Goal: Information Seeking & Learning: Learn about a topic

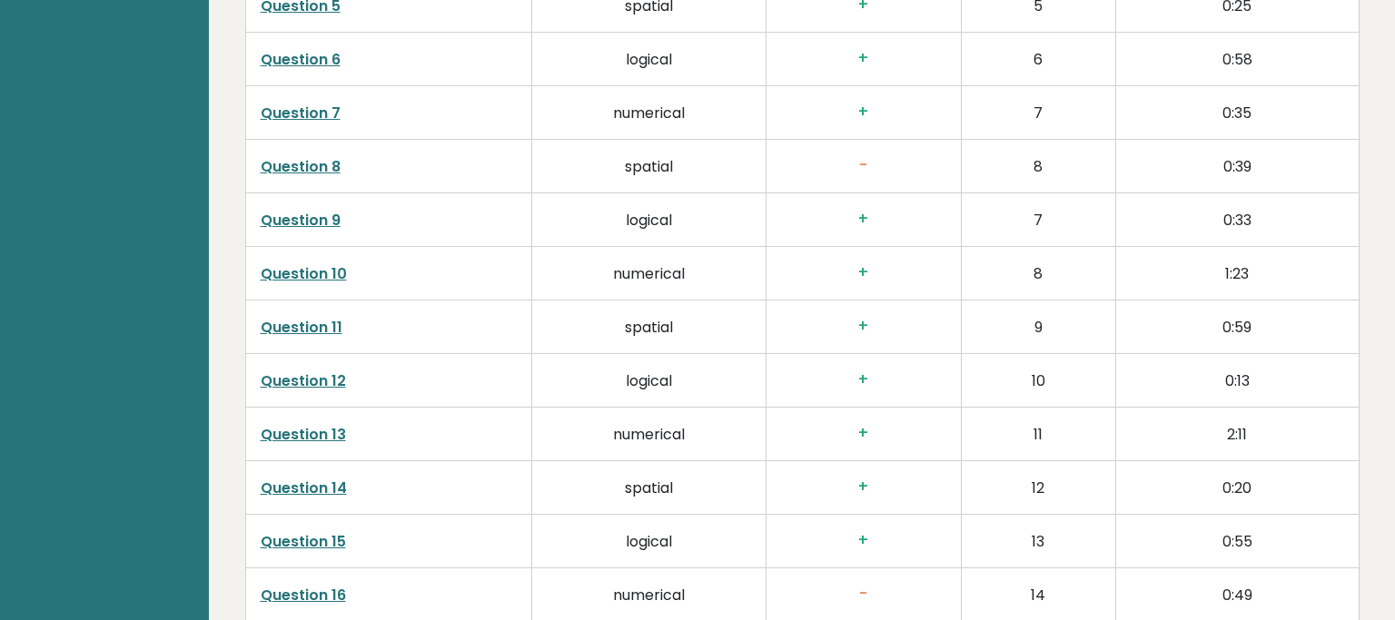
scroll to position [3163, 0]
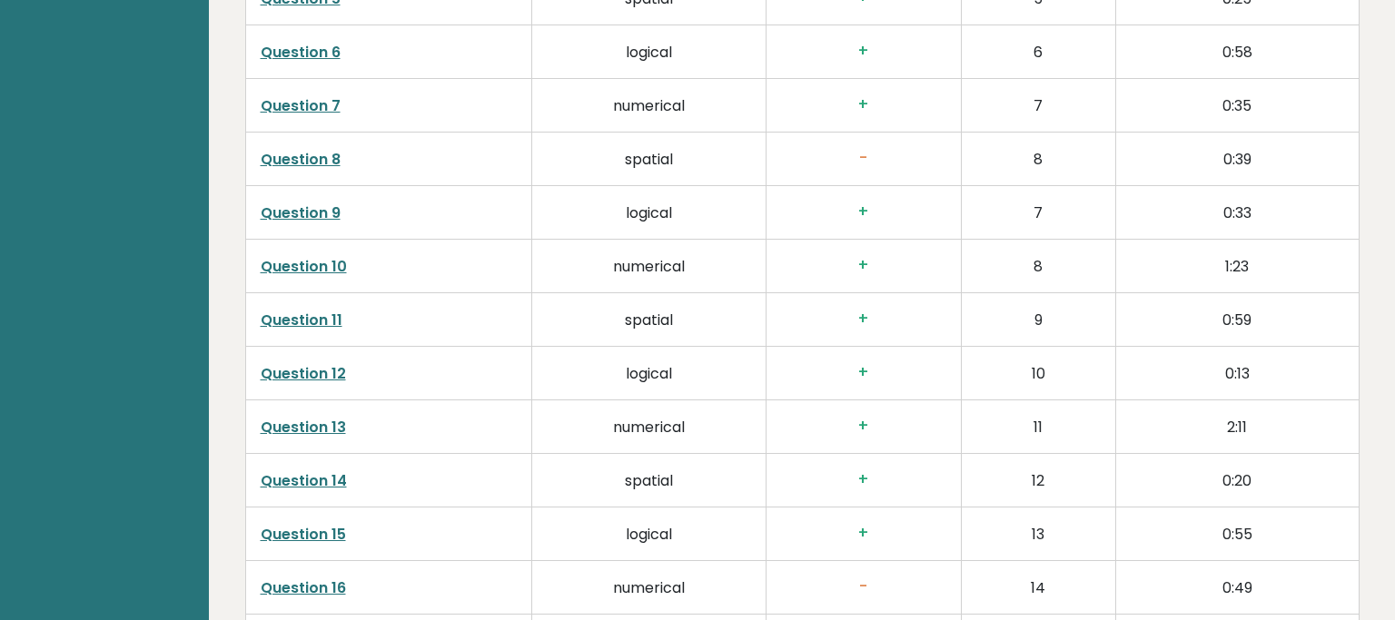
click at [318, 528] on link "Question 15" at bounding box center [303, 534] width 85 height 21
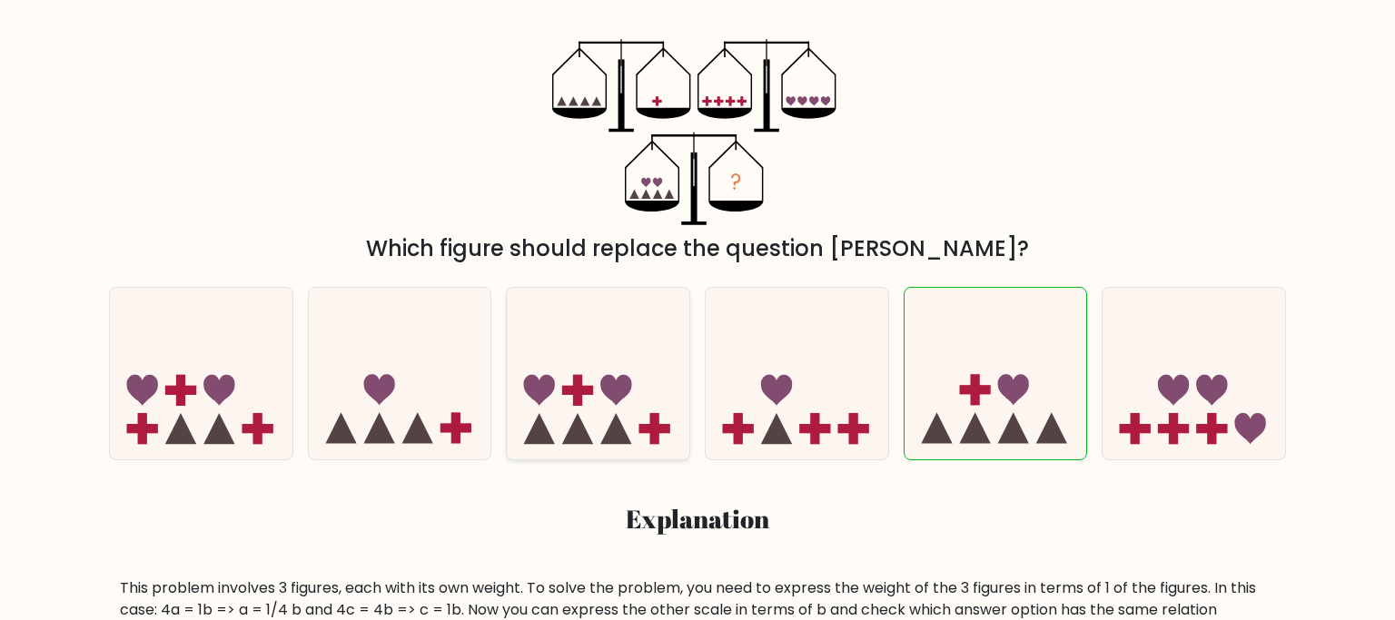
scroll to position [287, 0]
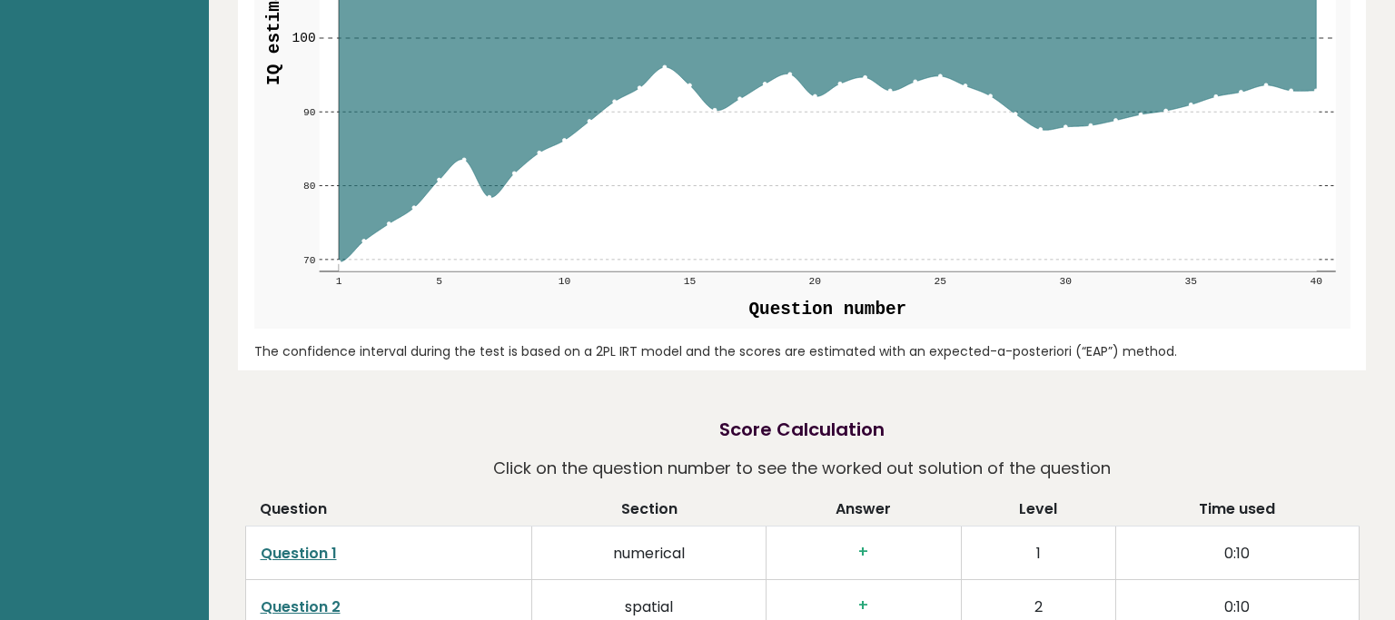
scroll to position [2684, 0]
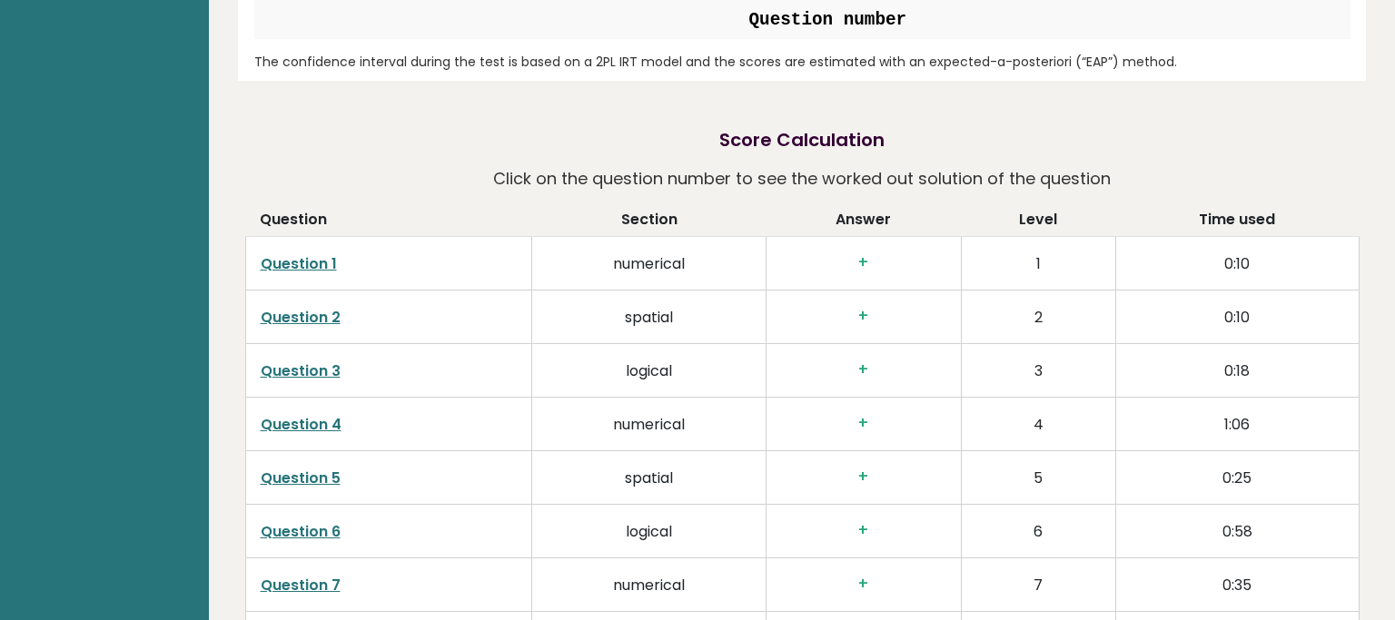
click at [326, 256] on link "Question 1" at bounding box center [299, 263] width 76 height 21
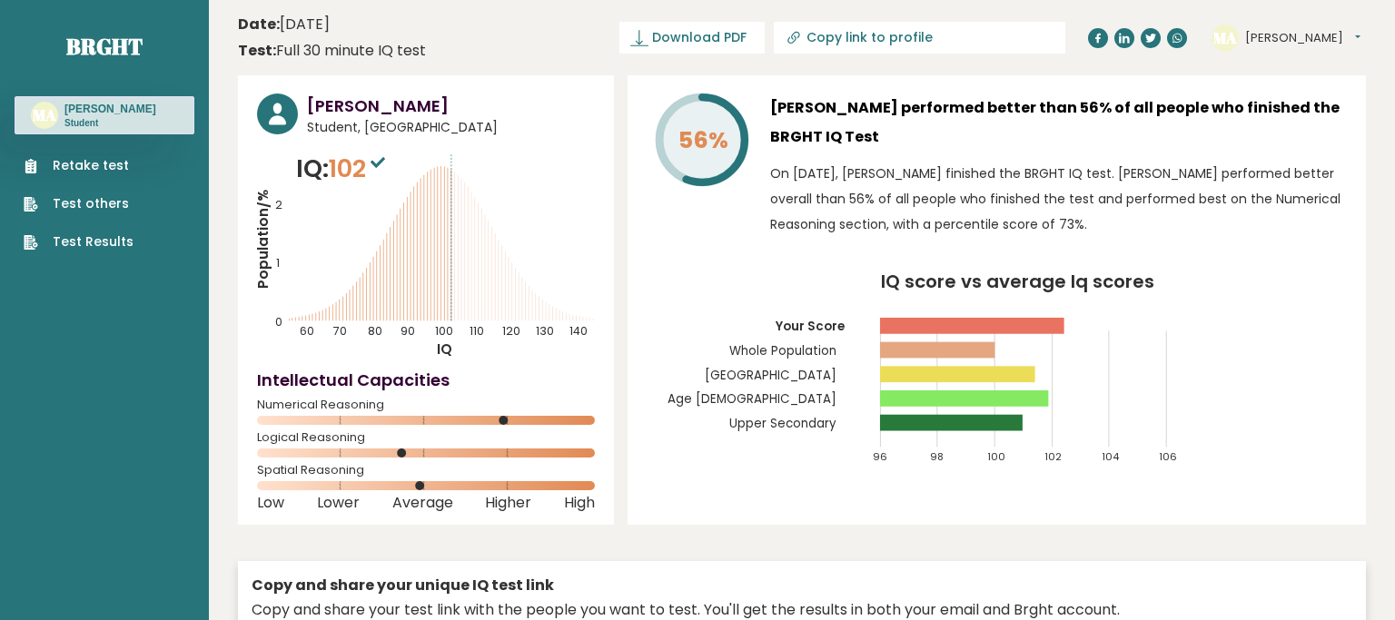
scroll to position [2684, 0]
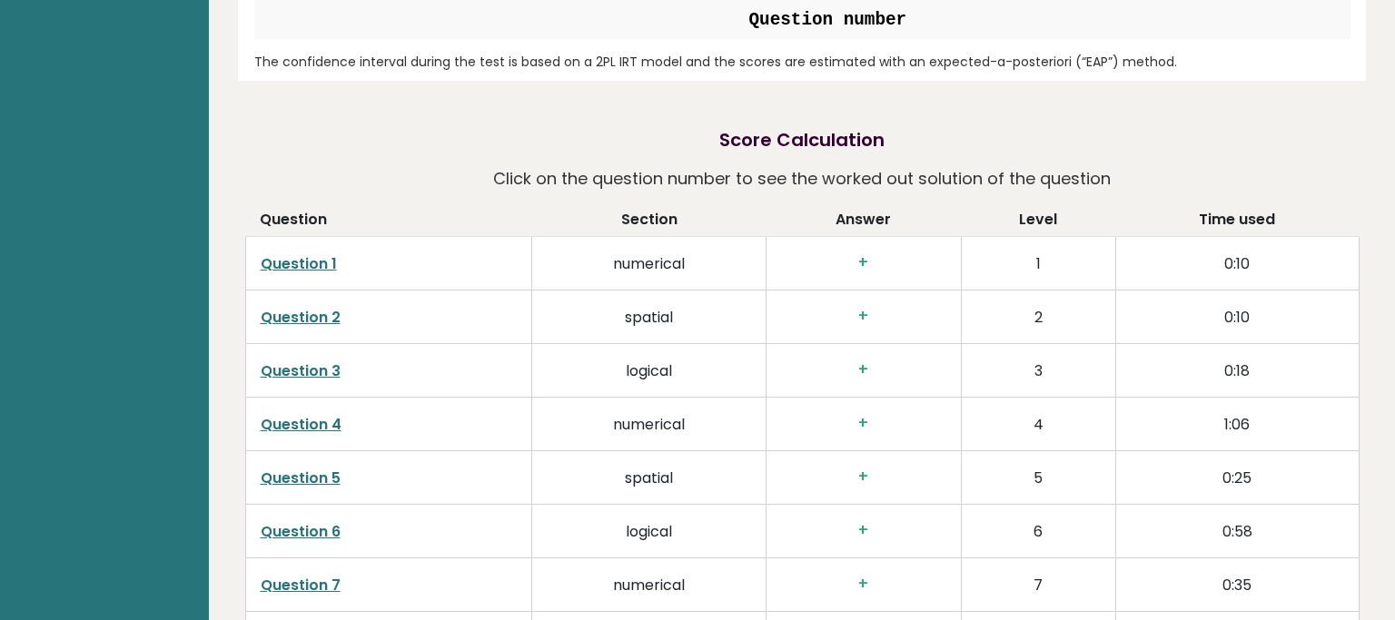
click at [320, 309] on link "Question 2" at bounding box center [301, 317] width 80 height 21
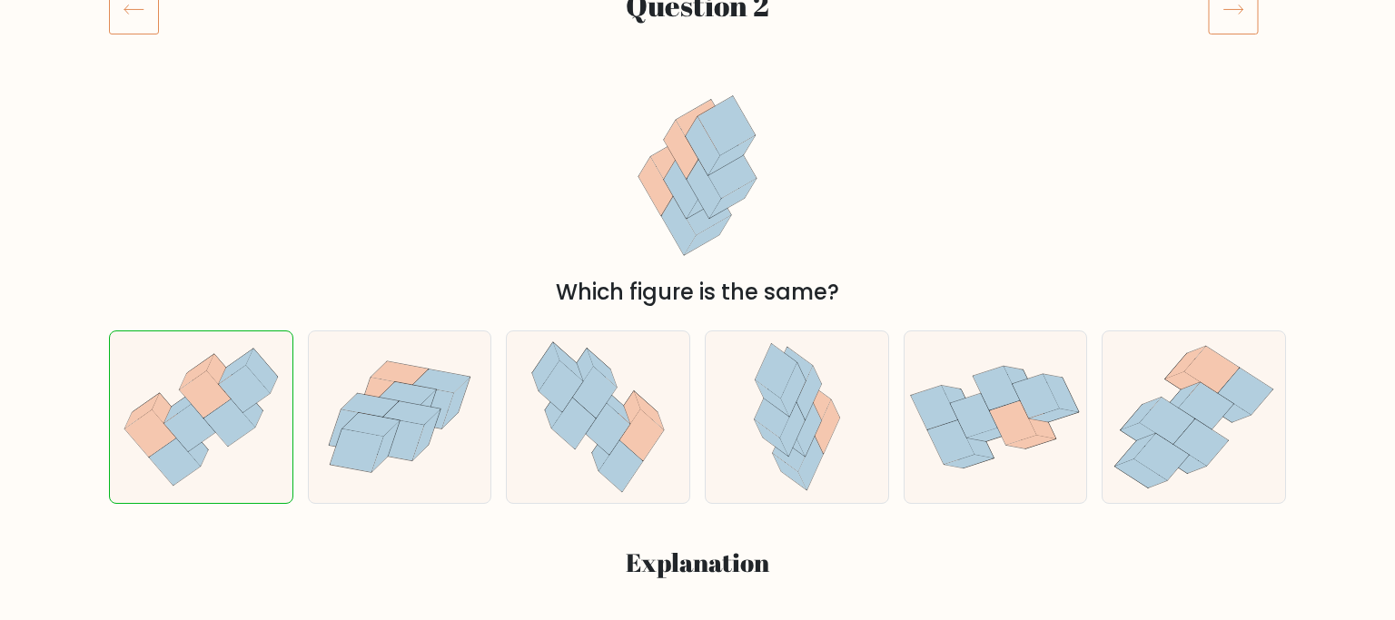
scroll to position [287, 0]
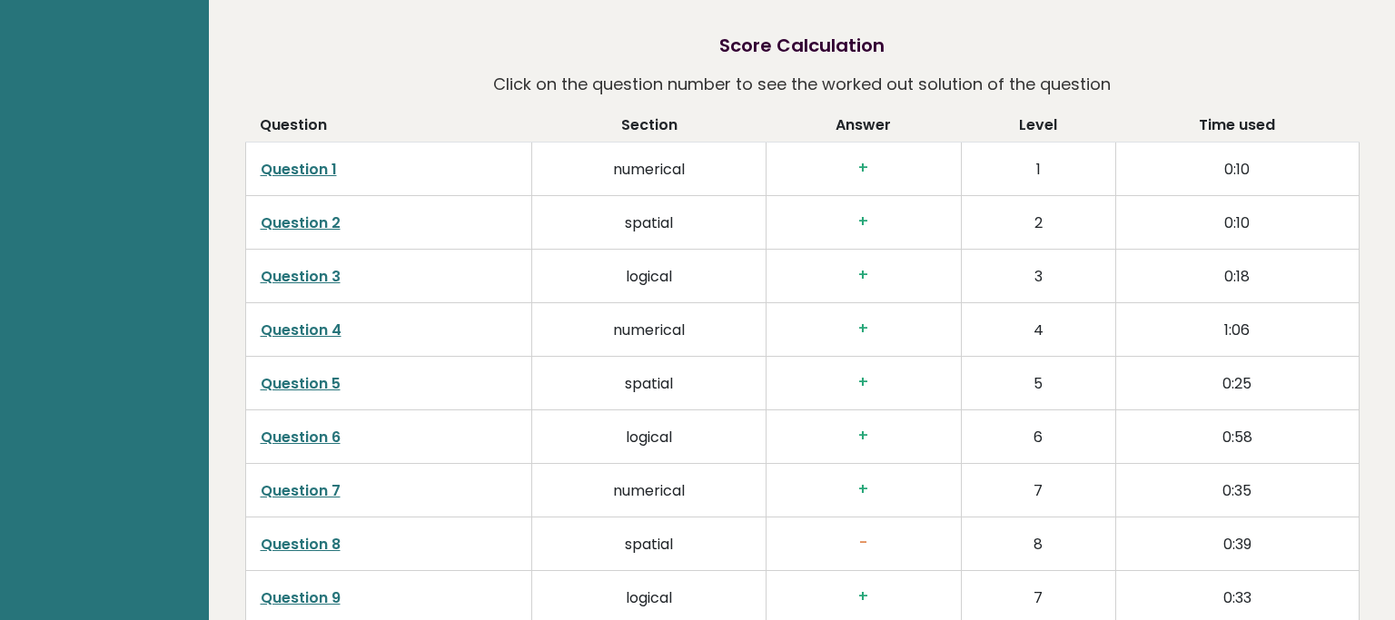
scroll to position [2780, 0]
click at [320, 267] on link "Question 3" at bounding box center [301, 274] width 80 height 21
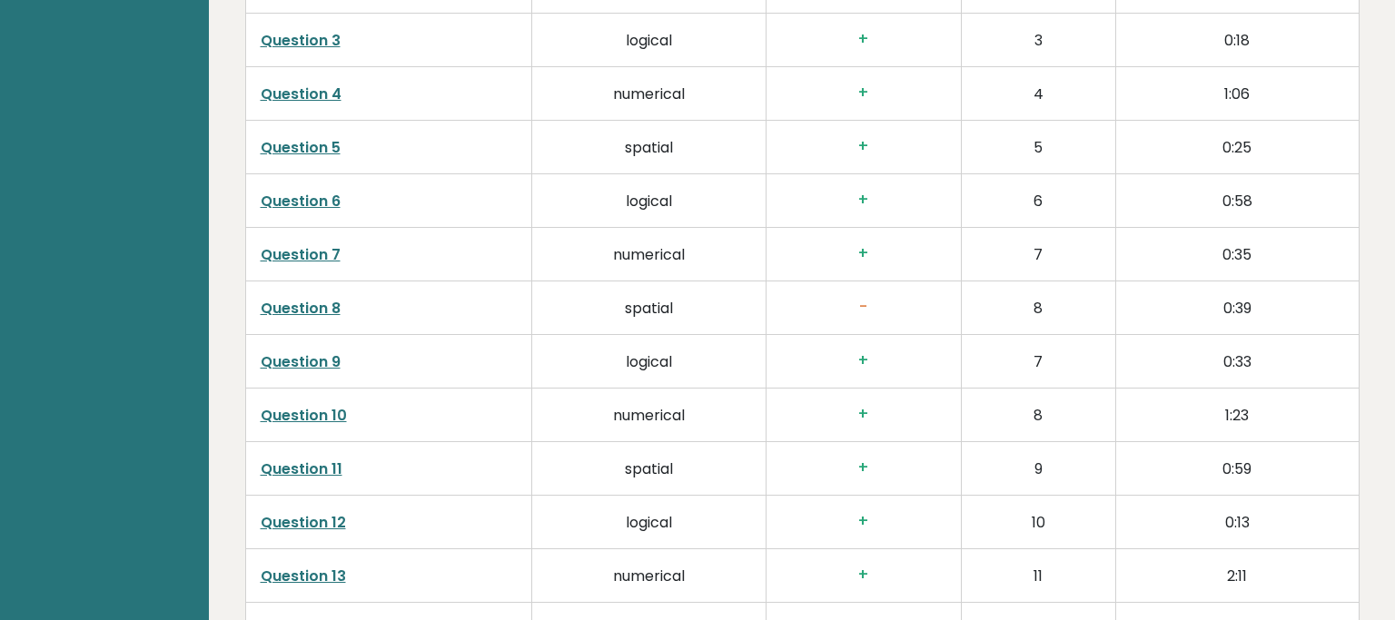
scroll to position [3068, 0]
click at [324, 249] on link "Question 8" at bounding box center [301, 254] width 80 height 21
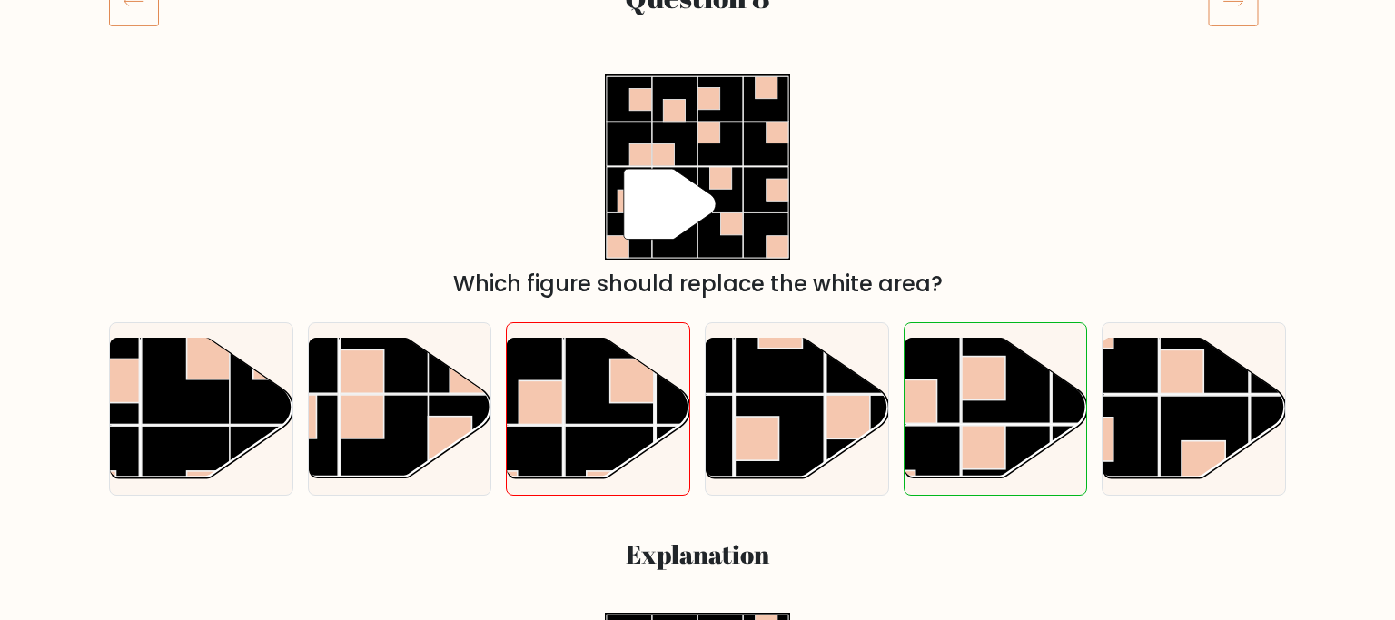
scroll to position [287, 0]
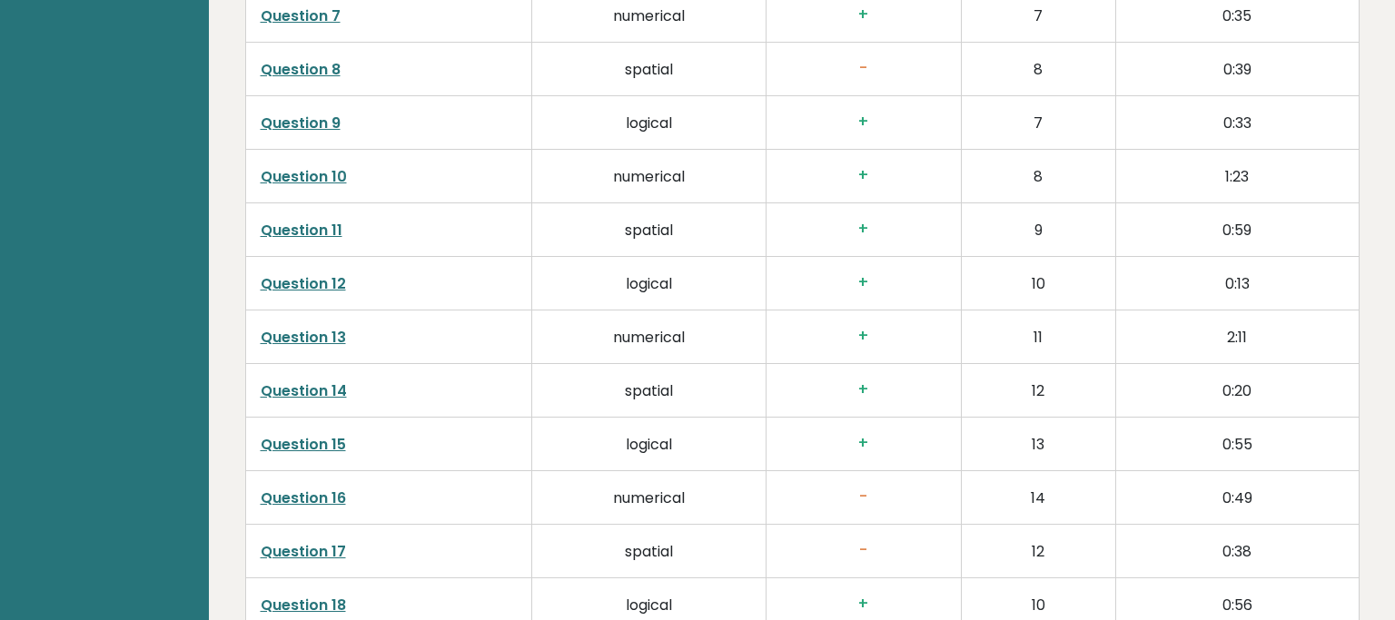
scroll to position [3260, 0]
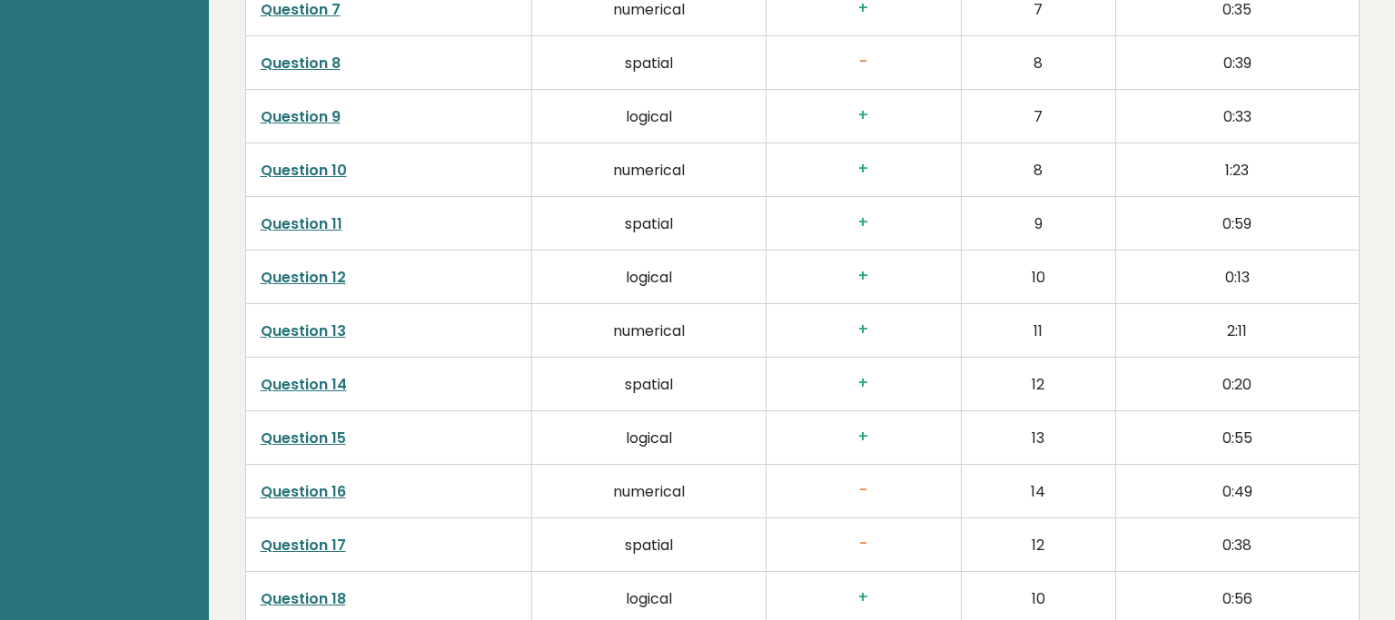
click at [338, 489] on link "Question 16" at bounding box center [303, 491] width 85 height 21
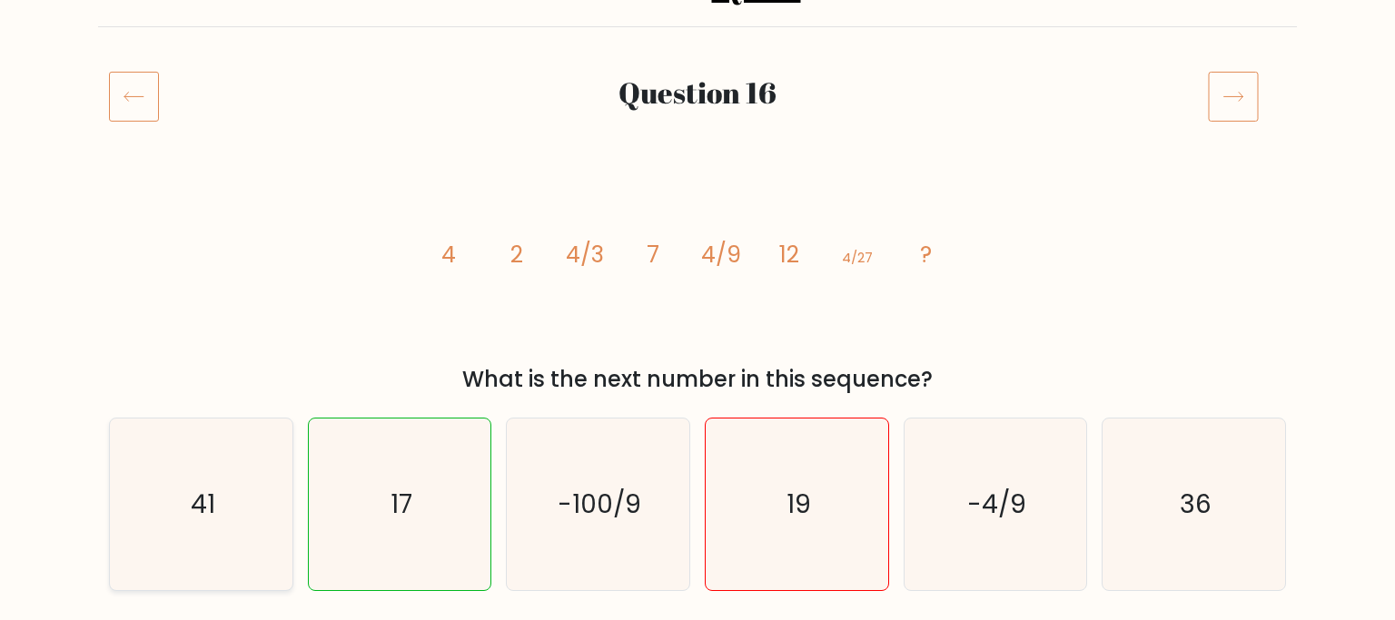
scroll to position [95, 0]
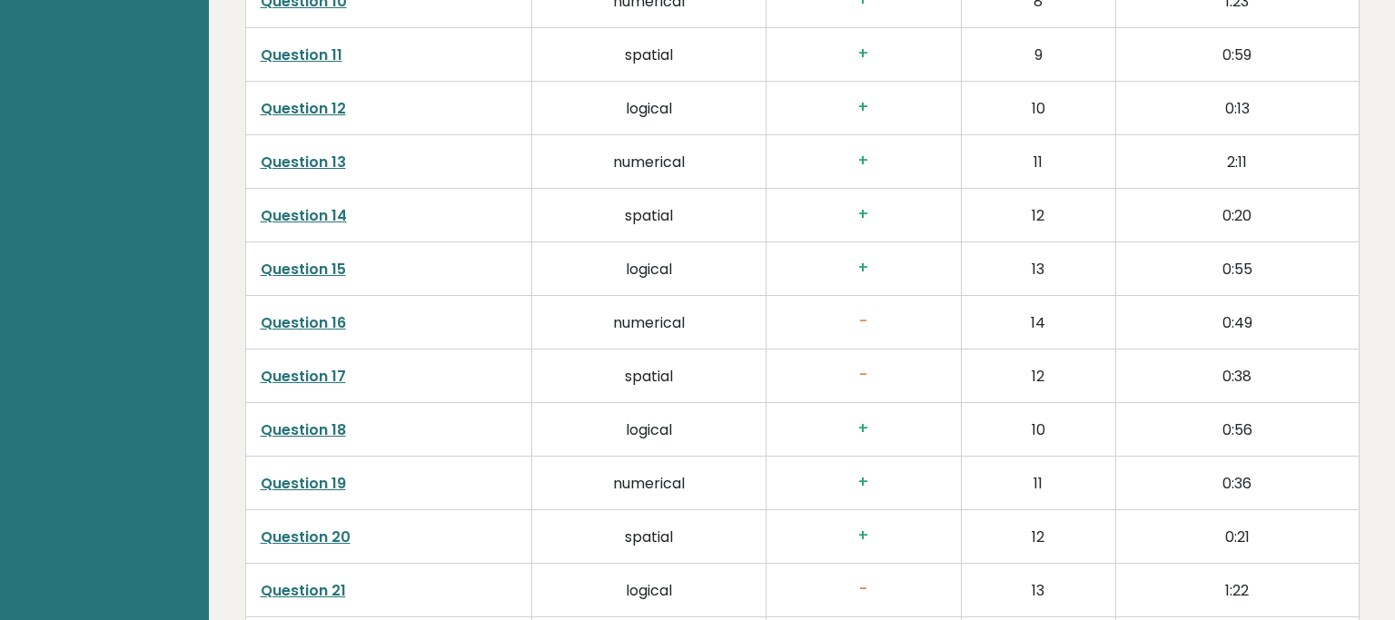
scroll to position [3451, 0]
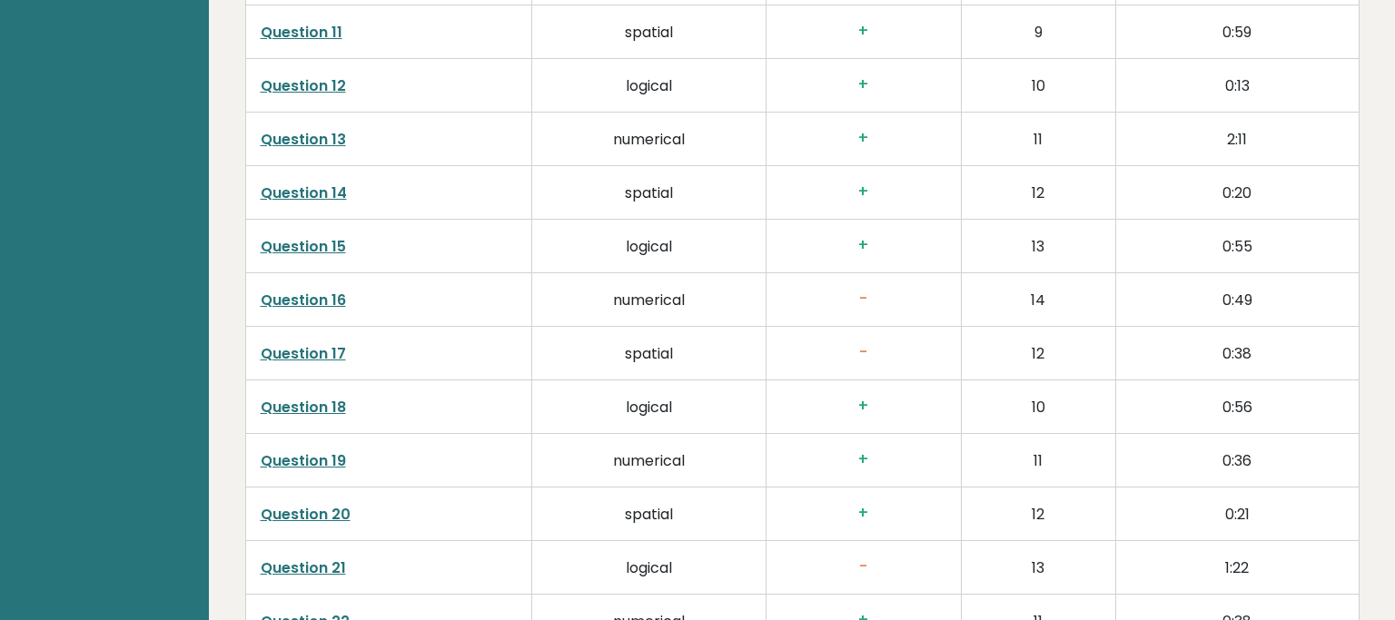
click at [292, 406] on link "Question 18" at bounding box center [303, 407] width 85 height 21
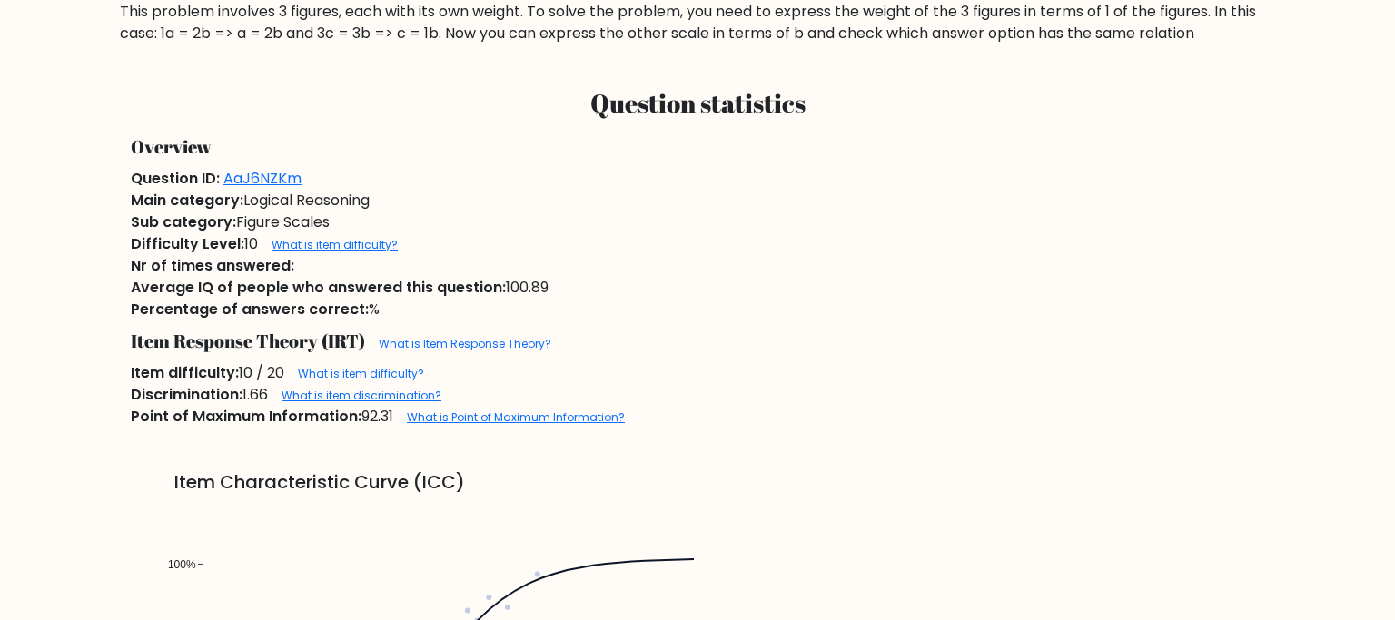
scroll to position [863, 0]
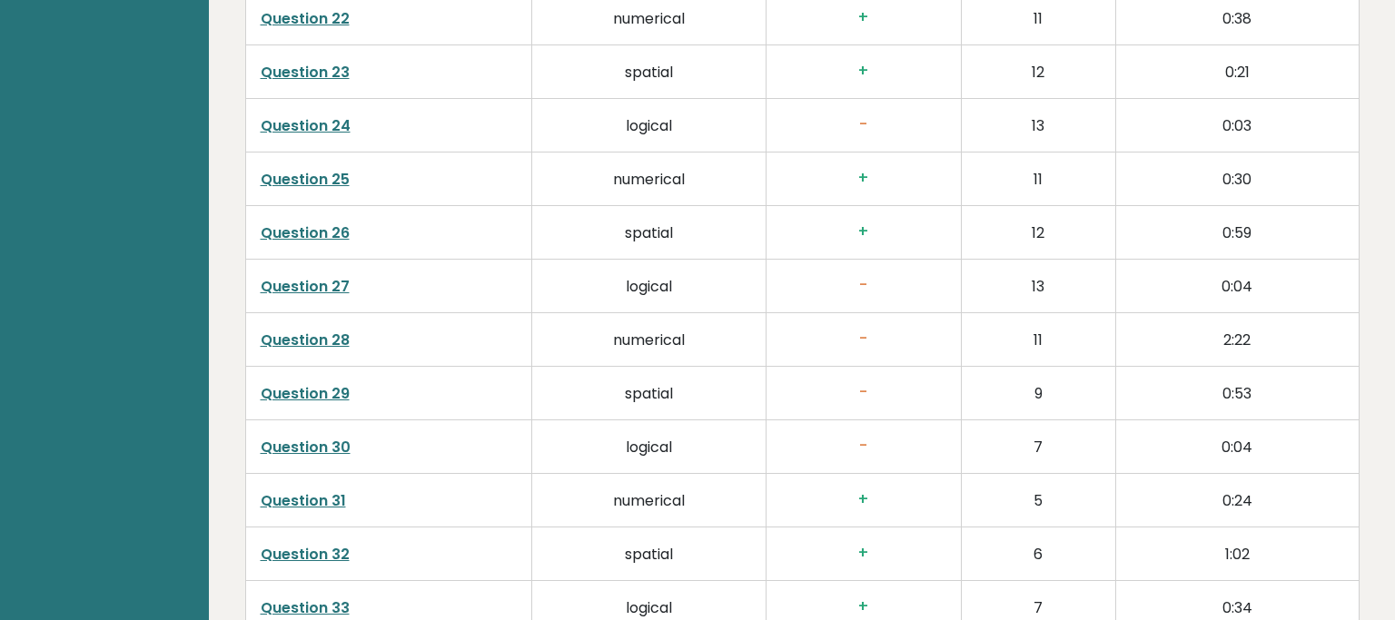
scroll to position [3451, 0]
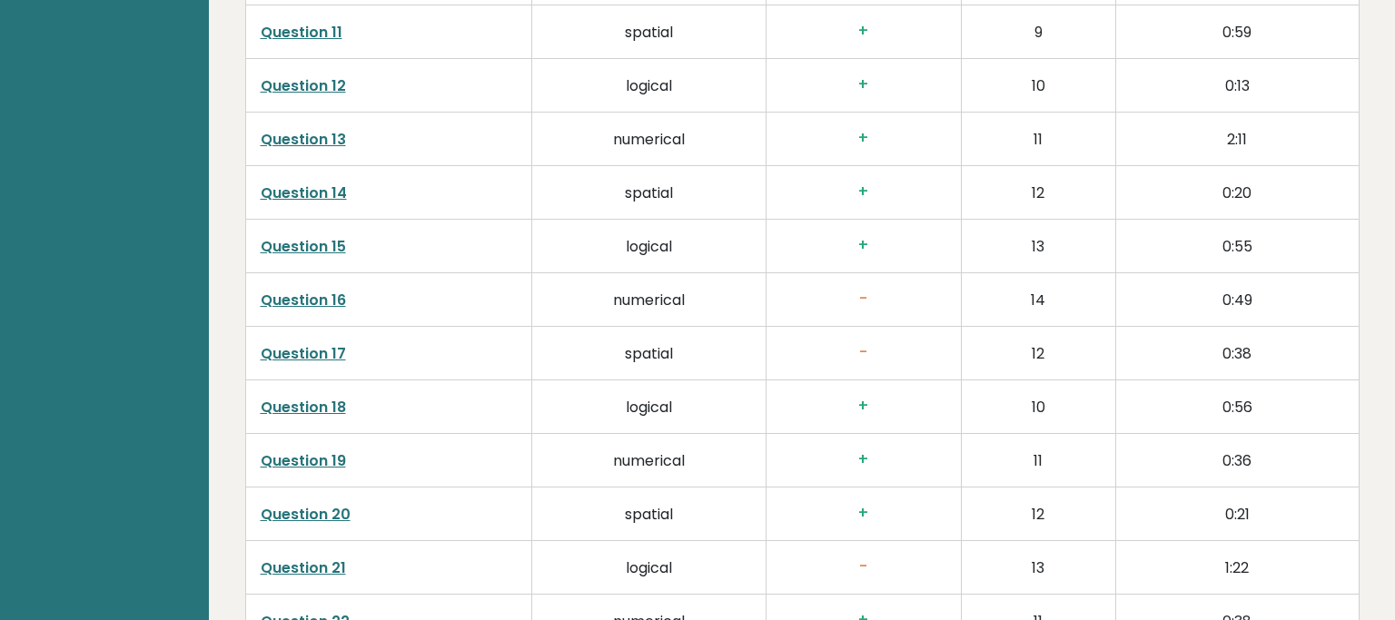
click at [329, 353] on link "Question 17" at bounding box center [303, 353] width 85 height 21
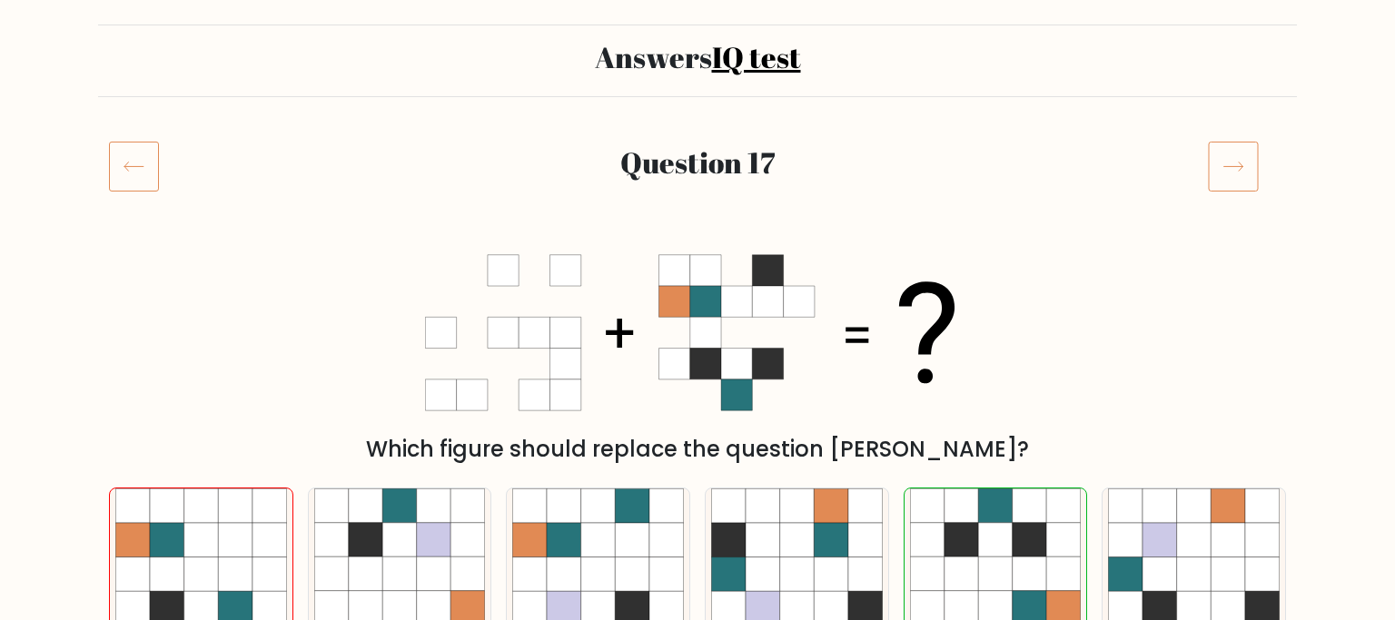
scroll to position [95, 0]
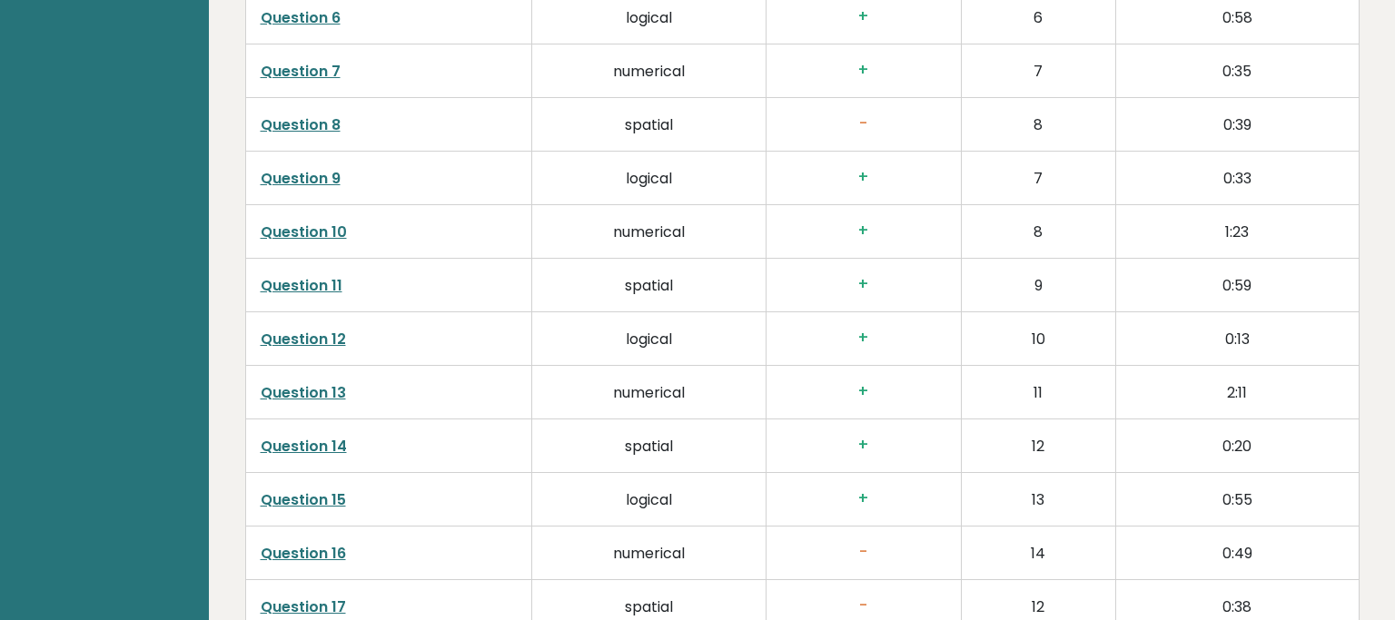
scroll to position [3163, 0]
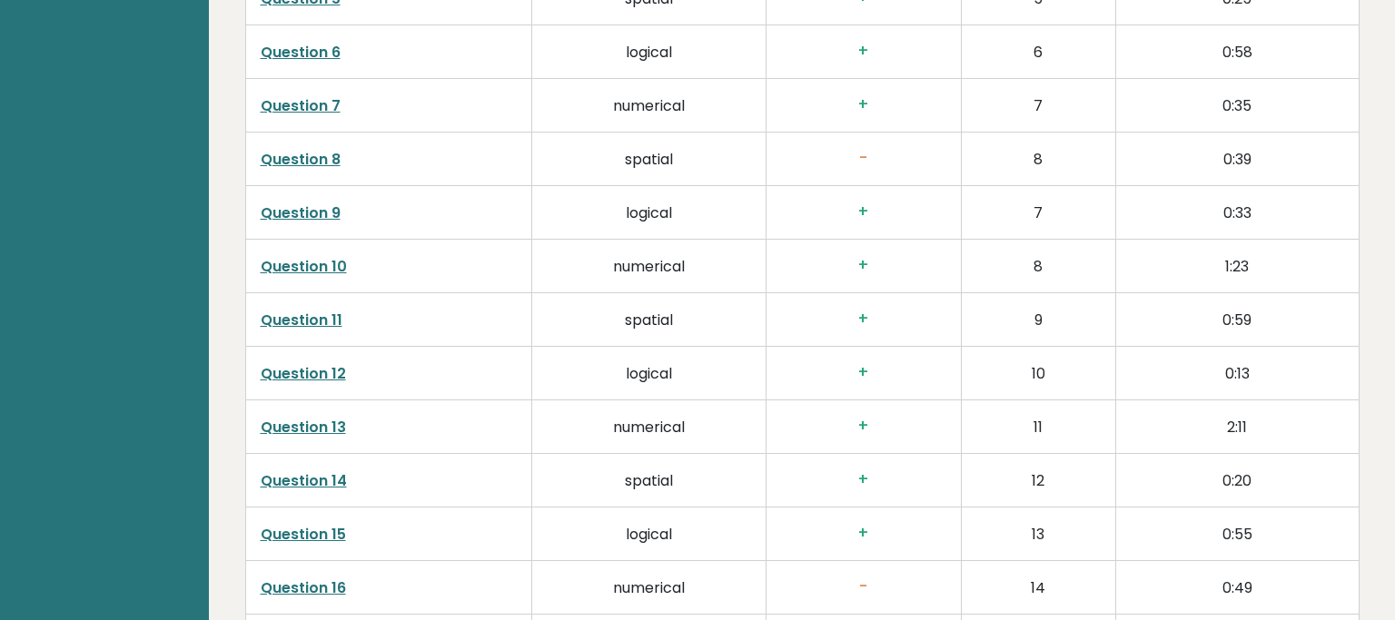
click at [303, 163] on link "Question 8" at bounding box center [301, 159] width 80 height 21
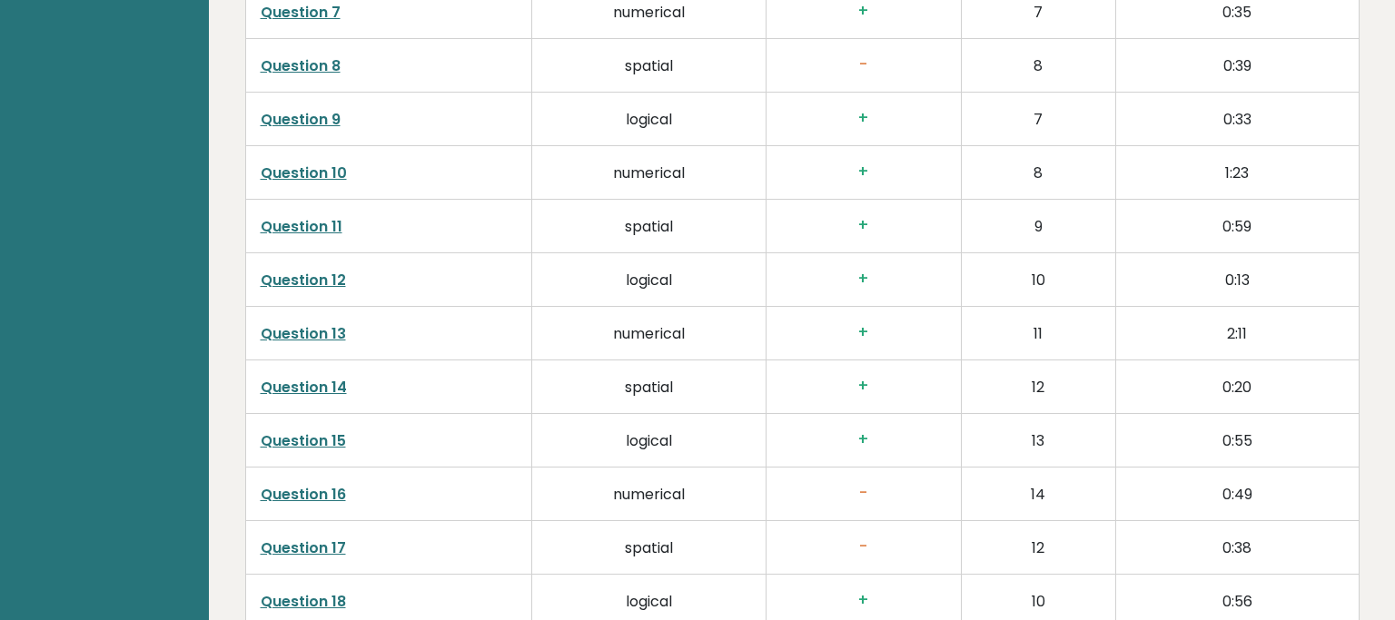
scroll to position [3260, 0]
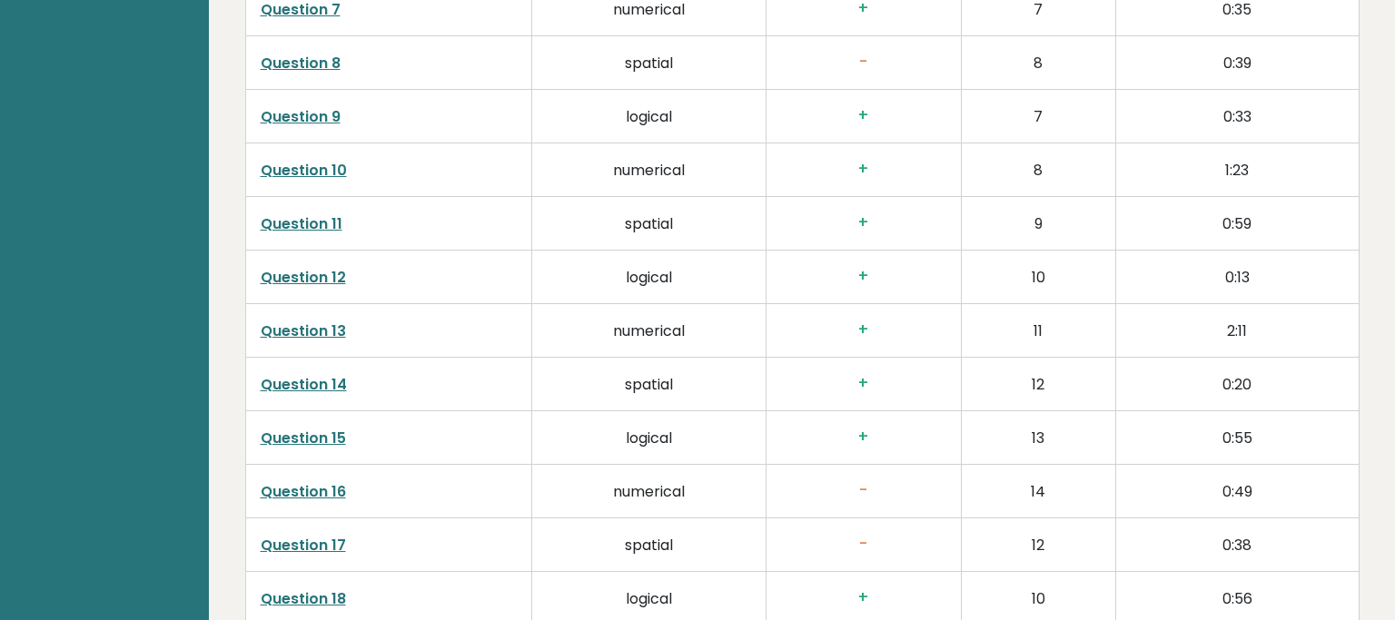
click at [320, 492] on link "Question 16" at bounding box center [303, 491] width 85 height 21
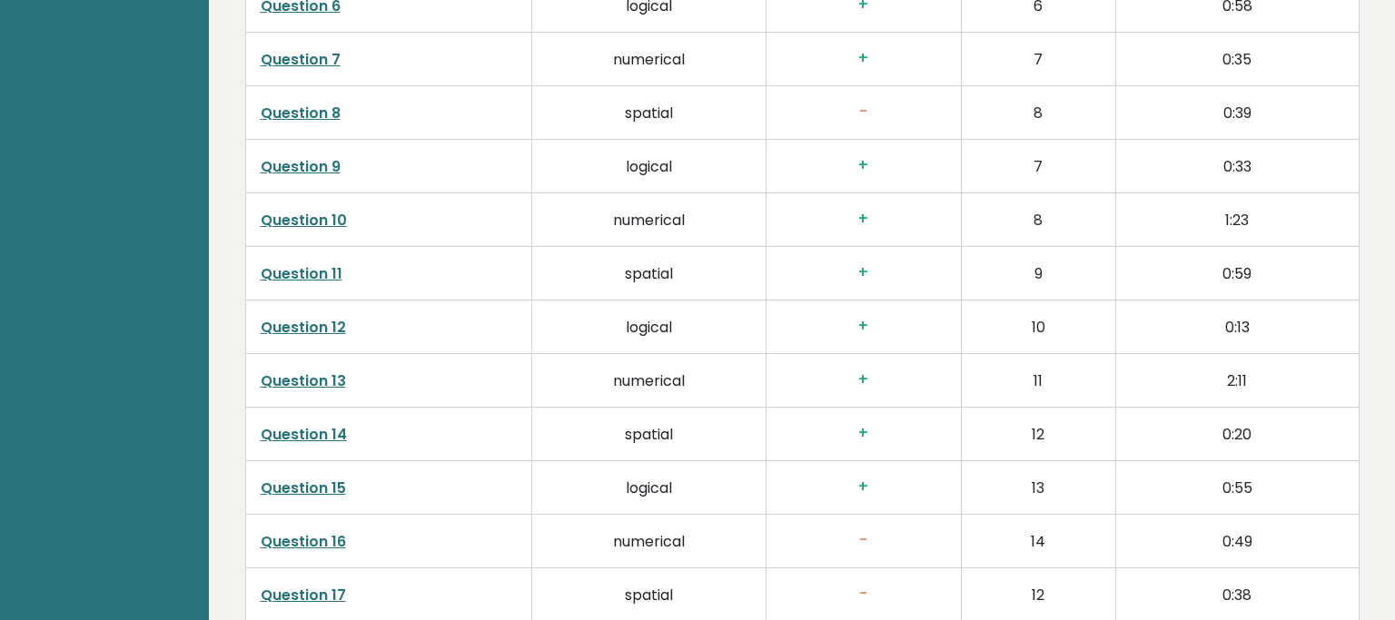
scroll to position [3260, 0]
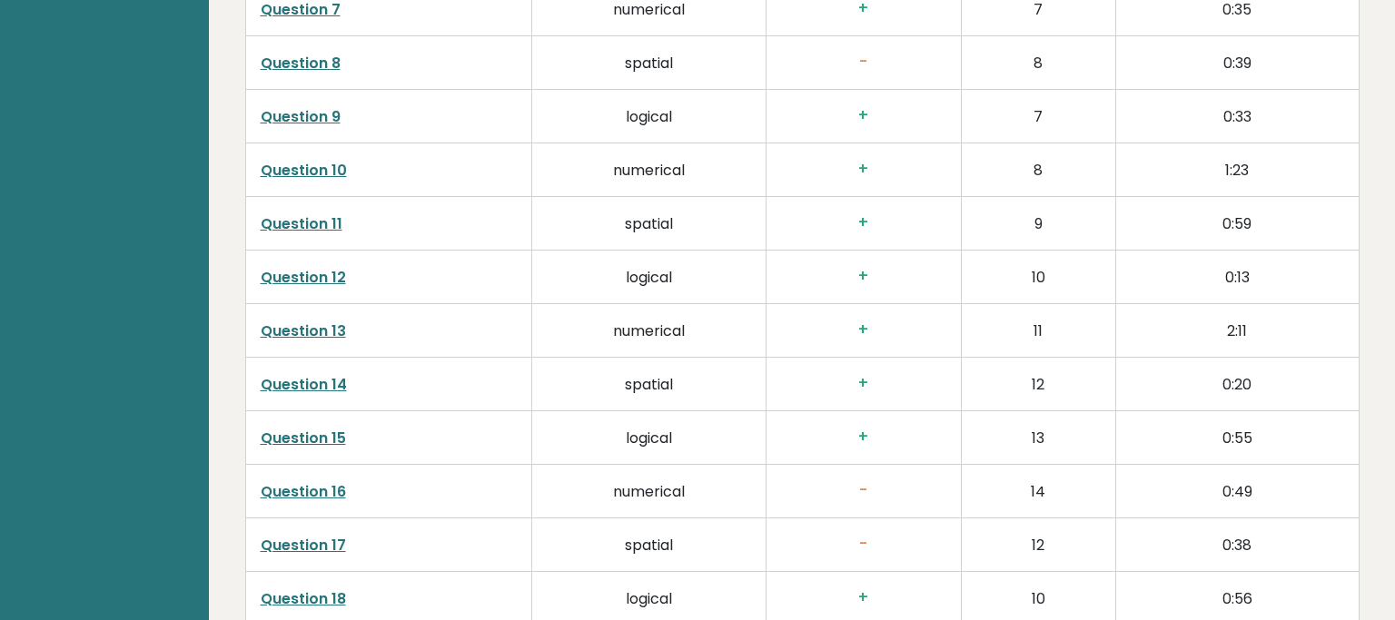
click at [318, 542] on link "Question 17" at bounding box center [303, 545] width 85 height 21
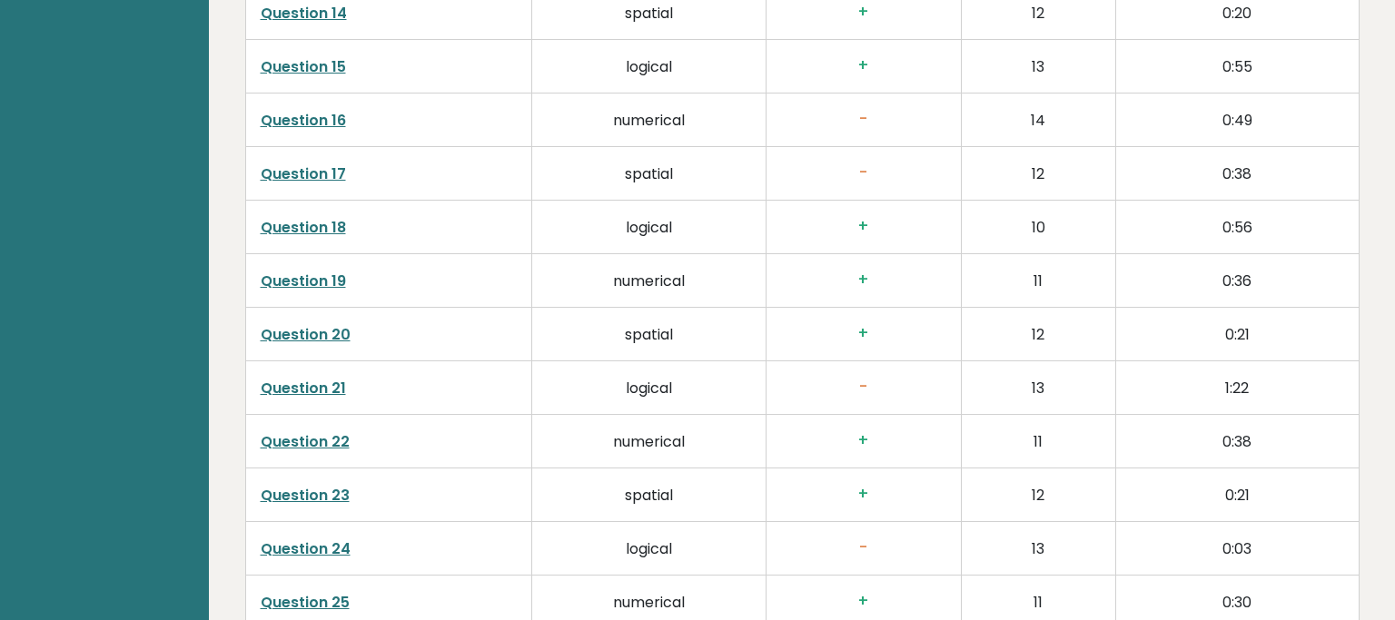
scroll to position [3643, 0]
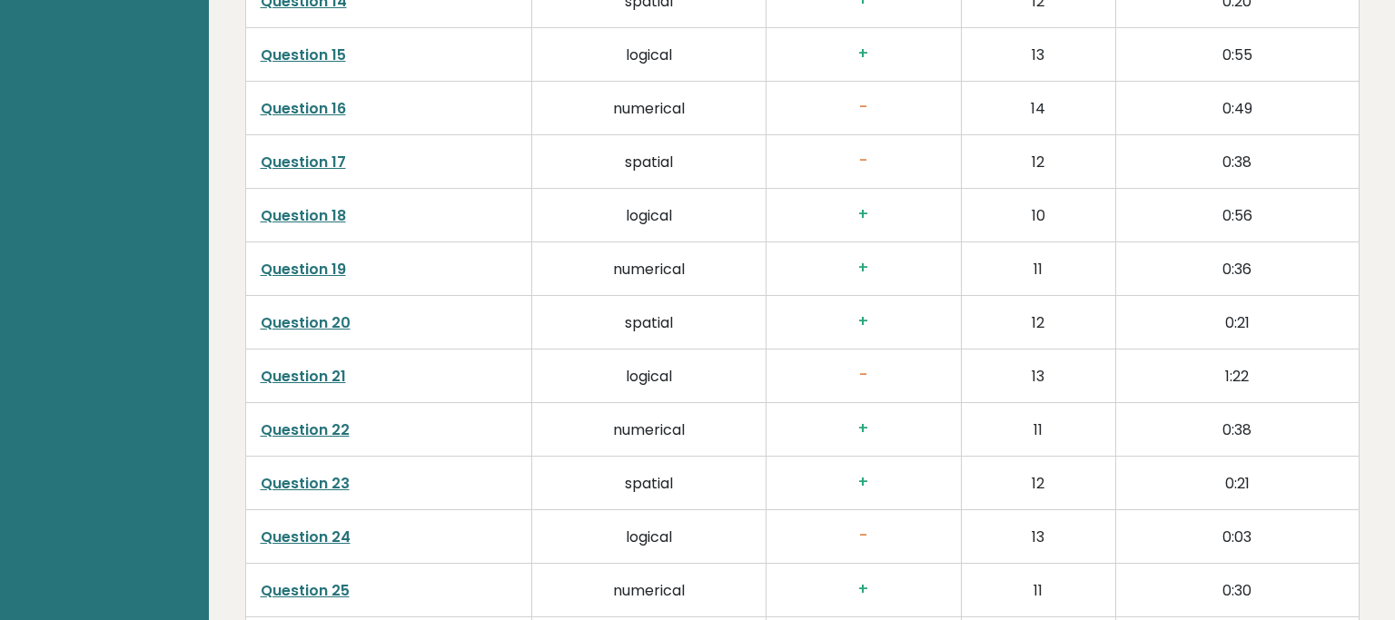
click at [325, 367] on link "Question 21" at bounding box center [303, 376] width 85 height 21
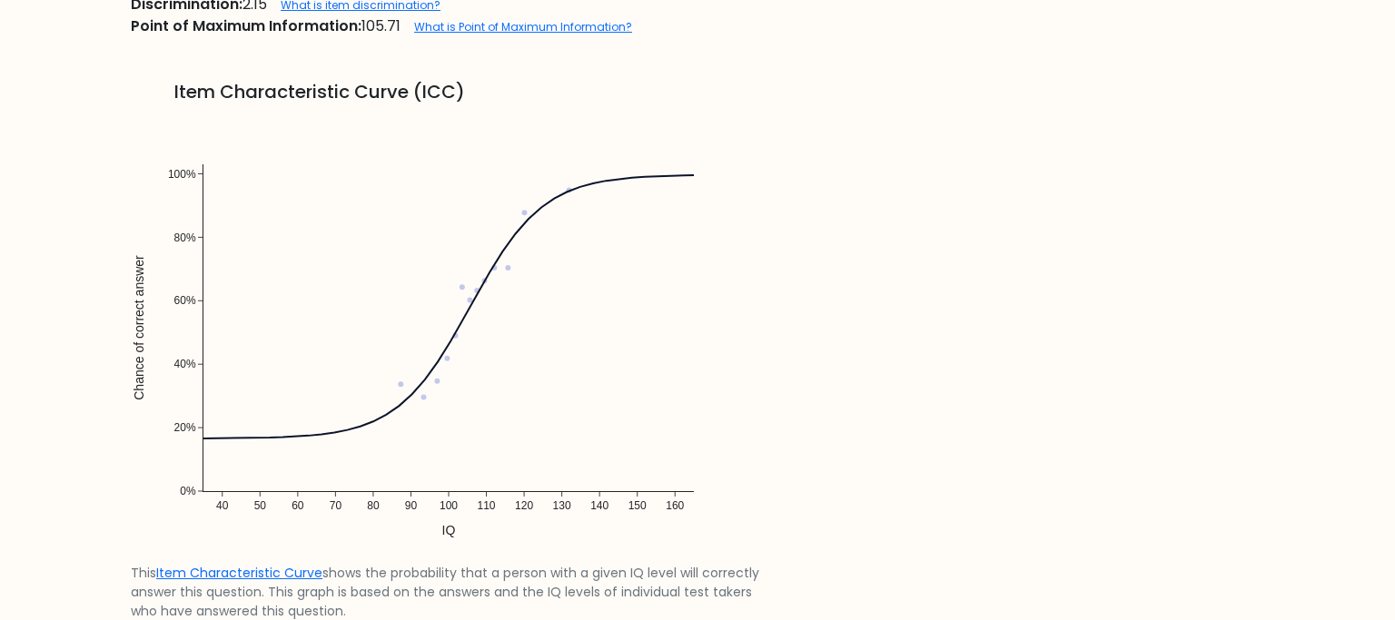
scroll to position [1342, 0]
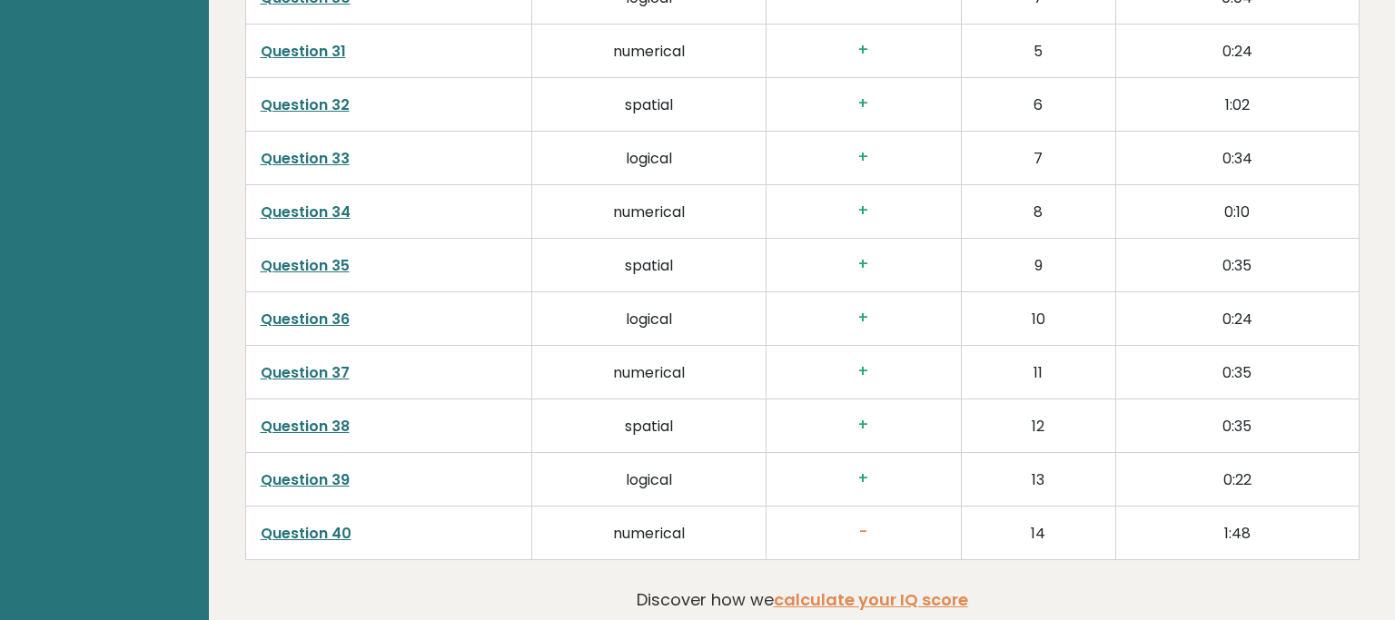
scroll to position [4506, 0]
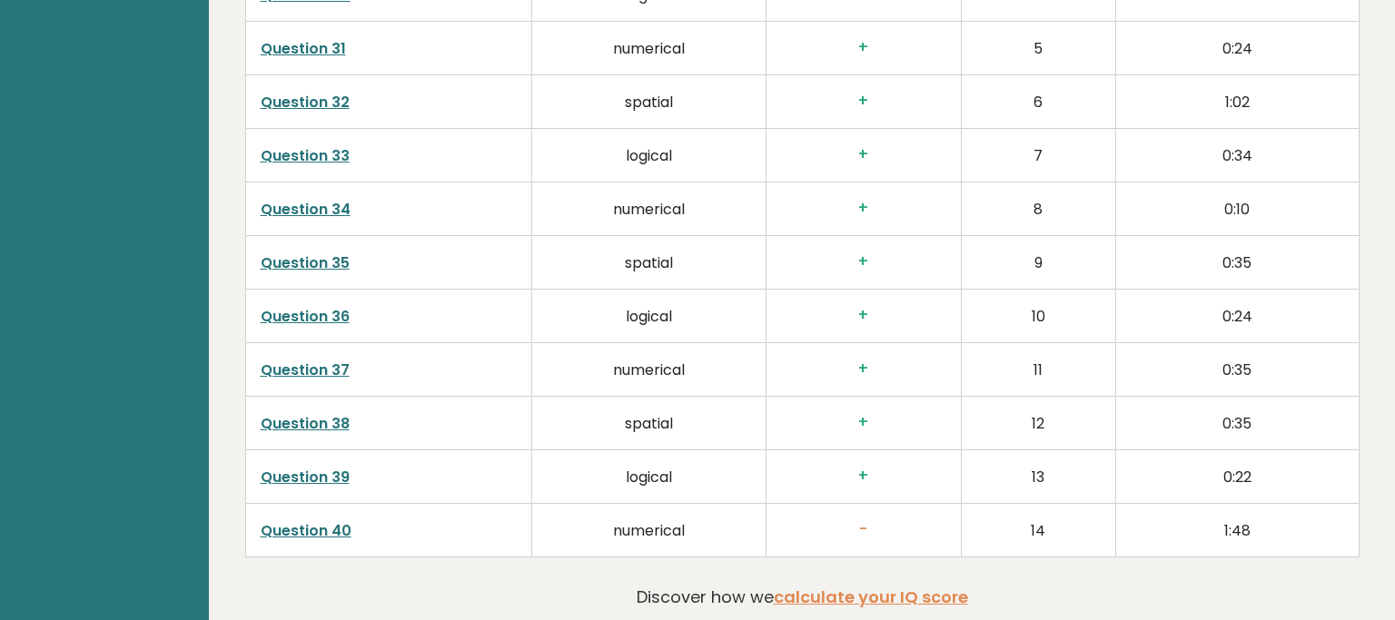
click at [302, 528] on link "Question 40" at bounding box center [306, 530] width 91 height 21
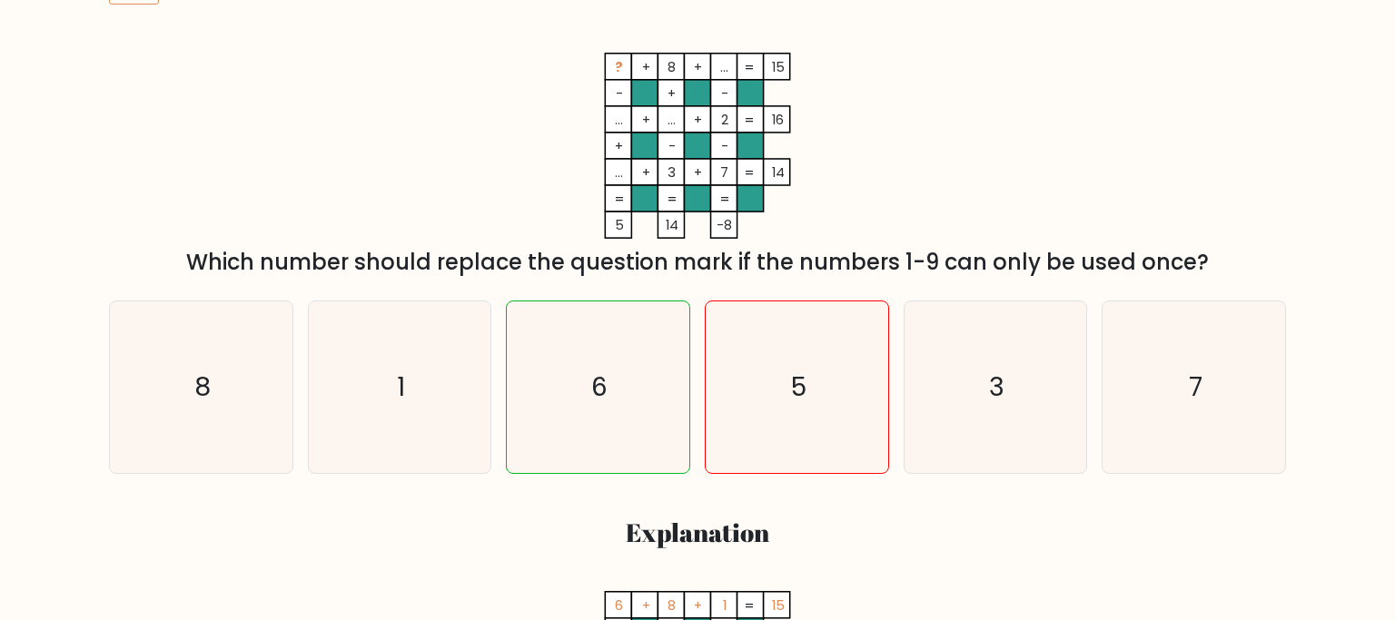
scroll to position [287, 0]
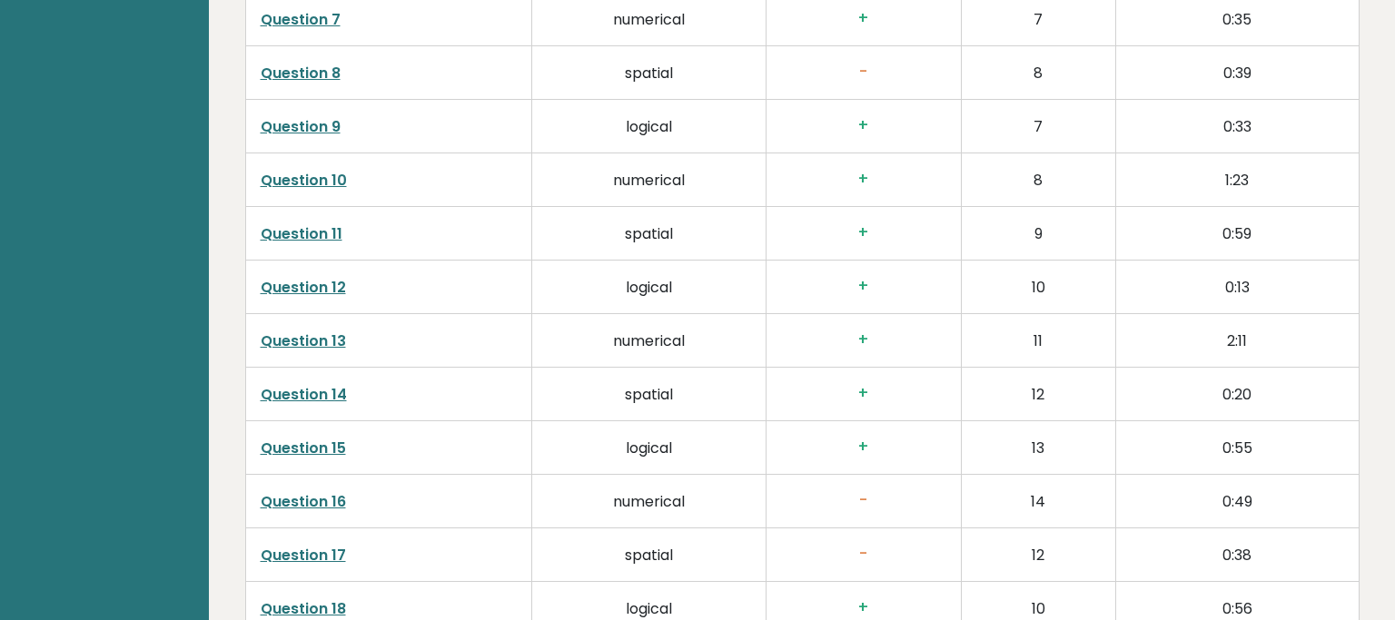
scroll to position [3163, 0]
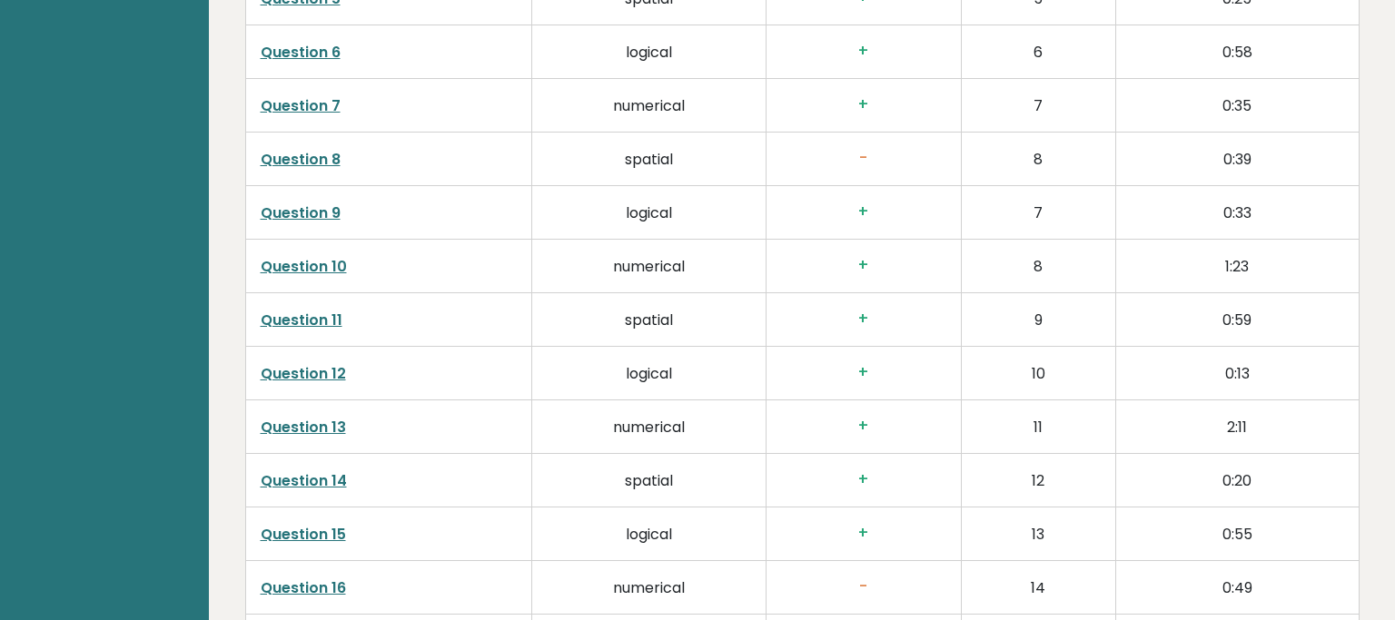
click at [288, 157] on link "Question 8" at bounding box center [301, 159] width 80 height 21
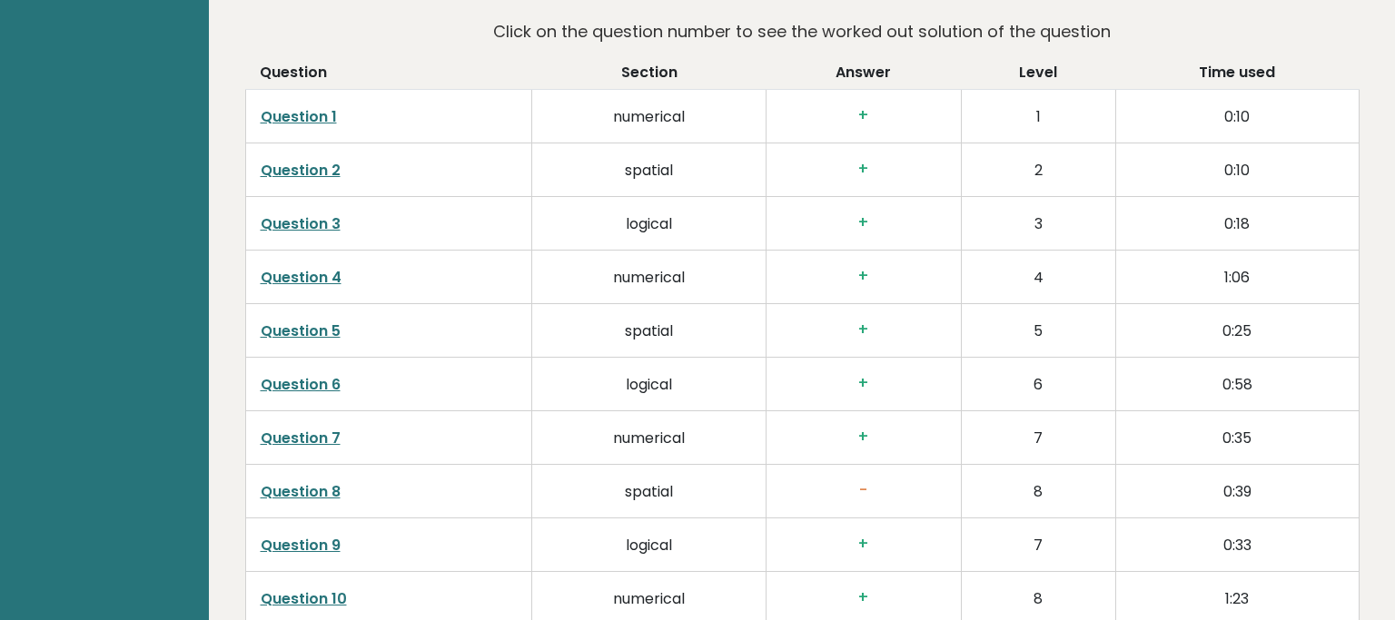
scroll to position [2876, 0]
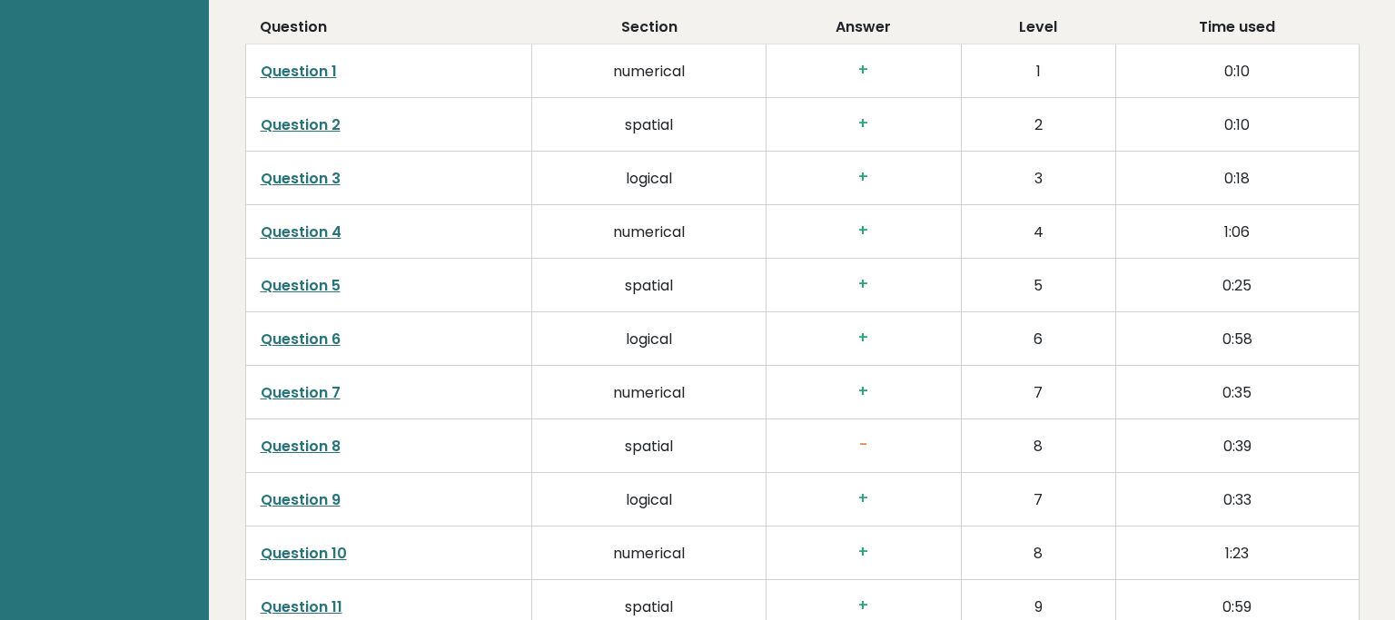
click at [307, 549] on link "Question 10" at bounding box center [304, 553] width 86 height 21
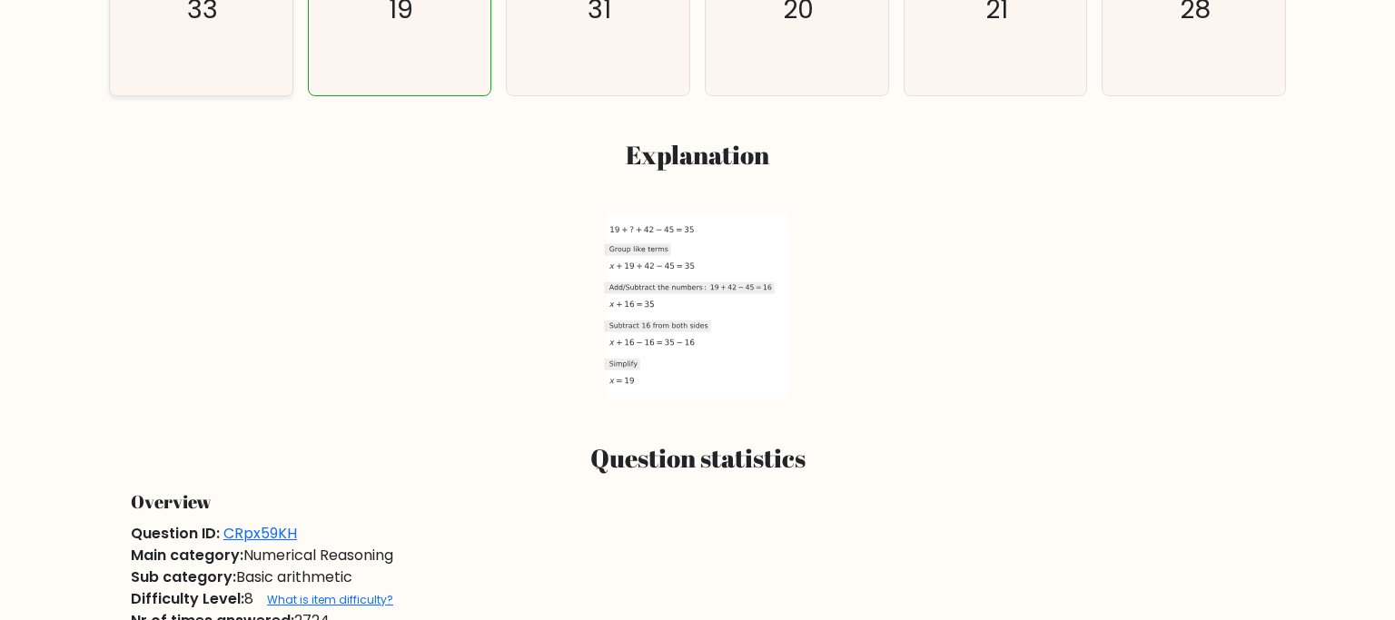
scroll to position [671, 0]
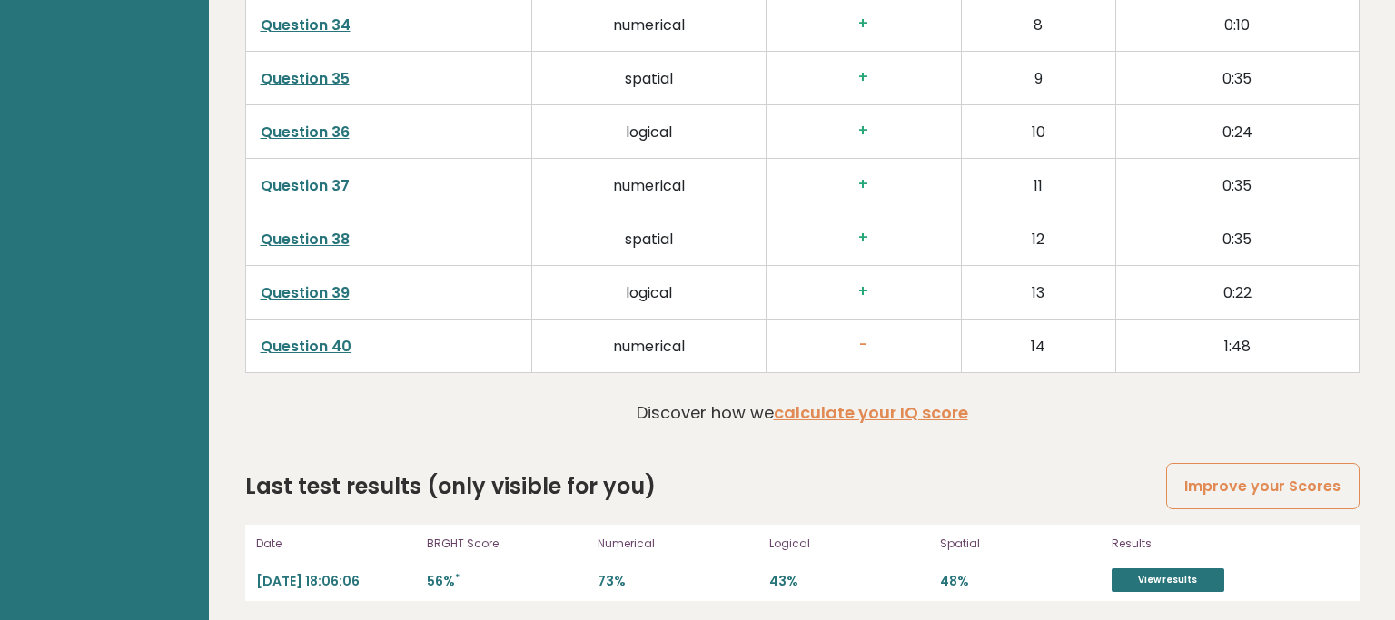
scroll to position [2876, 0]
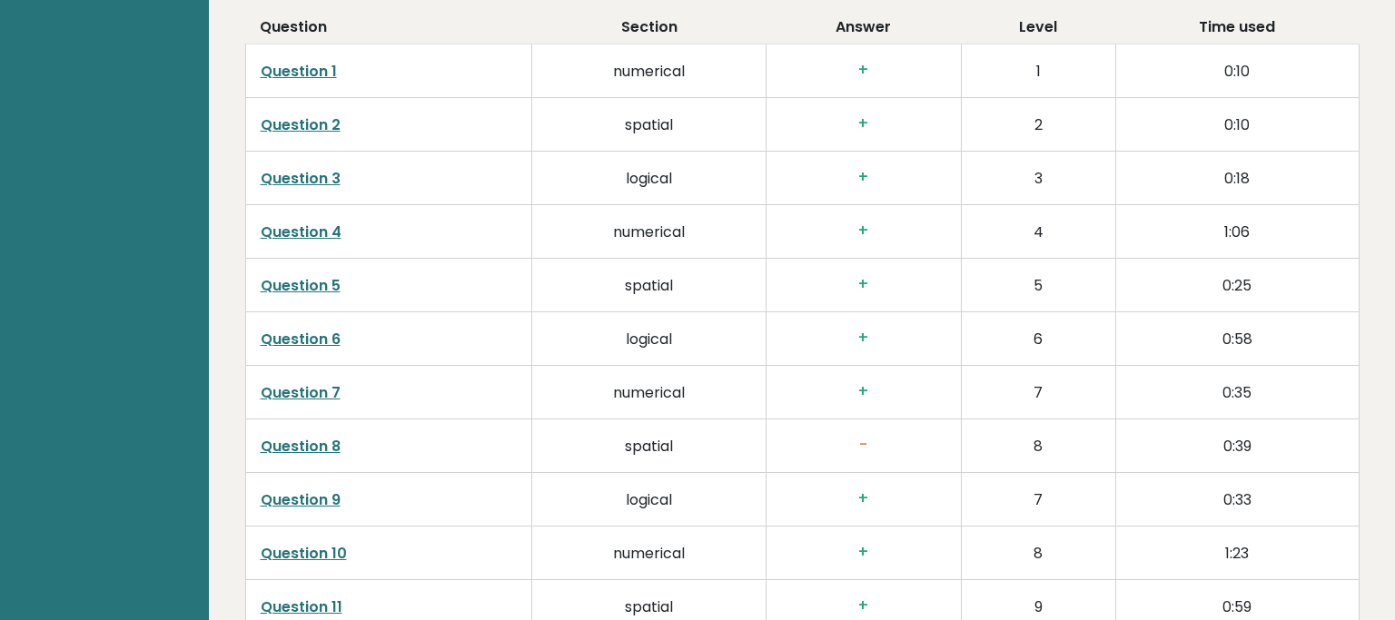
click at [329, 501] on link "Question 9" at bounding box center [301, 499] width 80 height 21
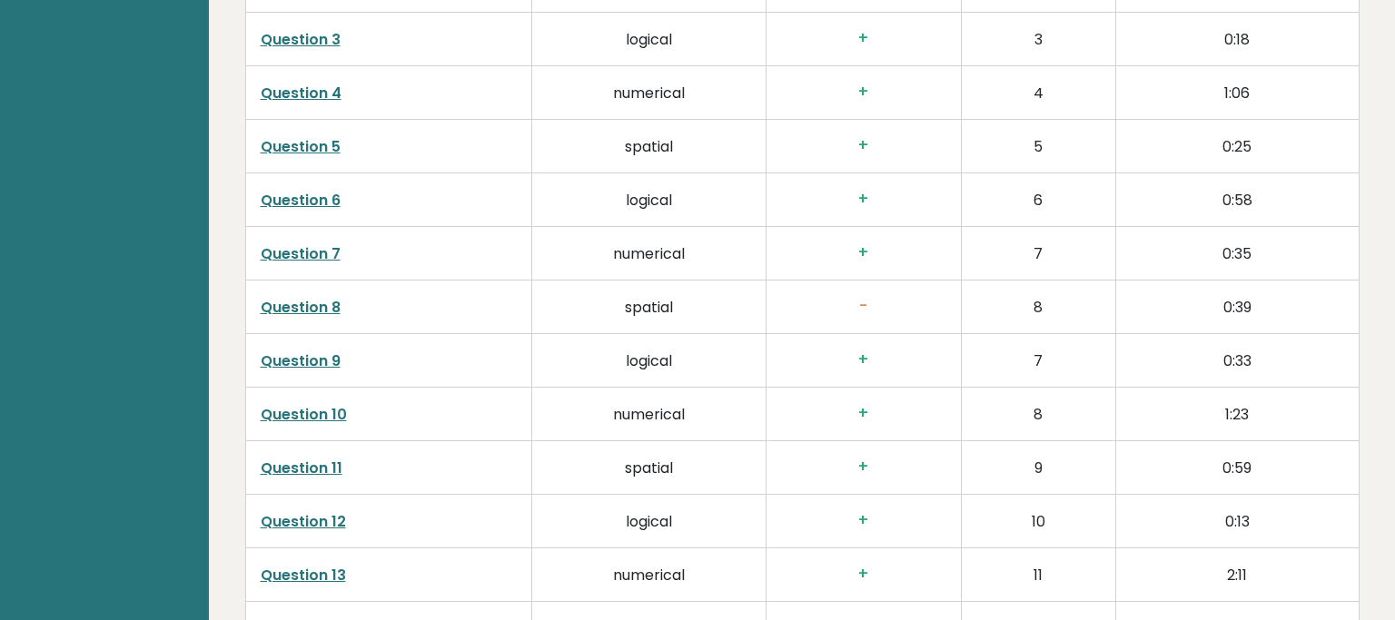
scroll to position [3156, 0]
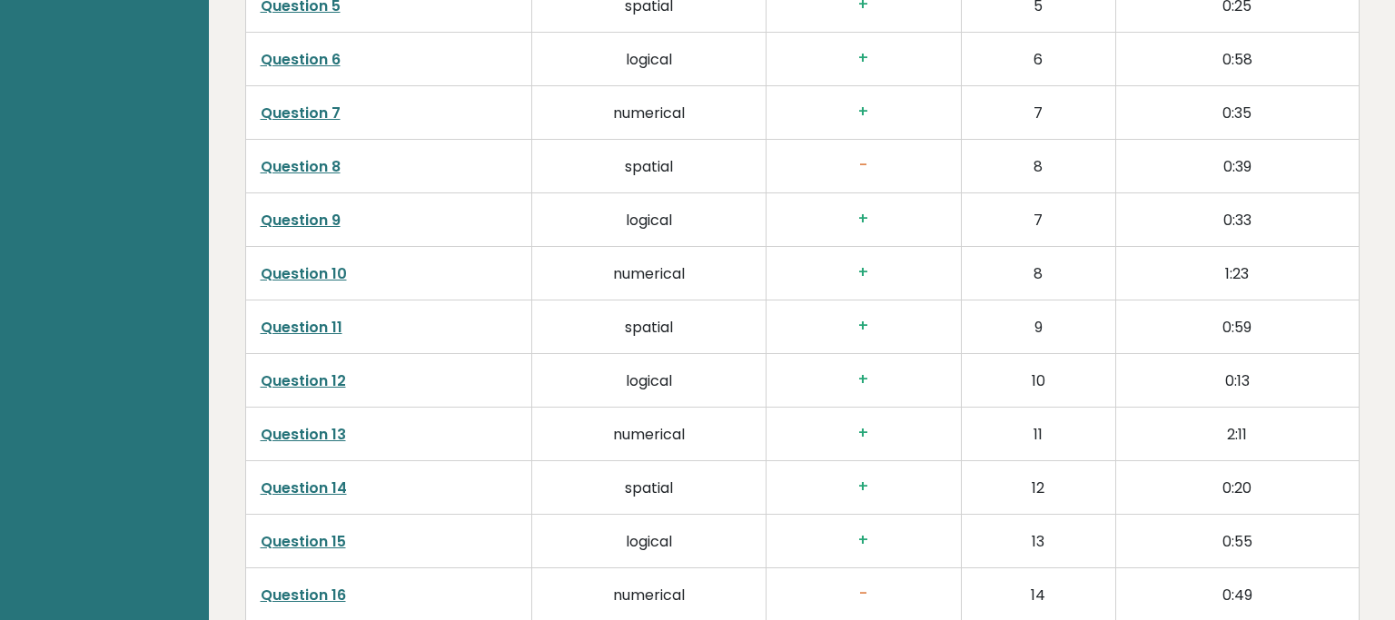
click at [322, 478] on link "Question 14" at bounding box center [304, 488] width 86 height 21
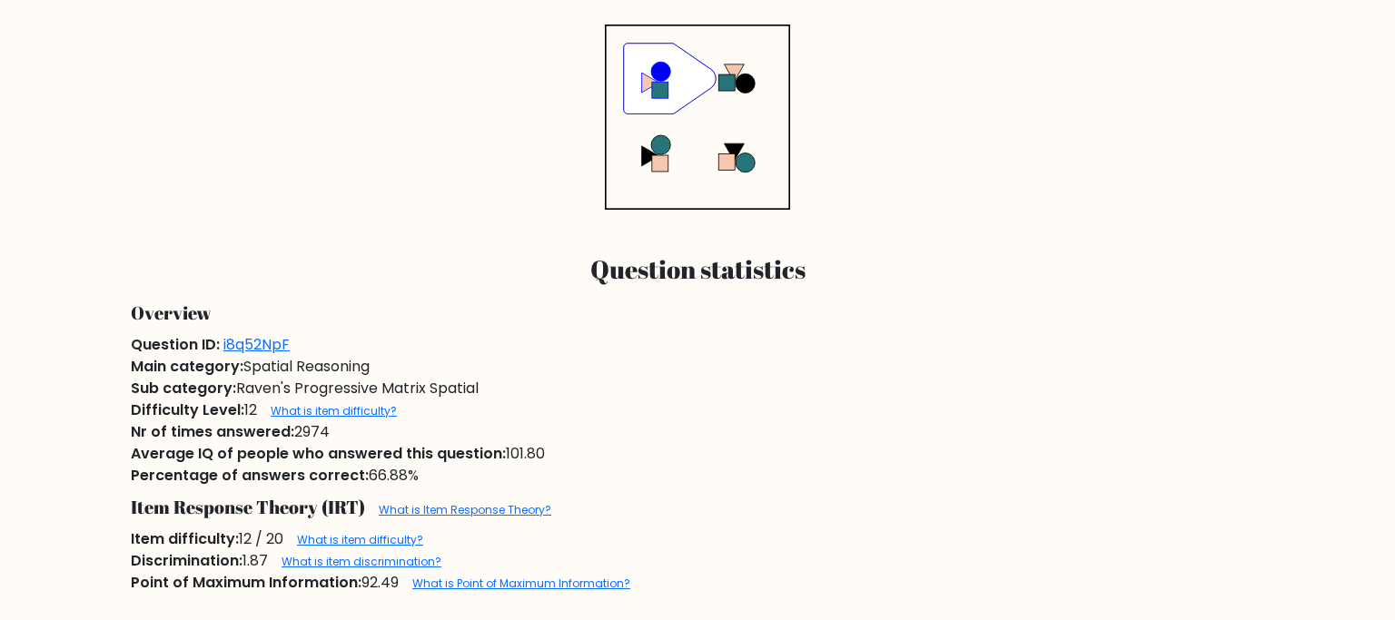
scroll to position [863, 0]
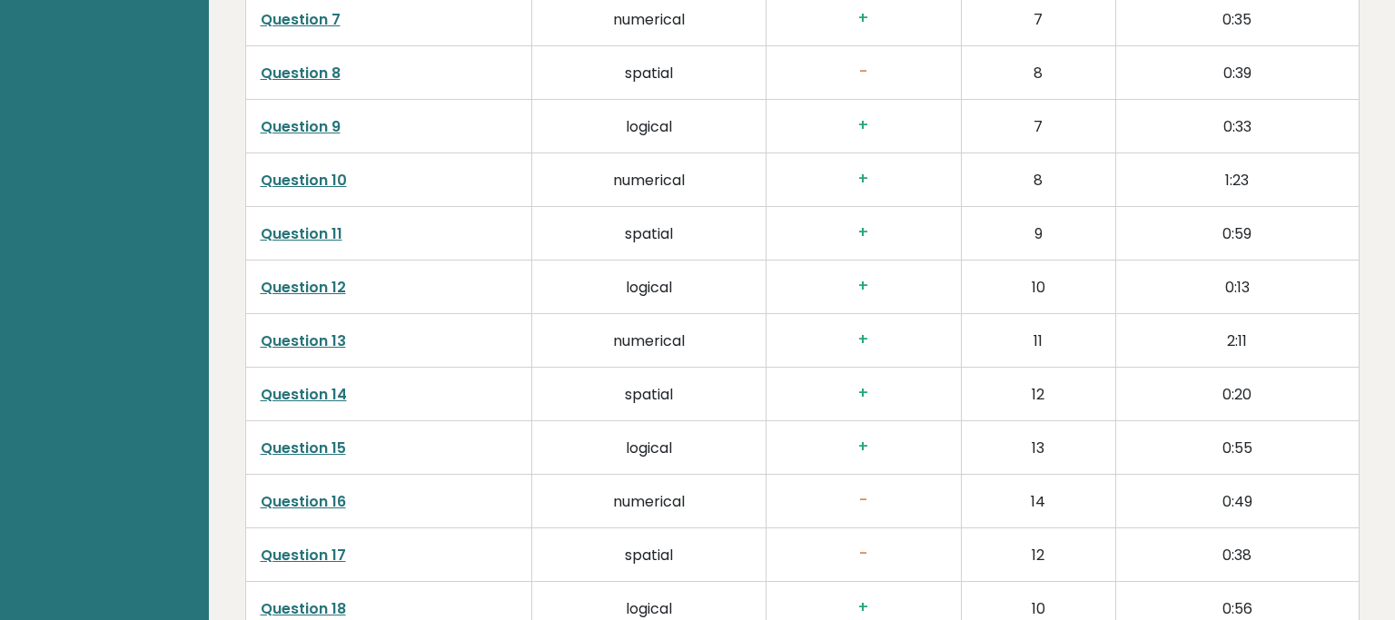
scroll to position [3251, 0]
click at [656, 440] on td "logical" at bounding box center [649, 446] width 234 height 54
click at [336, 441] on link "Question 15" at bounding box center [303, 446] width 85 height 21
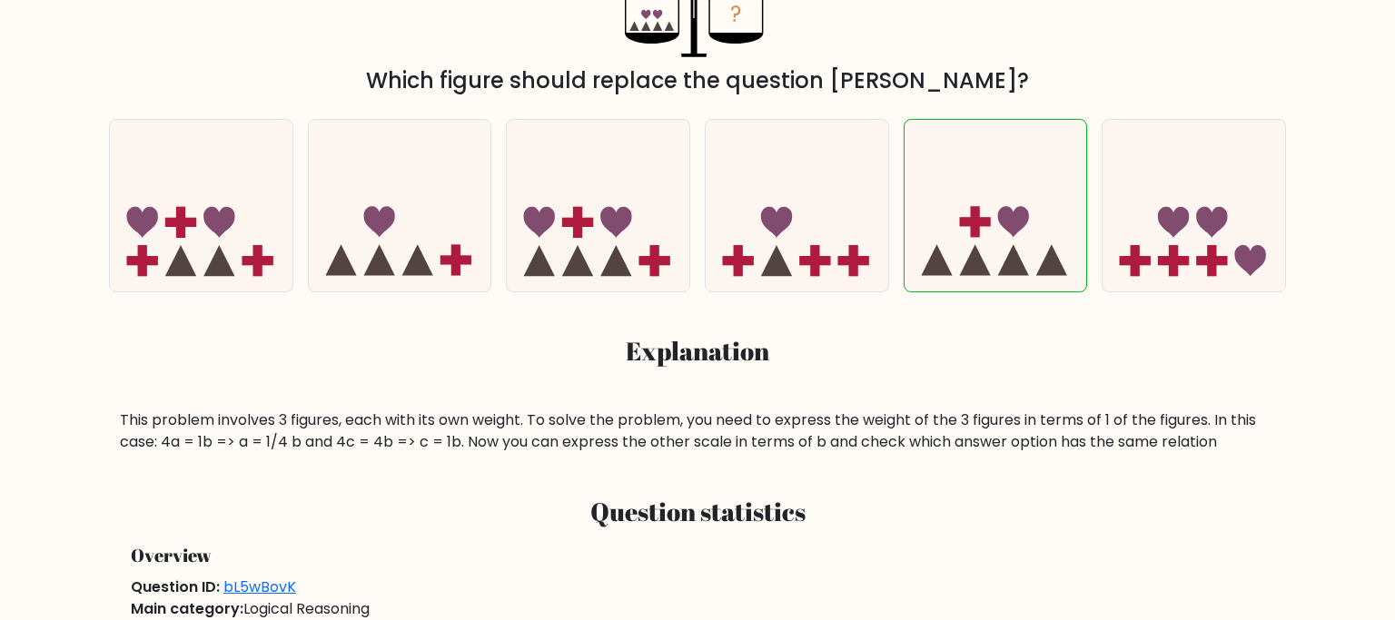
scroll to position [479, 0]
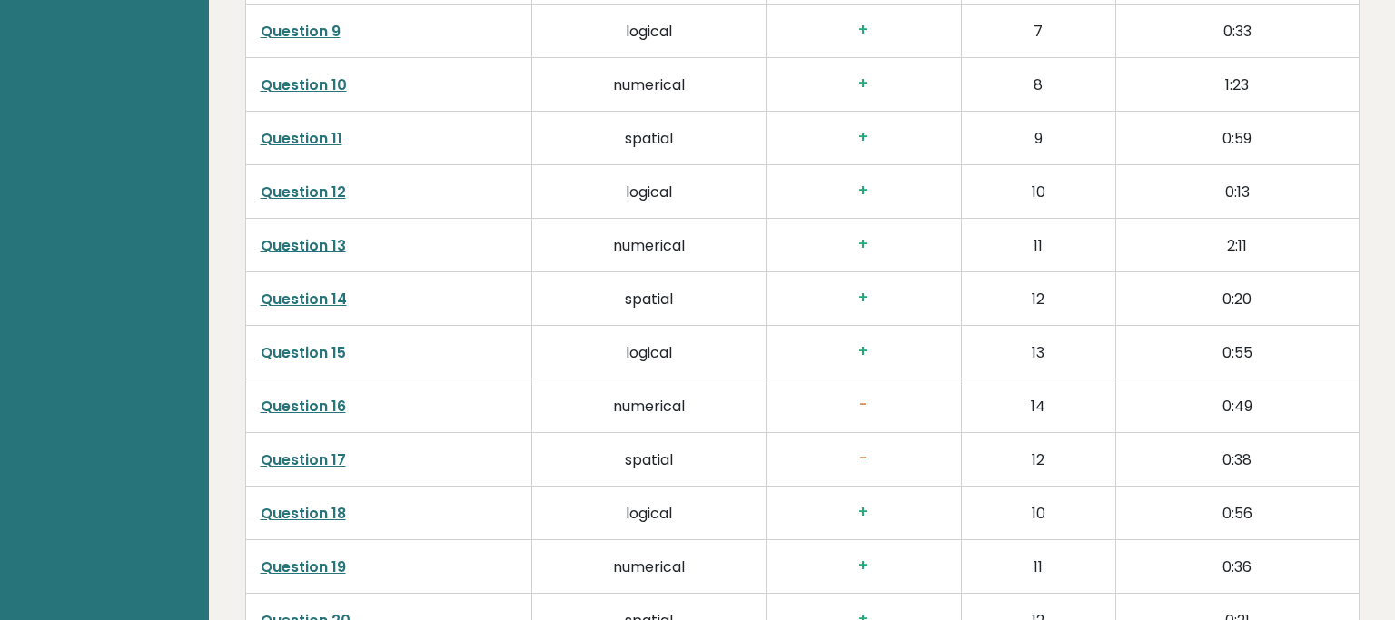
scroll to position [3348, 0]
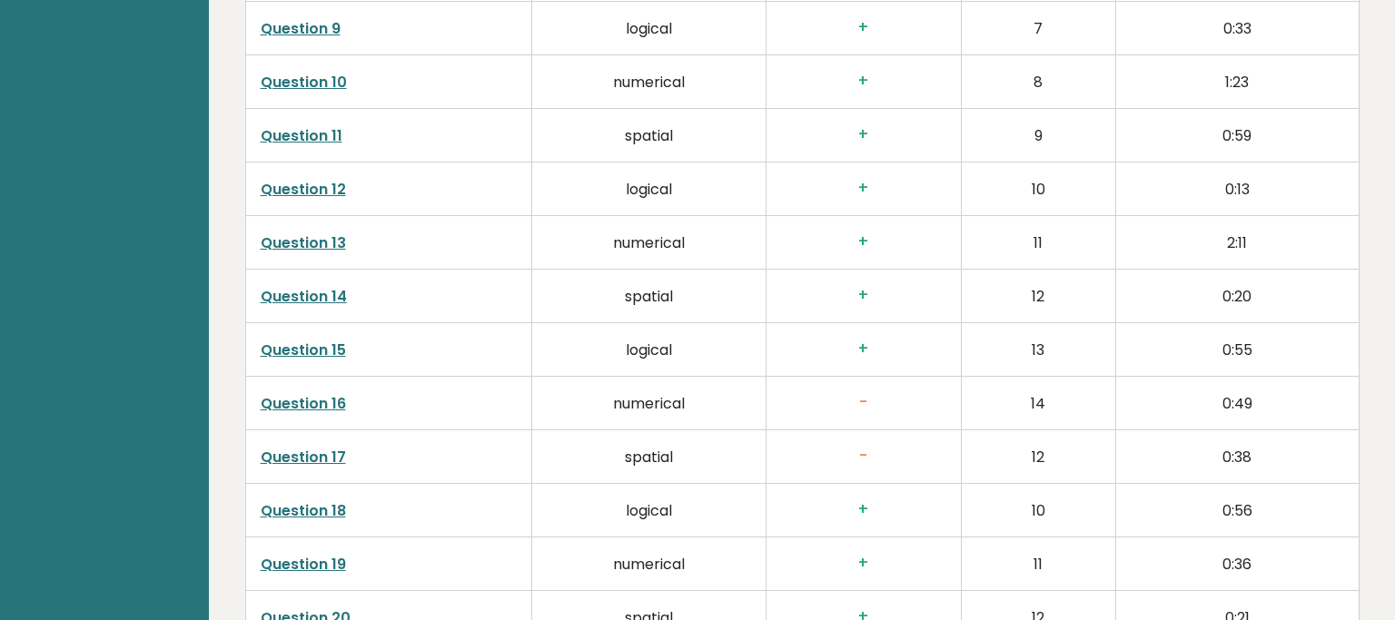
click at [322, 394] on link "Question 16" at bounding box center [303, 403] width 85 height 21
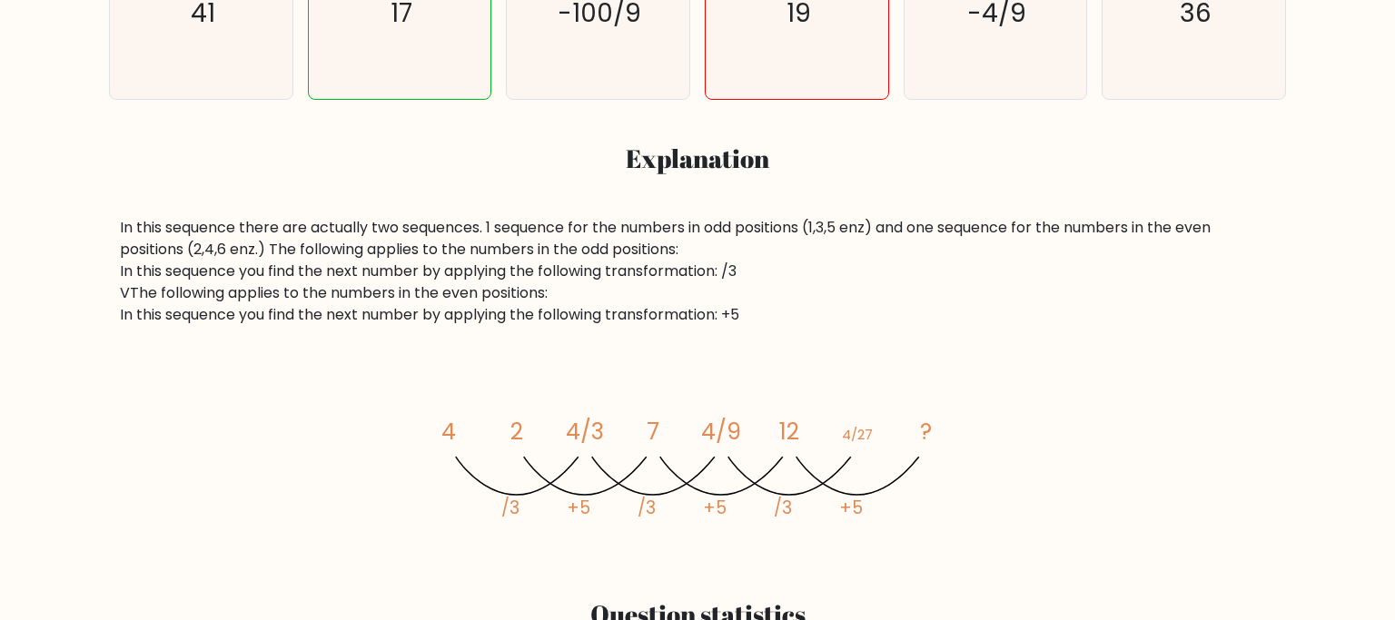
scroll to position [671, 0]
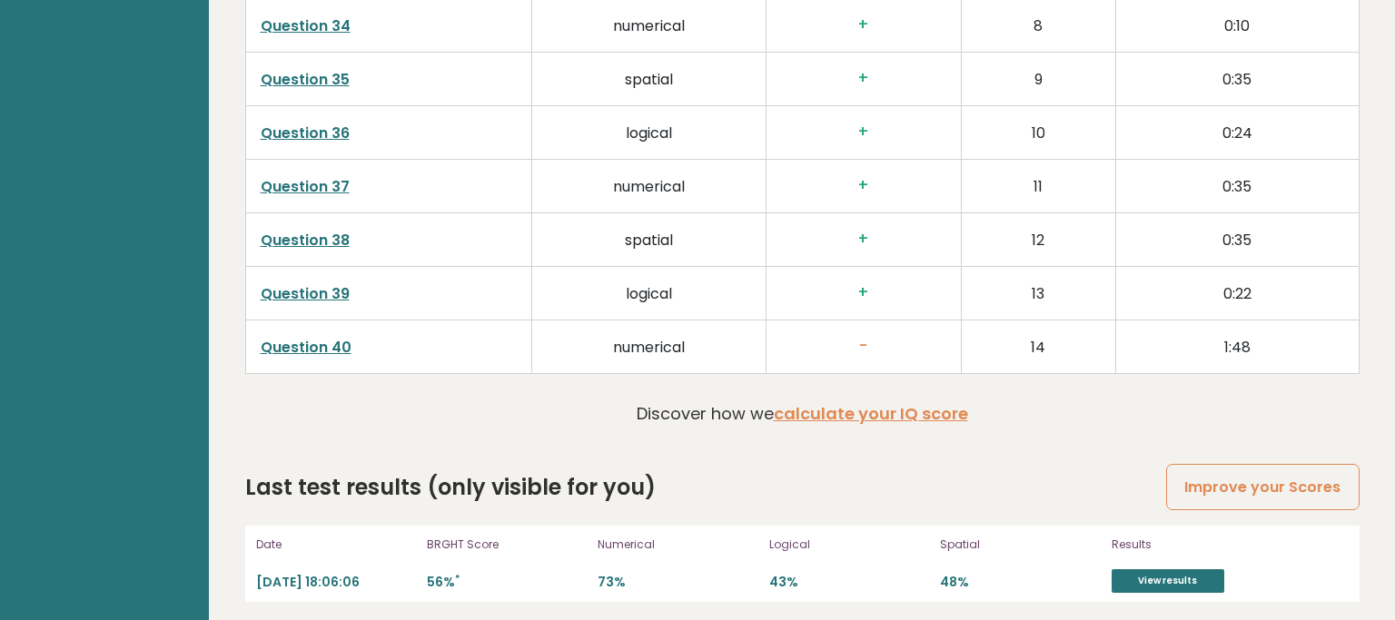
scroll to position [3348, 0]
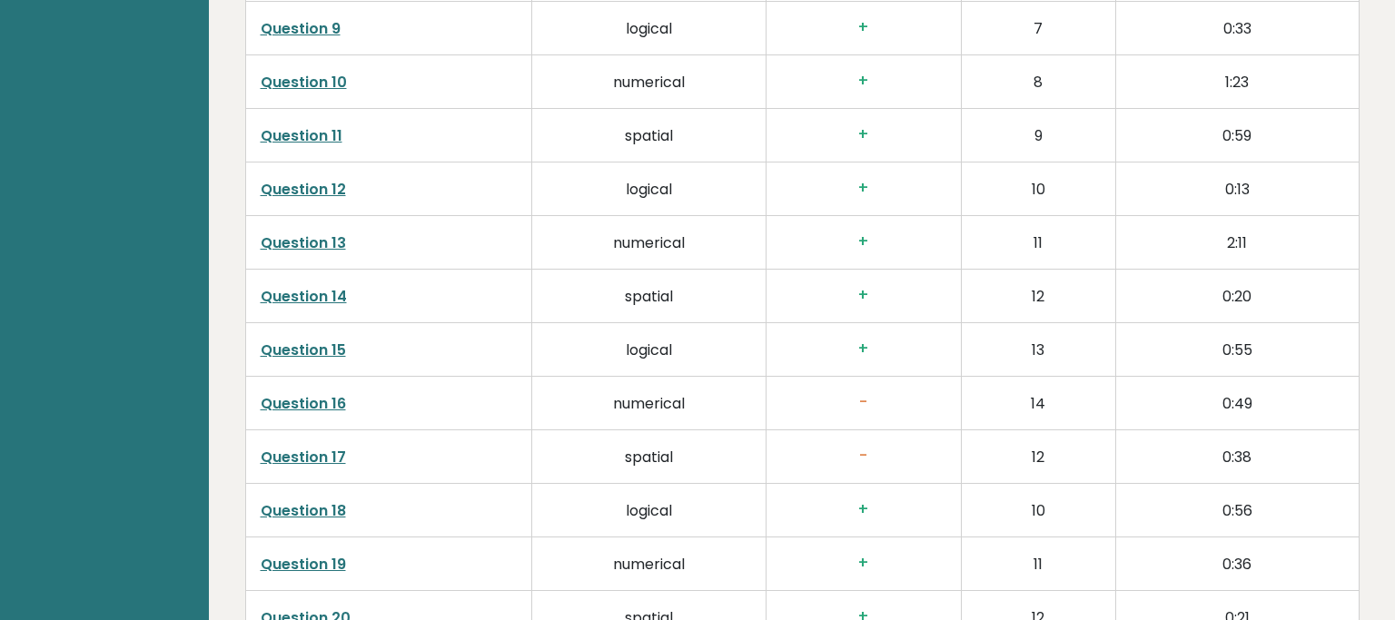
click at [331, 454] on link "Question 17" at bounding box center [303, 457] width 85 height 21
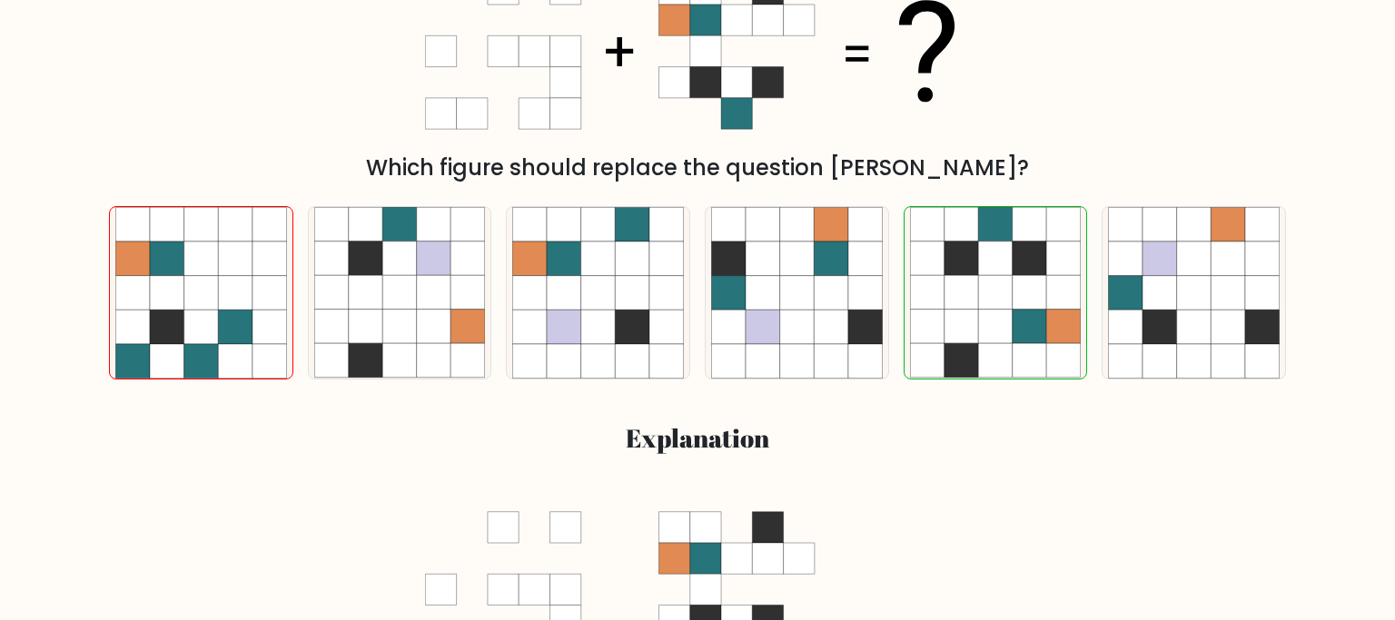
scroll to position [383, 0]
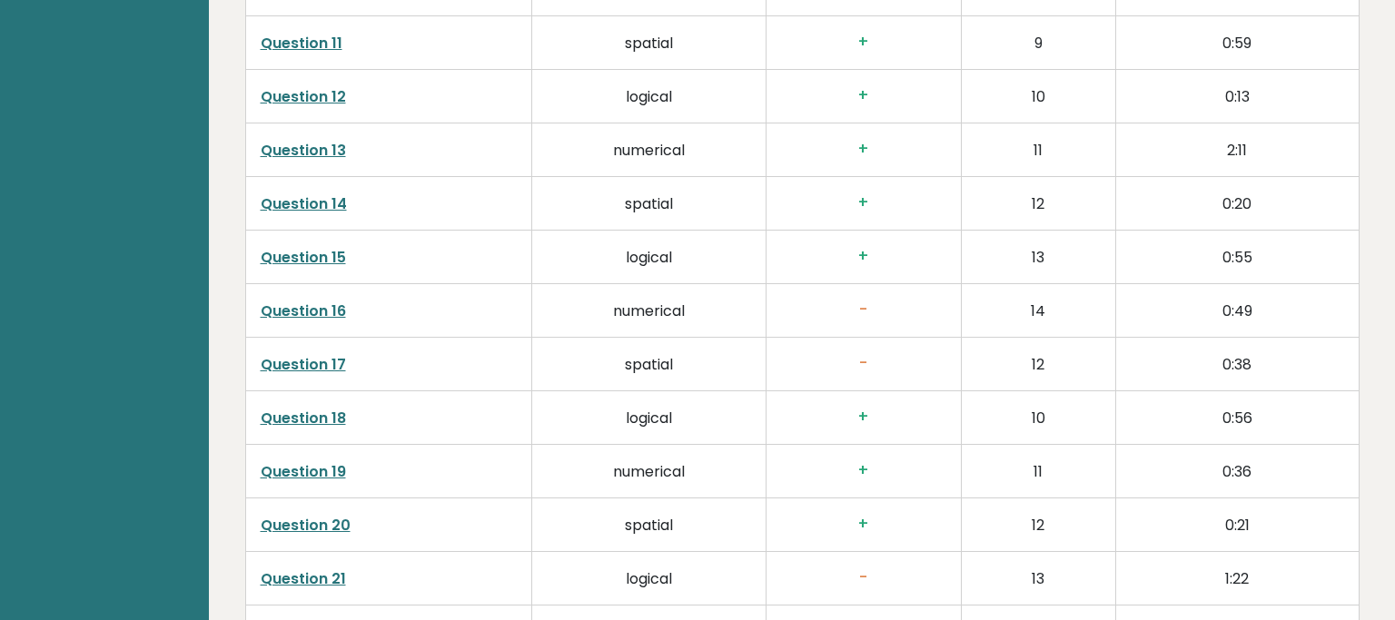
scroll to position [3443, 0]
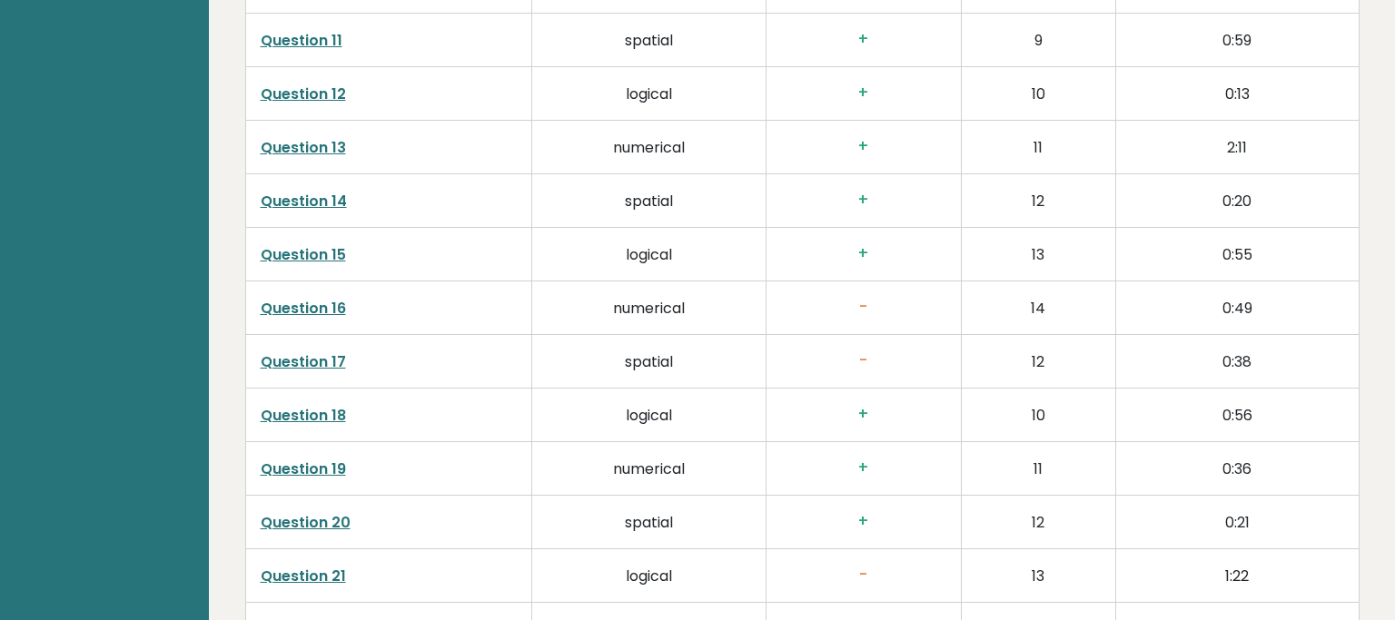
click at [328, 409] on link "Question 18" at bounding box center [303, 415] width 85 height 21
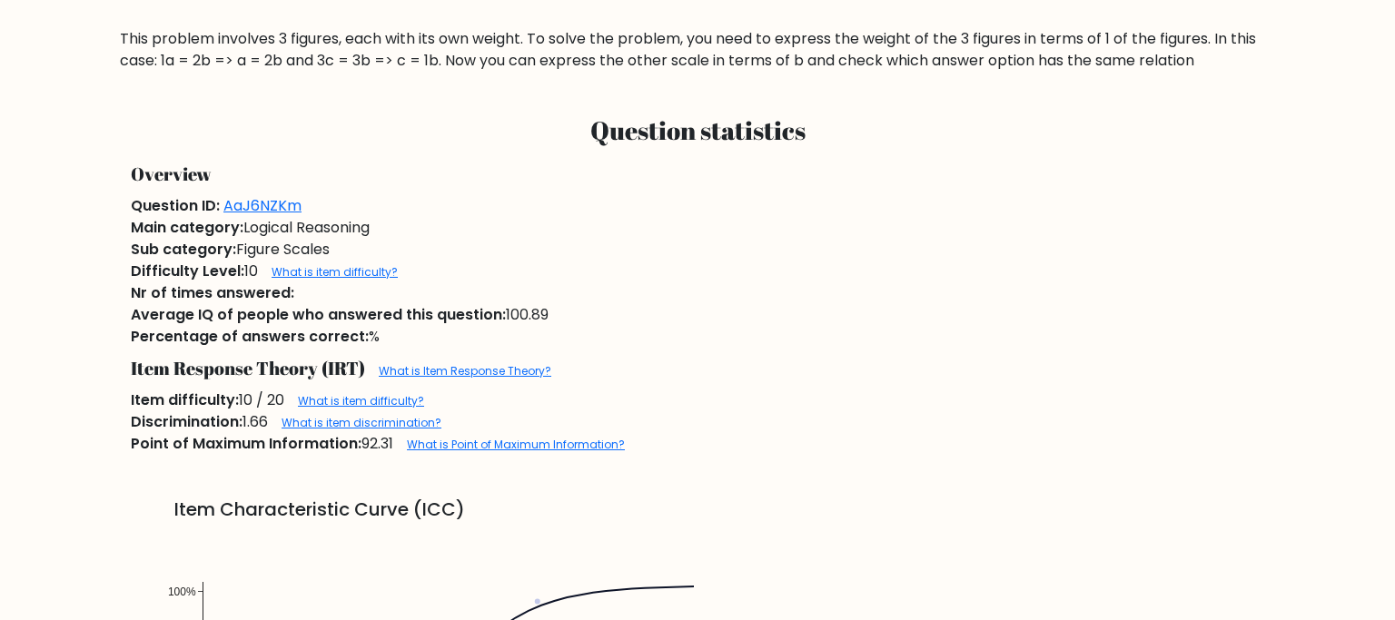
scroll to position [863, 0]
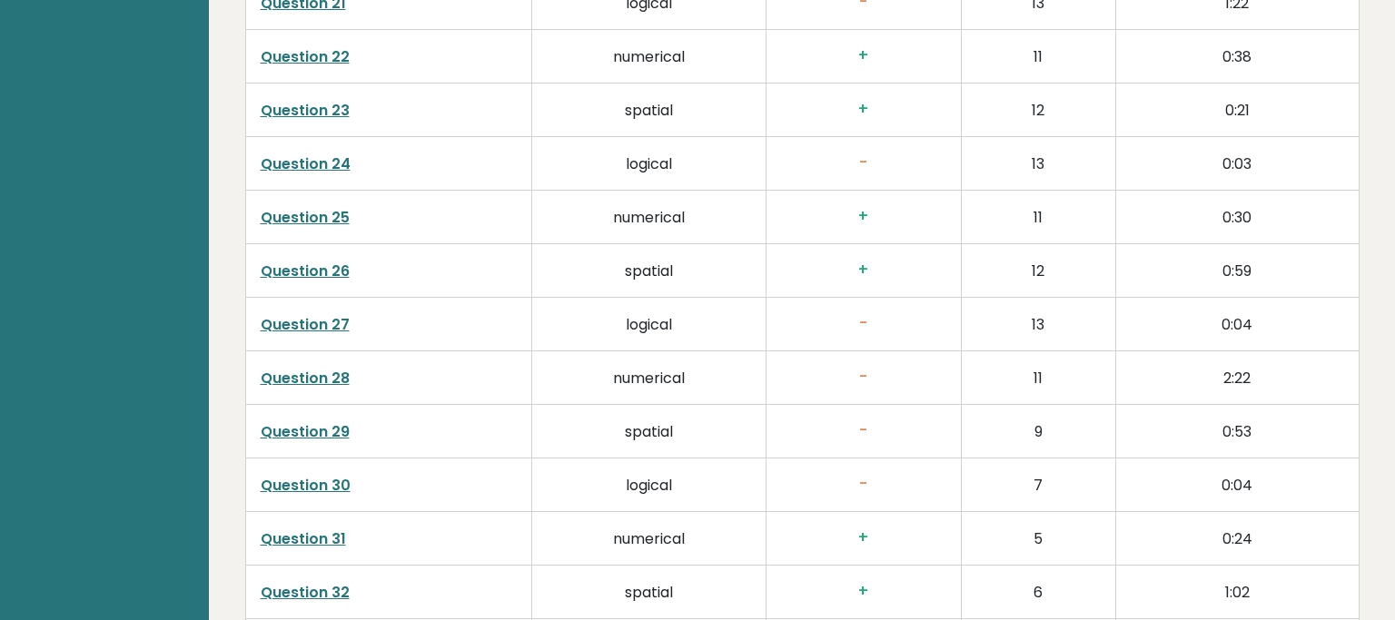
scroll to position [4019, 0]
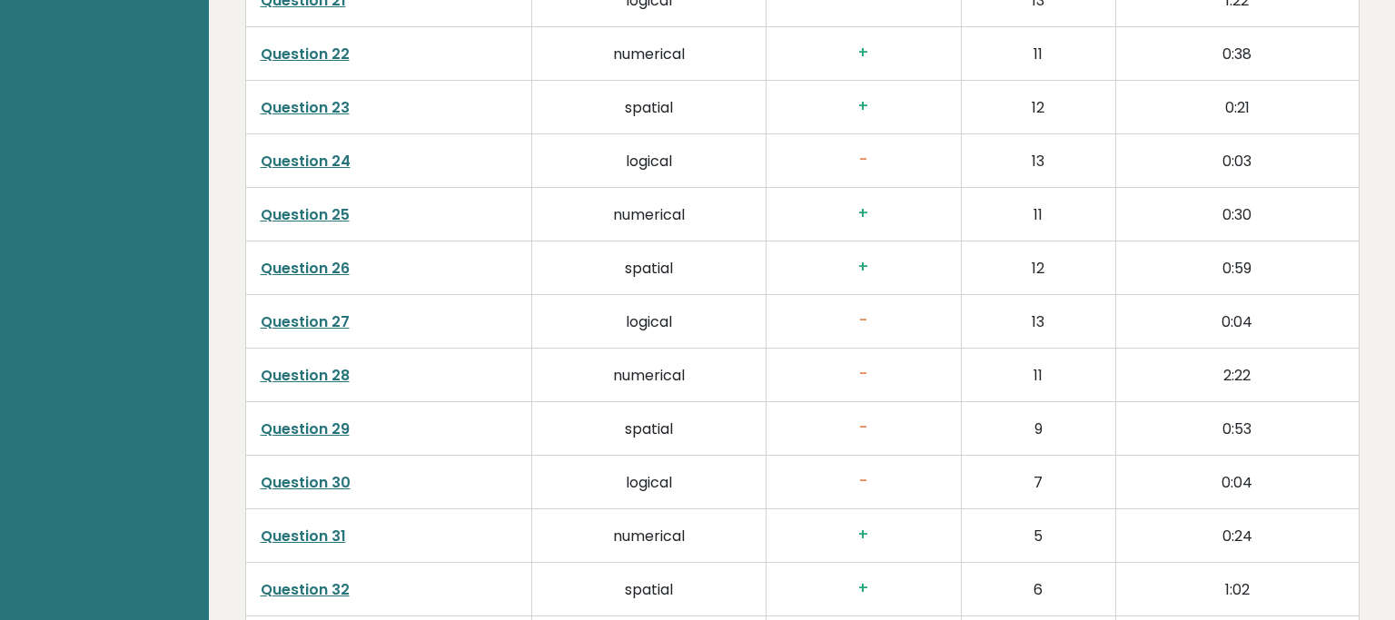
click at [340, 481] on link "Question 30" at bounding box center [306, 482] width 90 height 21
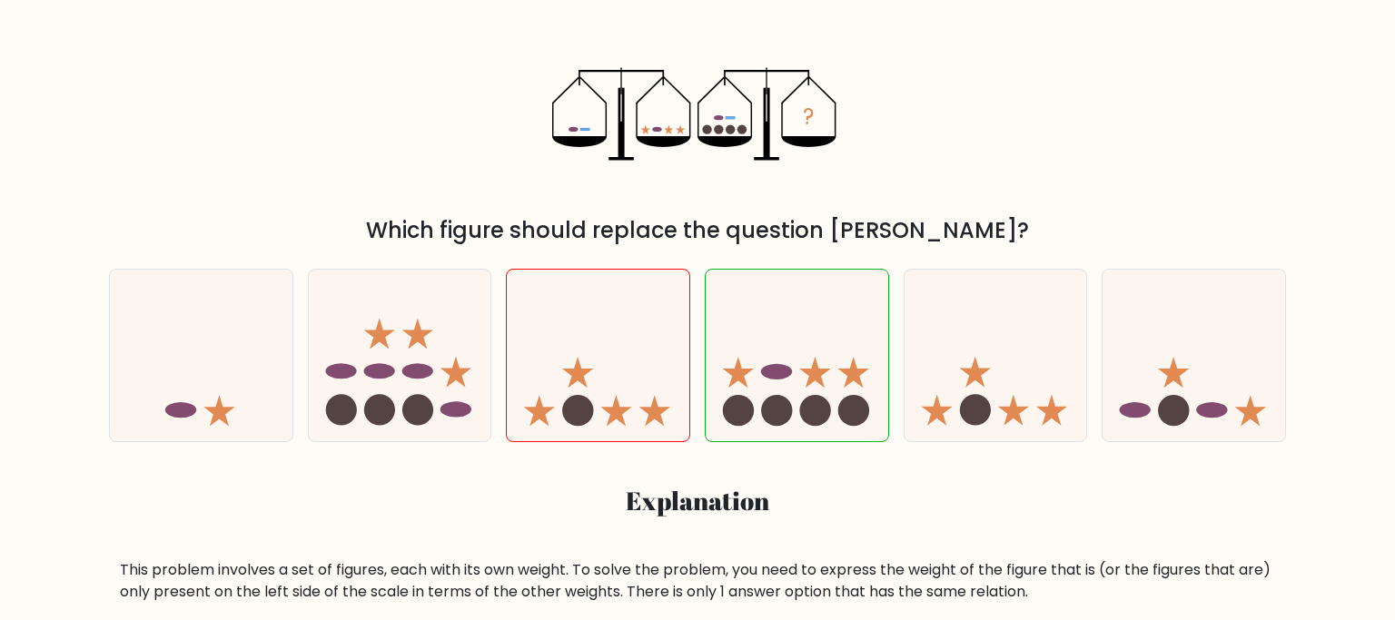
scroll to position [287, 0]
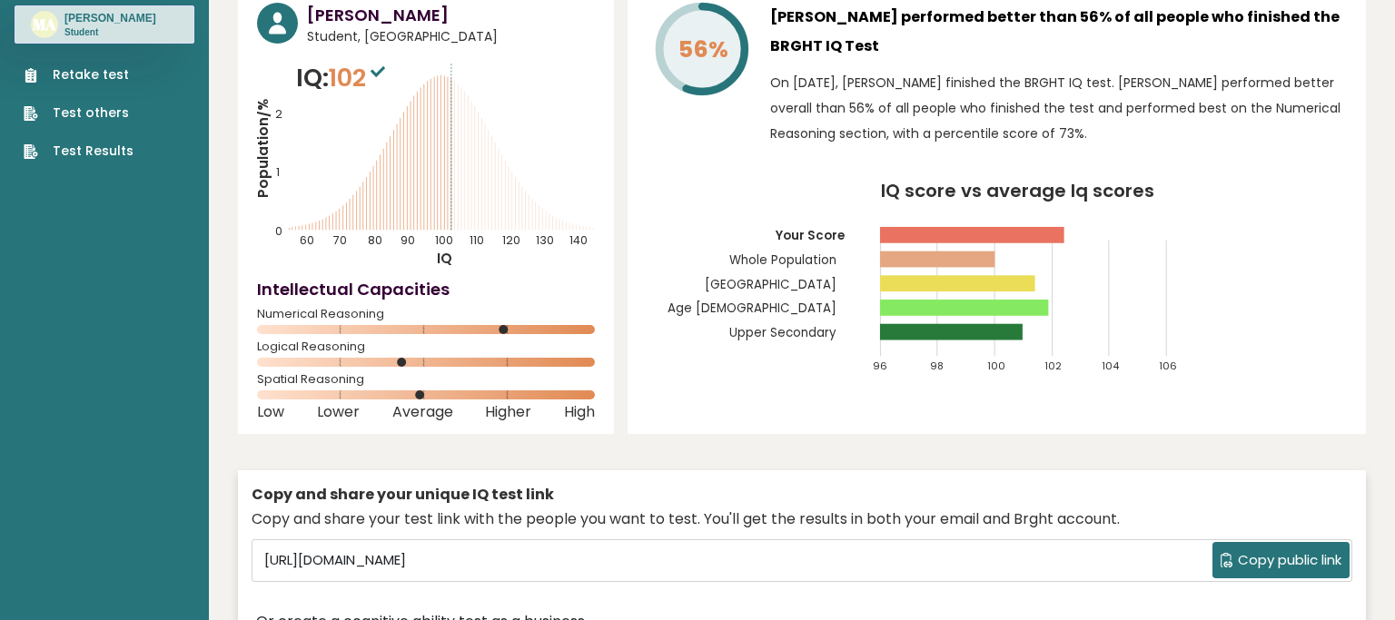
scroll to position [87, 0]
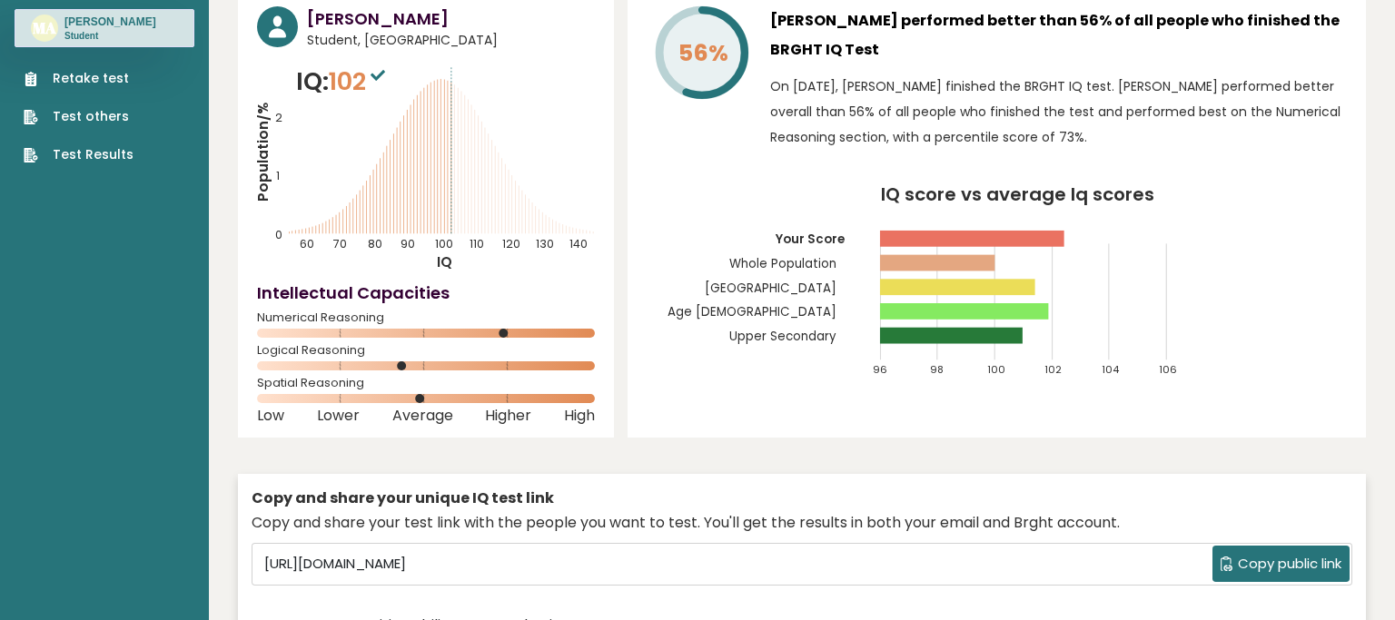
click at [113, 164] on link "Test Results" at bounding box center [79, 154] width 110 height 19
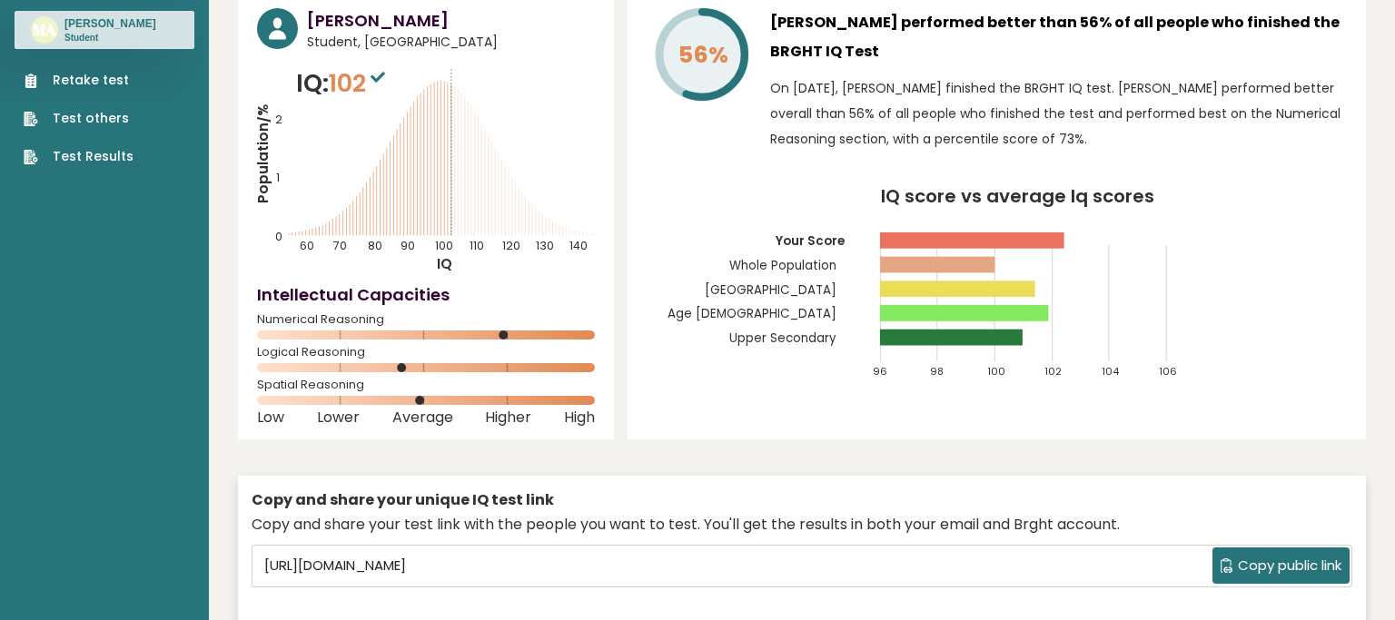
scroll to position [87, 0]
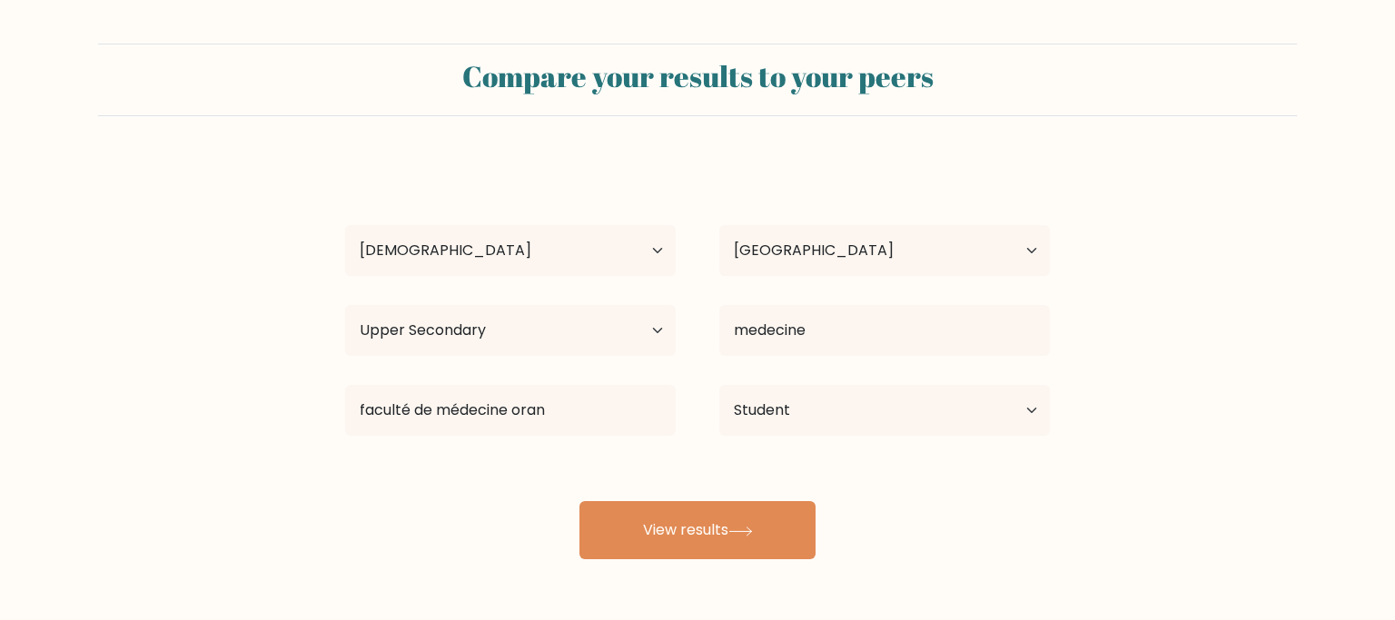
select select "18_24"
select select "DZ"
select select "upper_secondary"
select select "student"
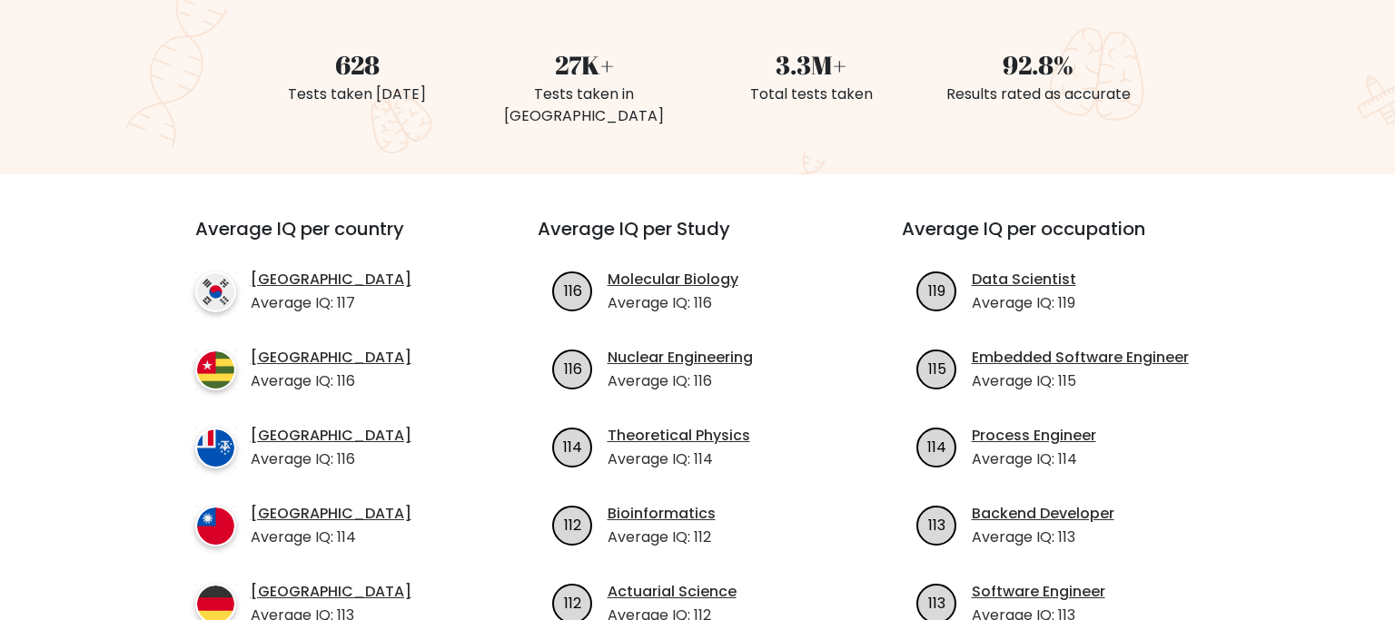
scroll to position [575, 0]
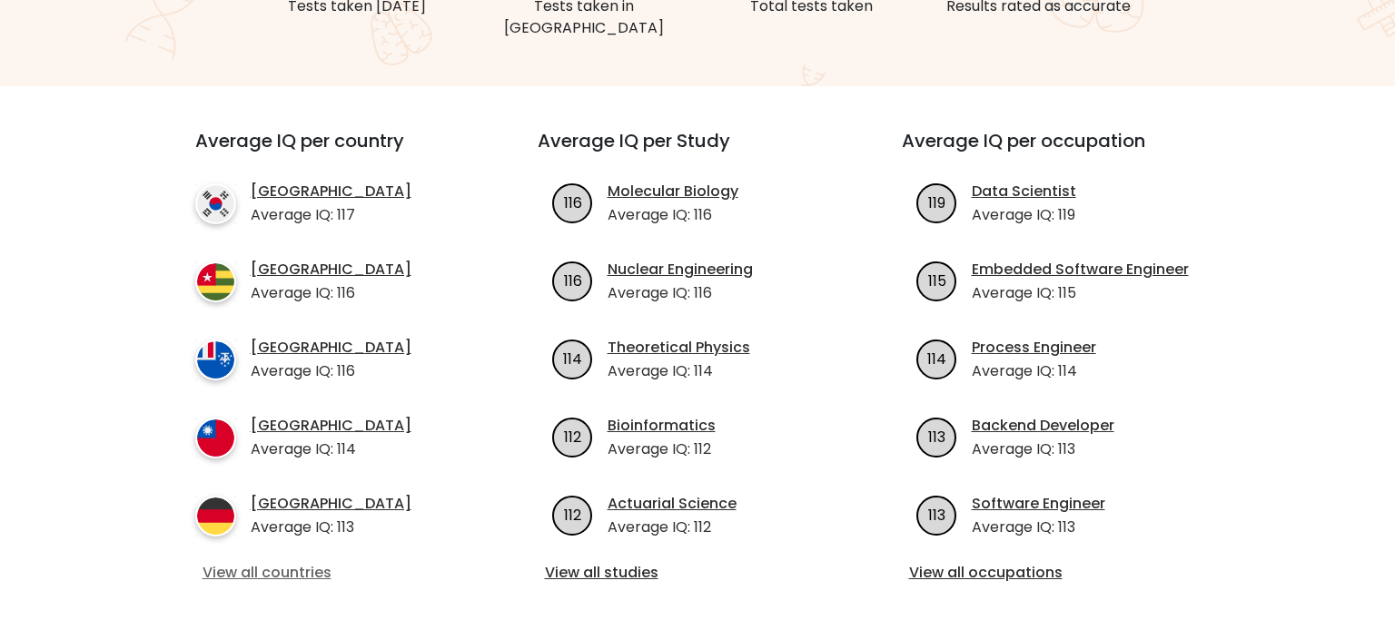
click at [289, 562] on link "View all countries" at bounding box center [333, 573] width 262 height 22
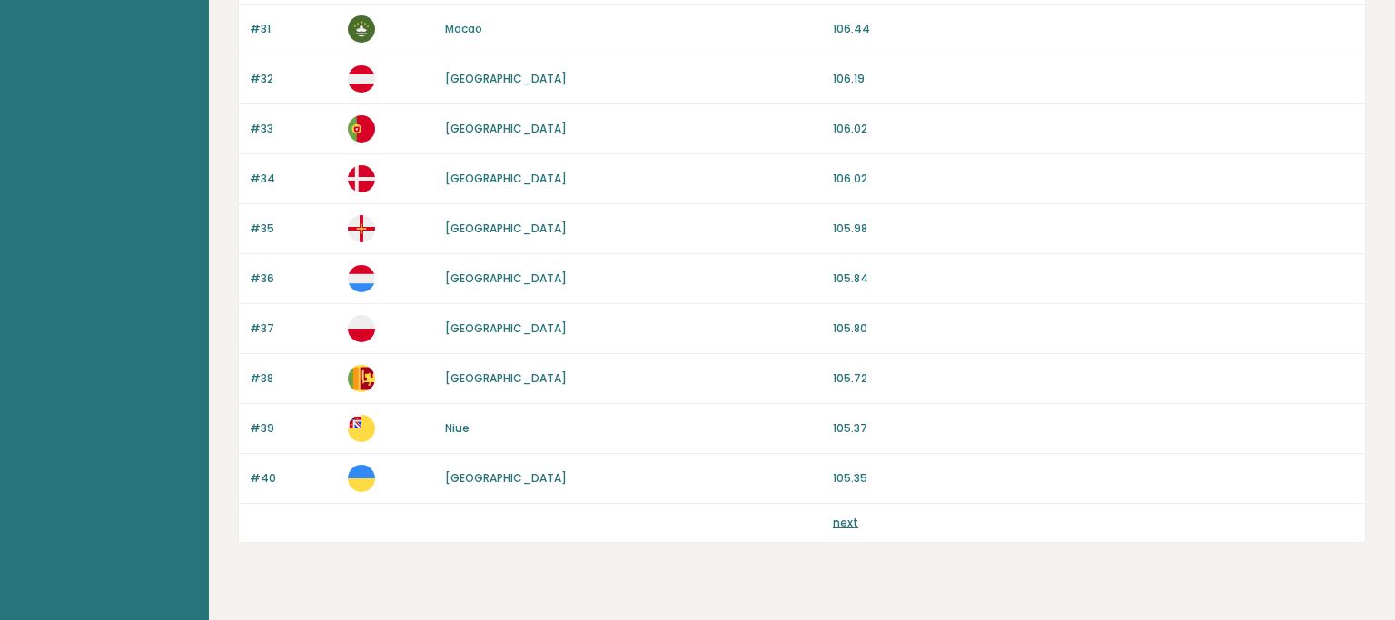
scroll to position [1757, 0]
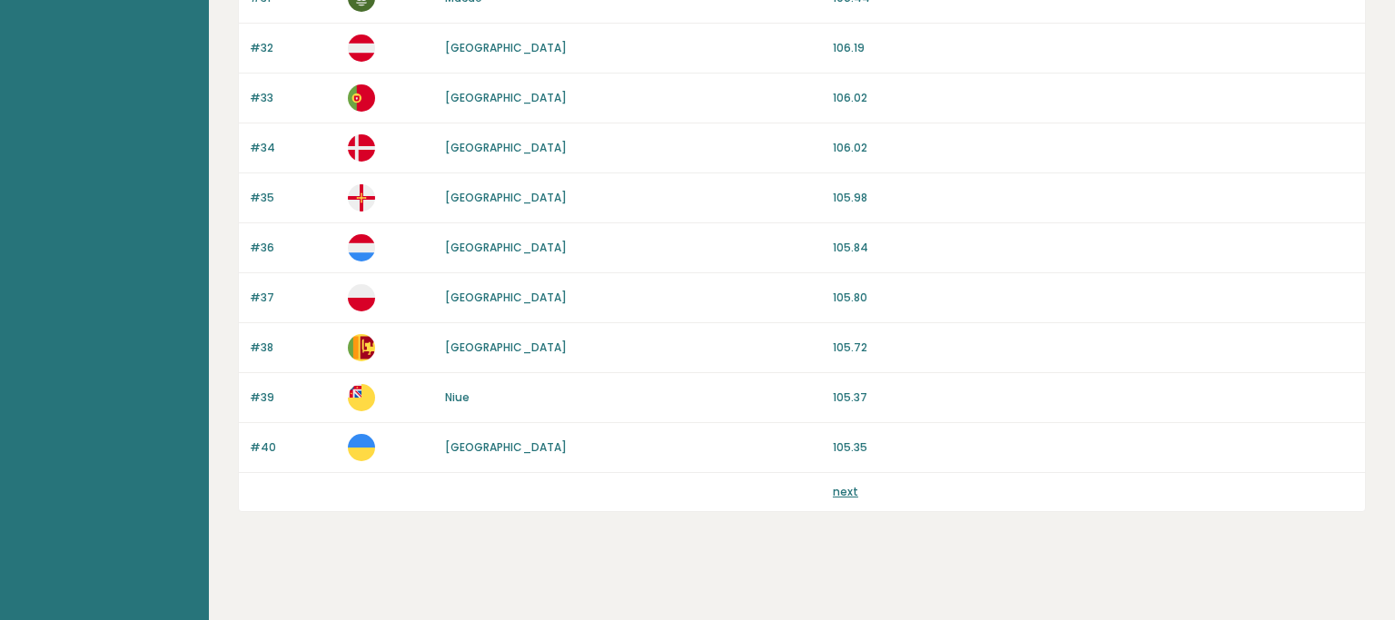
click at [852, 484] on link "next" at bounding box center [845, 491] width 25 height 15
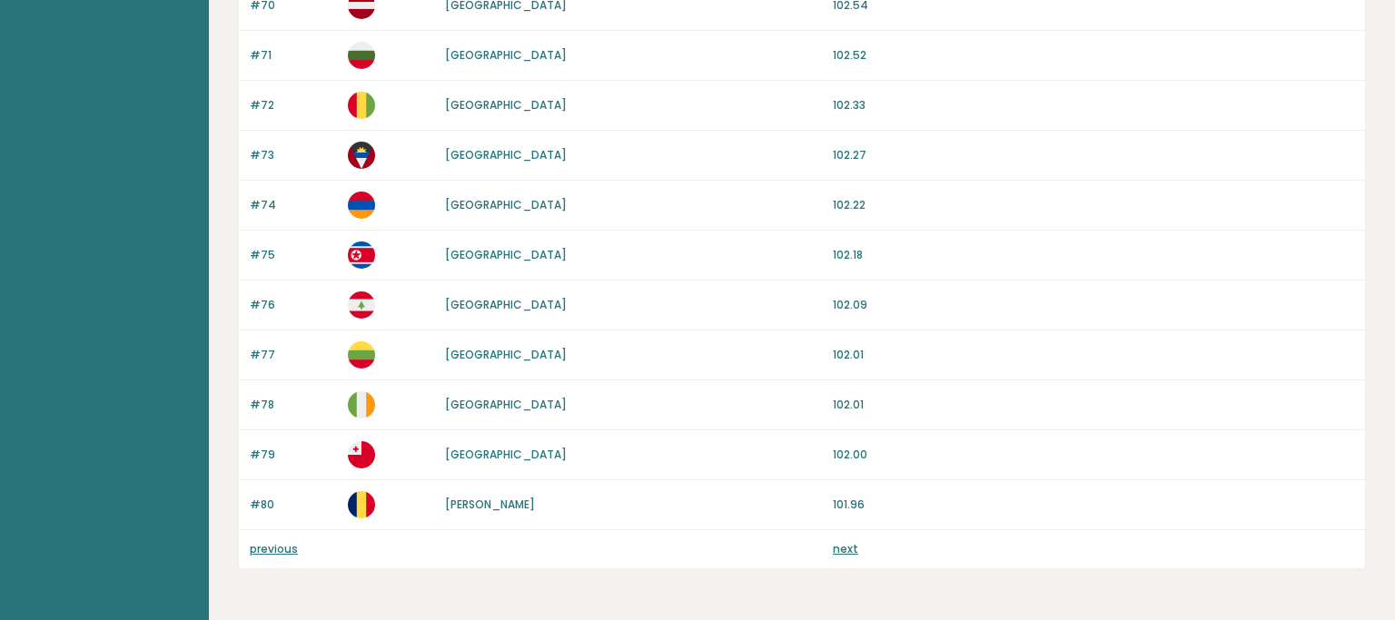
scroll to position [1757, 0]
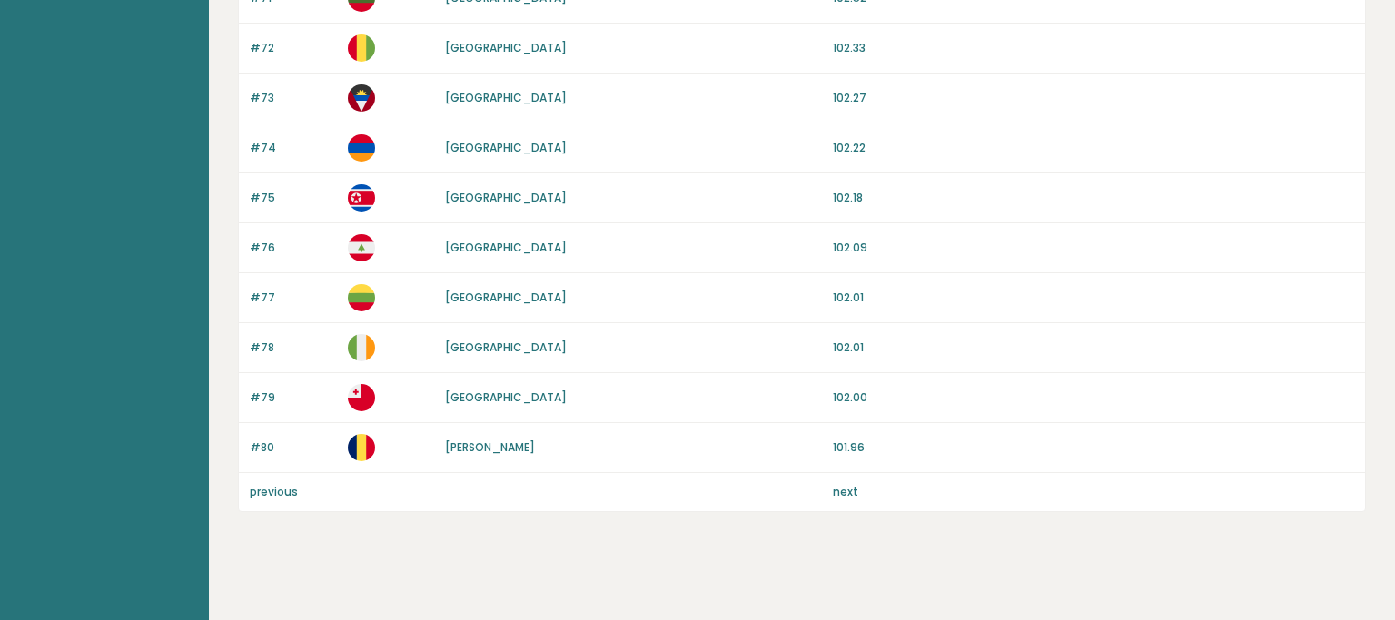
click at [841, 485] on link "next" at bounding box center [845, 491] width 25 height 15
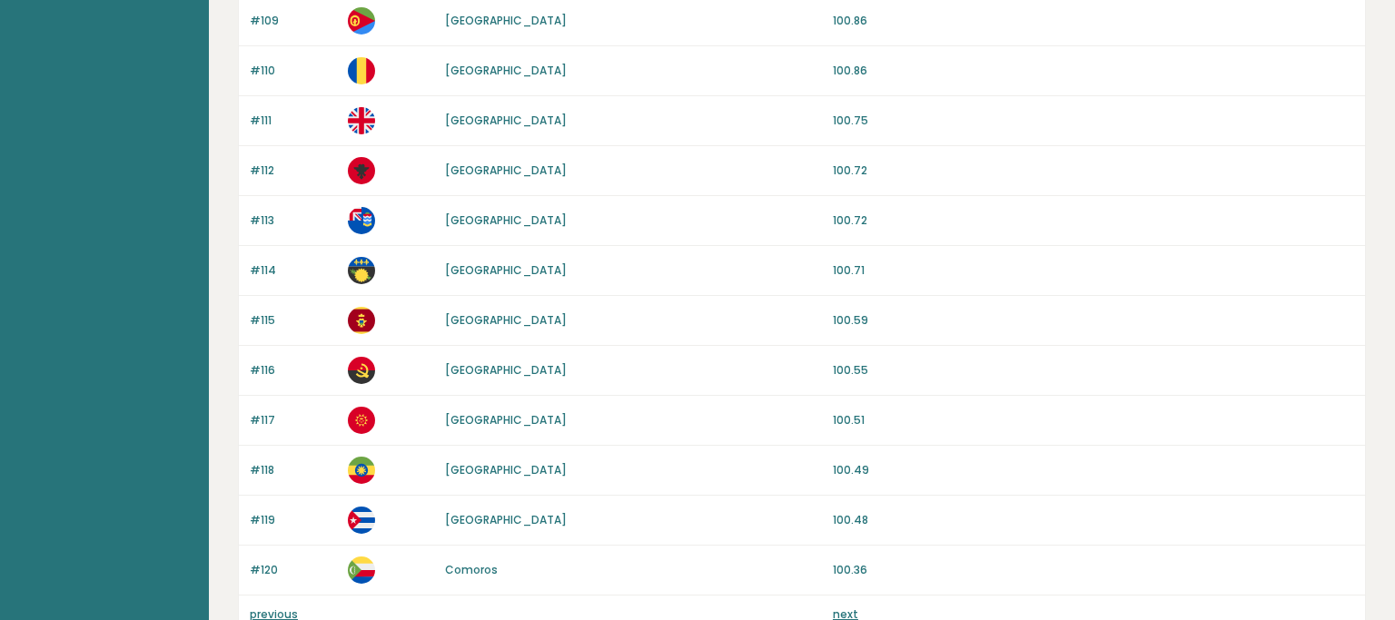
scroll to position [1757, 0]
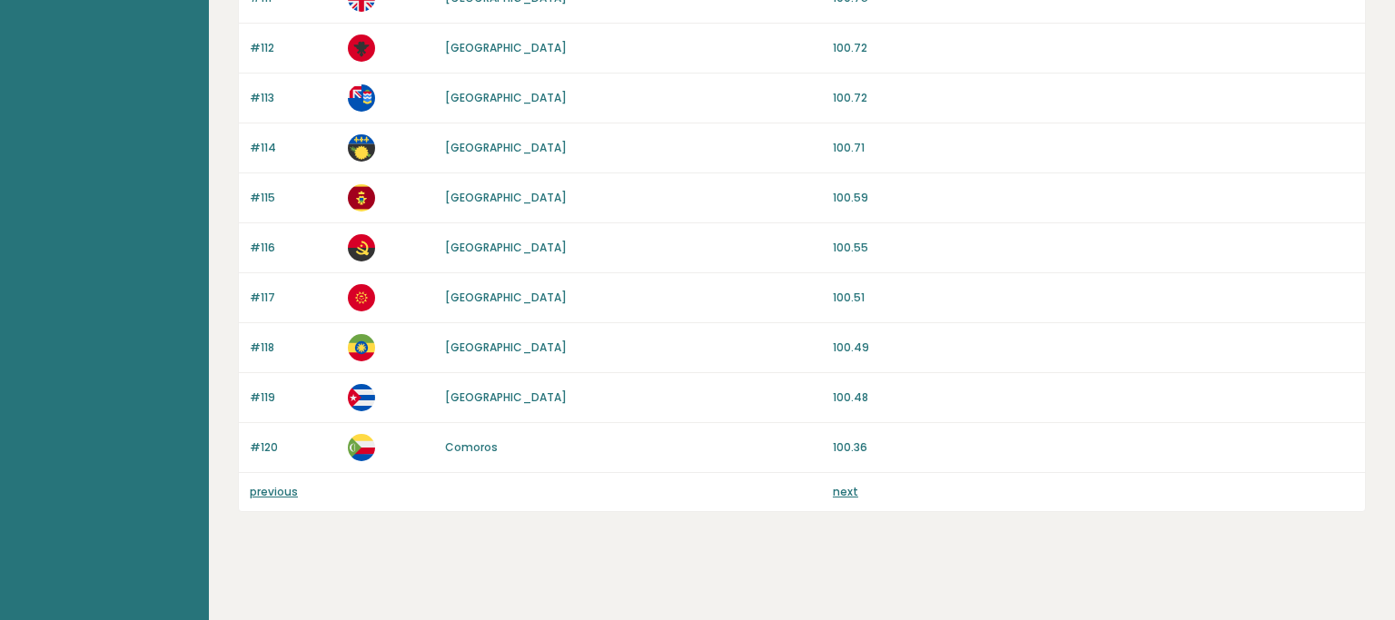
click at [292, 484] on link "previous" at bounding box center [274, 491] width 48 height 15
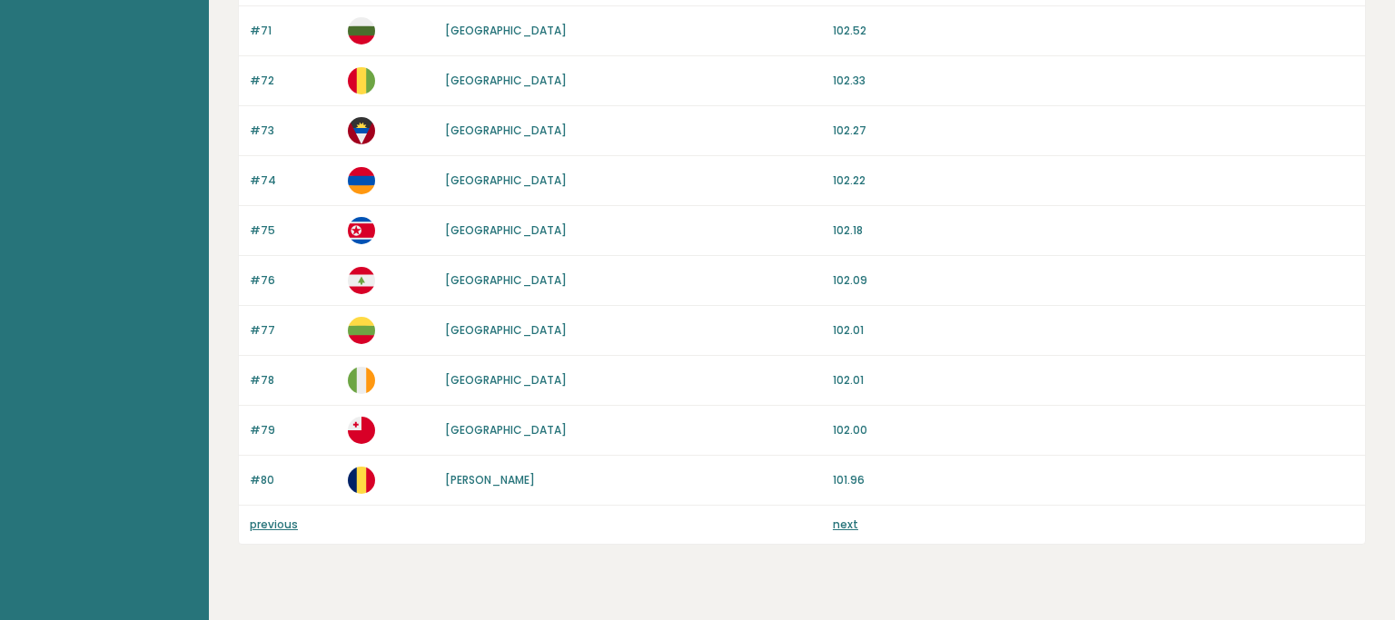
scroll to position [1725, 0]
click at [272, 519] on link "previous" at bounding box center [274, 523] width 48 height 15
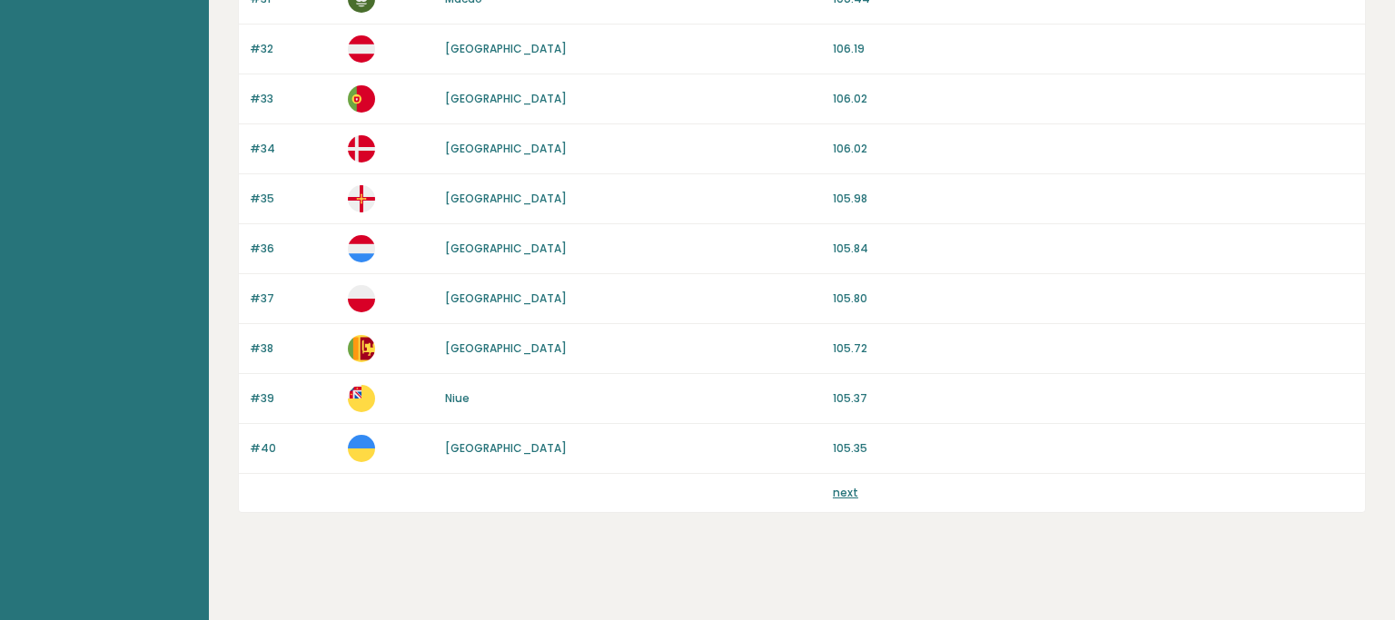
scroll to position [1757, 0]
click at [843, 484] on link "next" at bounding box center [845, 491] width 25 height 15
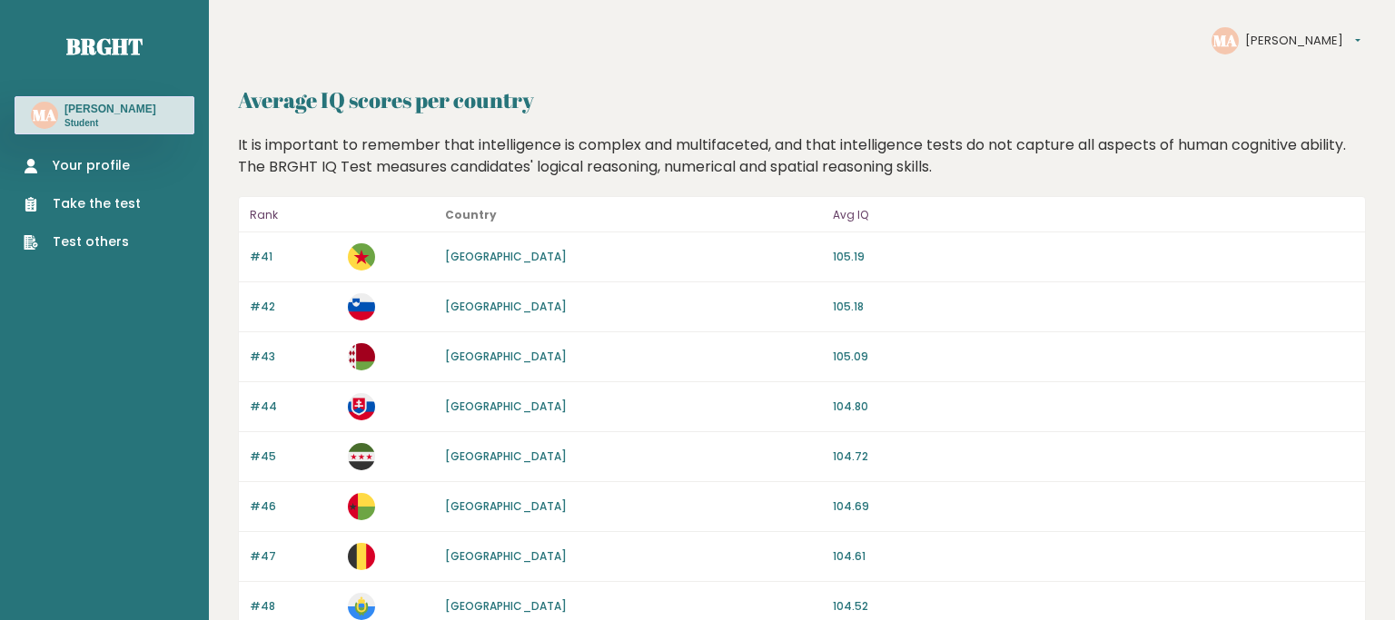
click at [133, 172] on link "Your profile" at bounding box center [82, 165] width 117 height 19
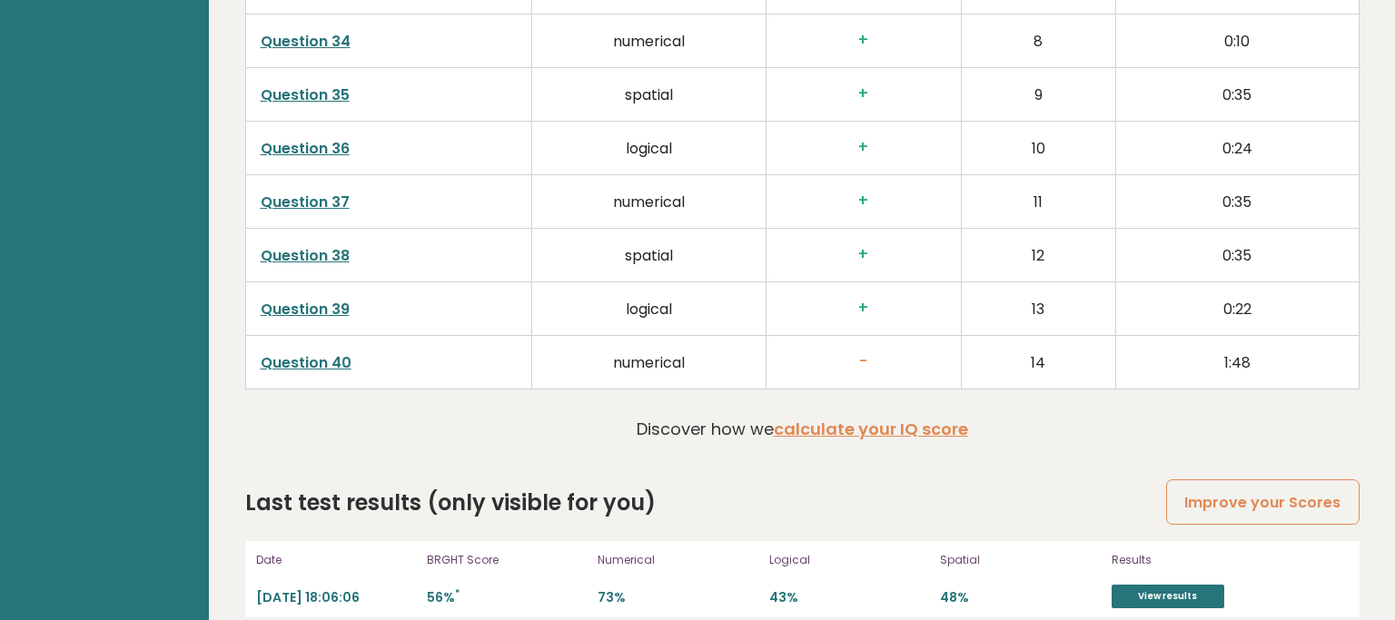
scroll to position [4690, 0]
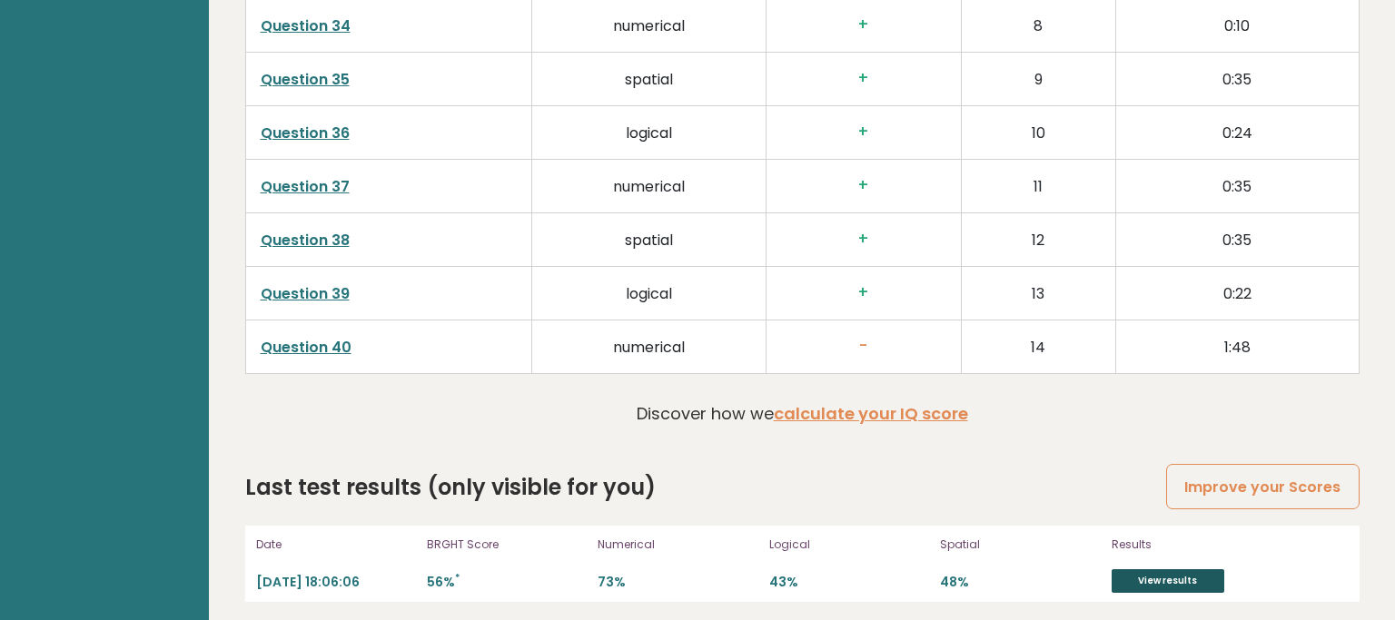
click at [1140, 576] on link "View results" at bounding box center [1167, 581] width 113 height 24
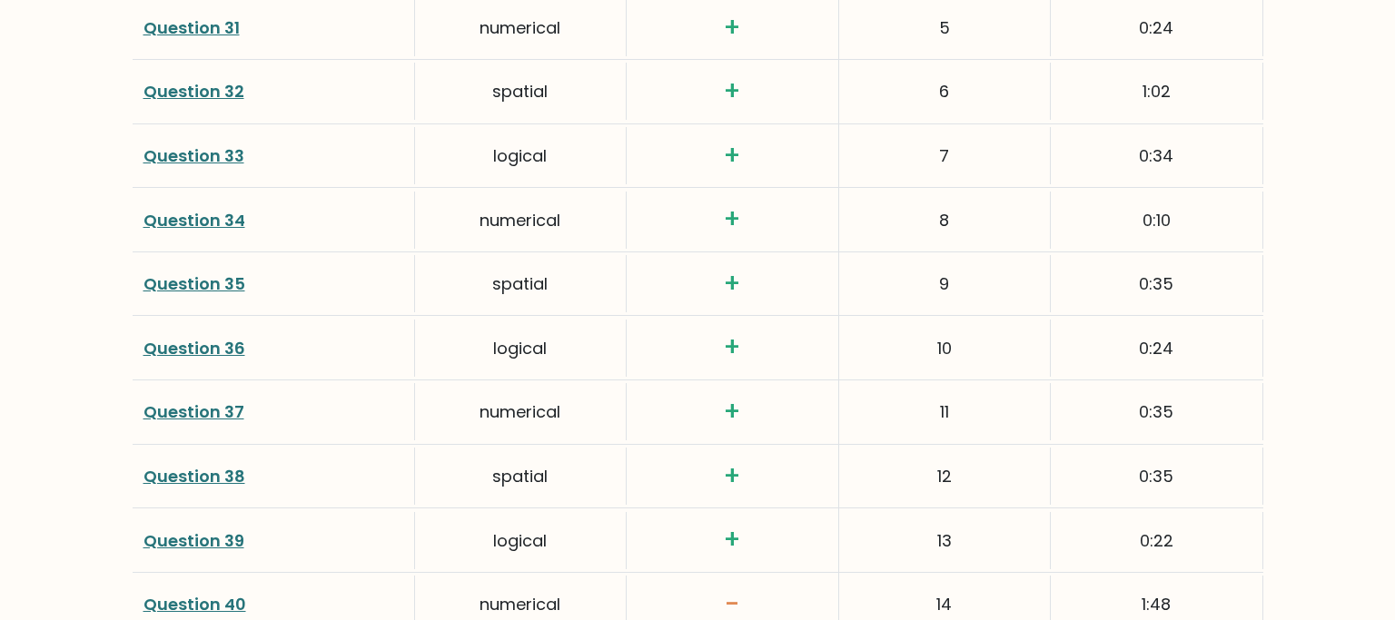
scroll to position [4846, 0]
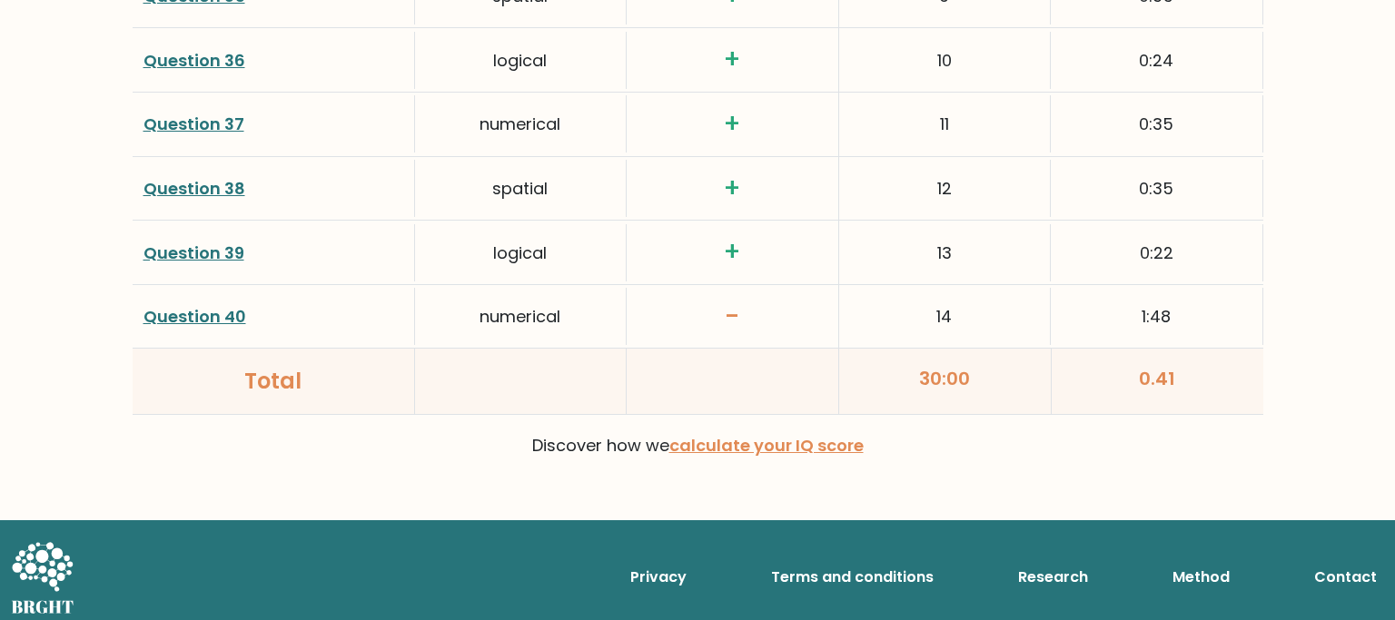
drag, startPoint x: 1125, startPoint y: 448, endPoint x: 1110, endPoint y: 353, distance: 95.5
drag, startPoint x: 1110, startPoint y: 353, endPoint x: 1108, endPoint y: 321, distance: 31.9
drag, startPoint x: 1160, startPoint y: 474, endPoint x: 1154, endPoint y: 466, distance: 10.4
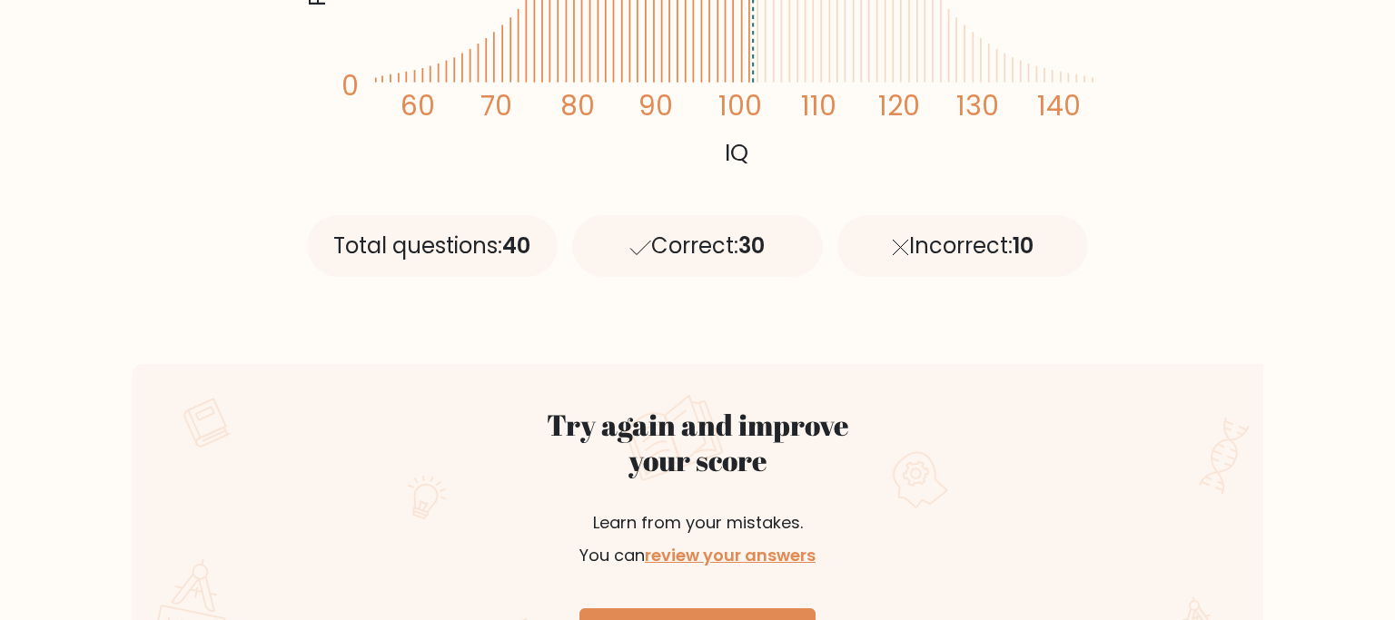
drag, startPoint x: 1144, startPoint y: 448, endPoint x: 1106, endPoint y: 228, distance: 223.0
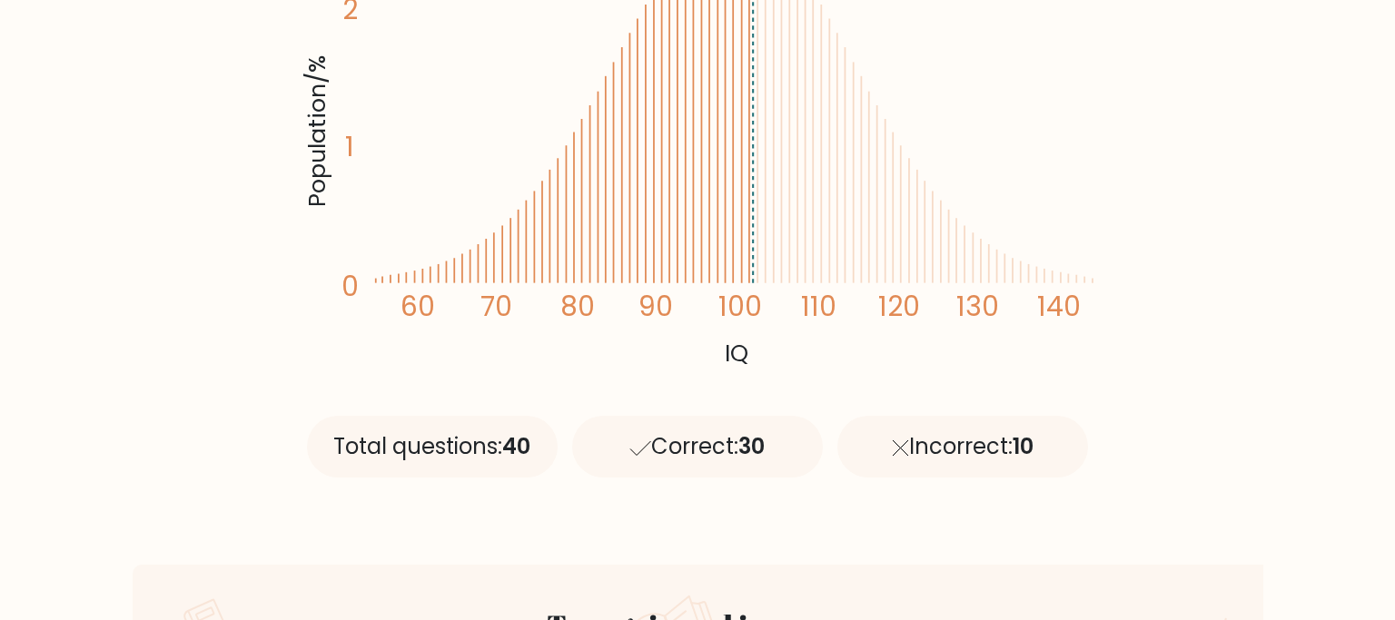
scroll to position [0, 0]
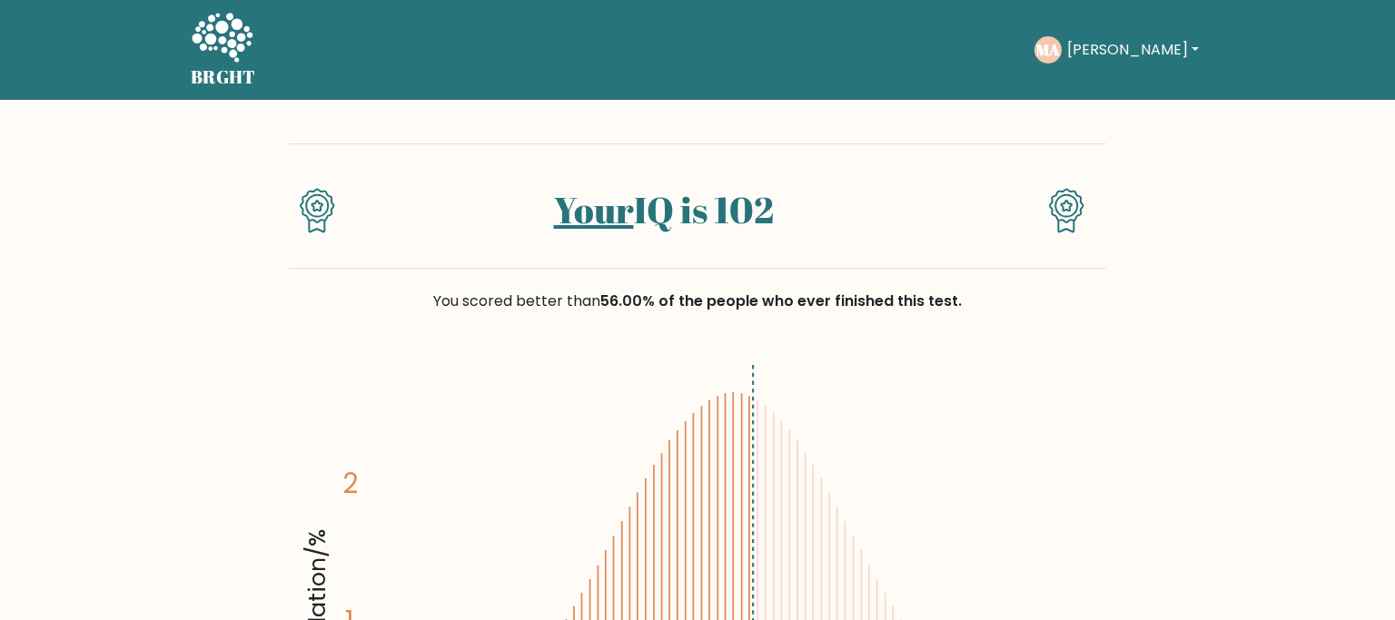
click at [1059, 187] on div "Your IQ is 102" at bounding box center [697, 205] width 817 height 125
click at [1179, 49] on button "Mohammed" at bounding box center [1132, 50] width 143 height 24
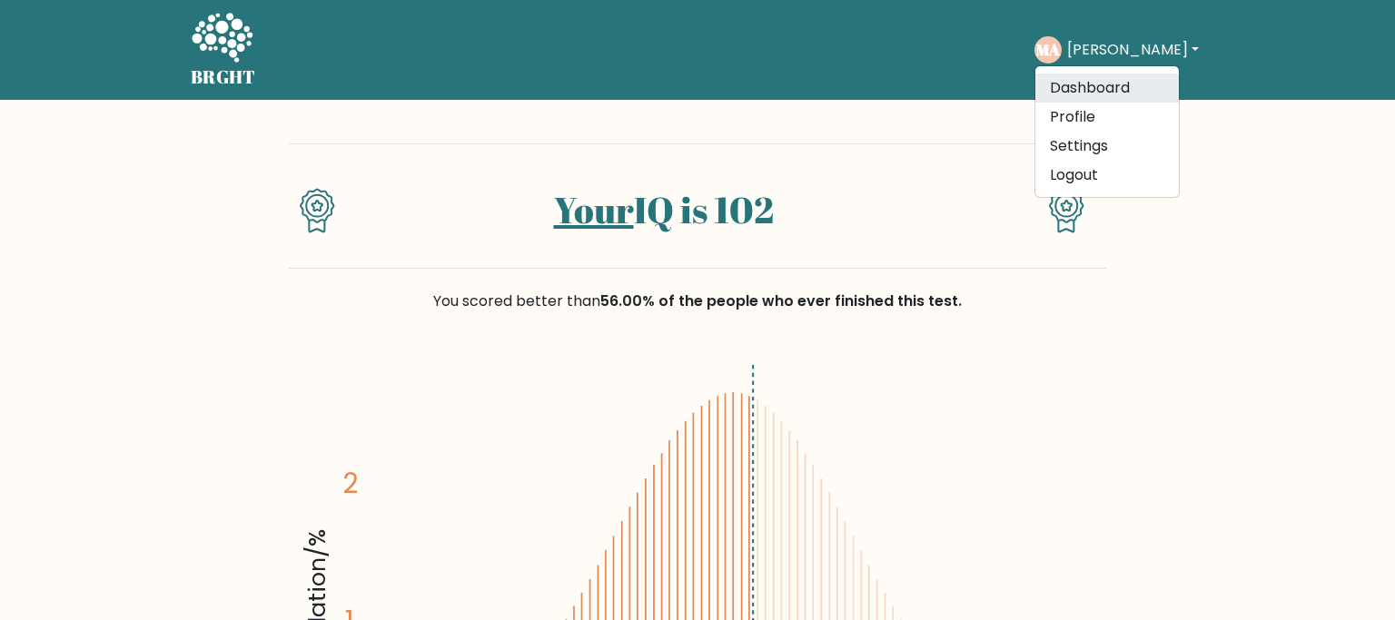
click at [1160, 87] on link "Dashboard" at bounding box center [1106, 88] width 143 height 29
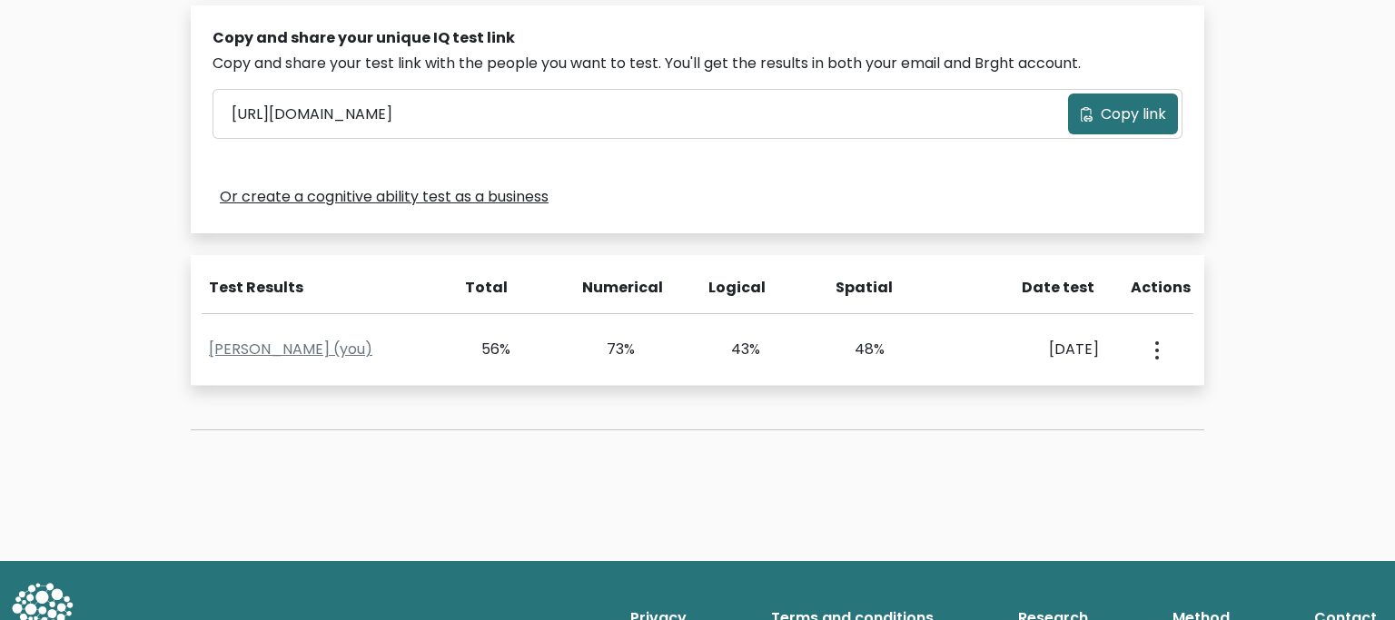
scroll to position [575, 0]
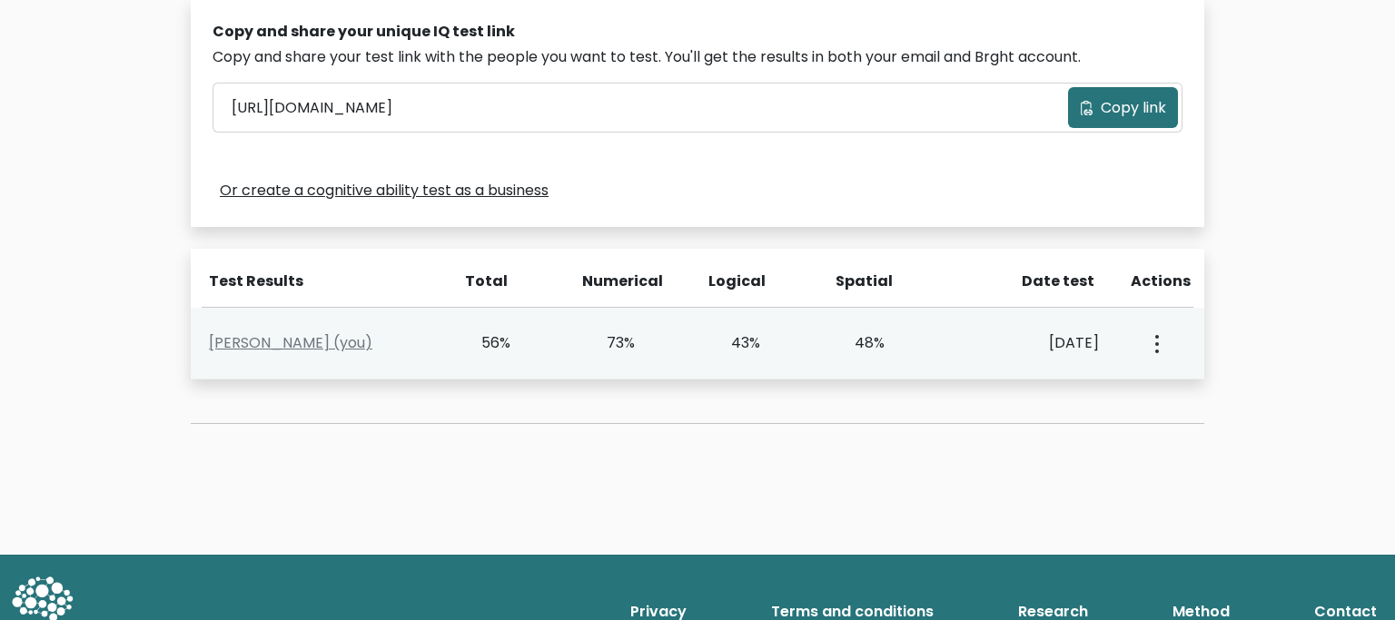
click at [1163, 348] on div "View Profile" at bounding box center [1155, 343] width 62 height 56
click at [1157, 346] on icon "button" at bounding box center [1157, 344] width 4 height 18
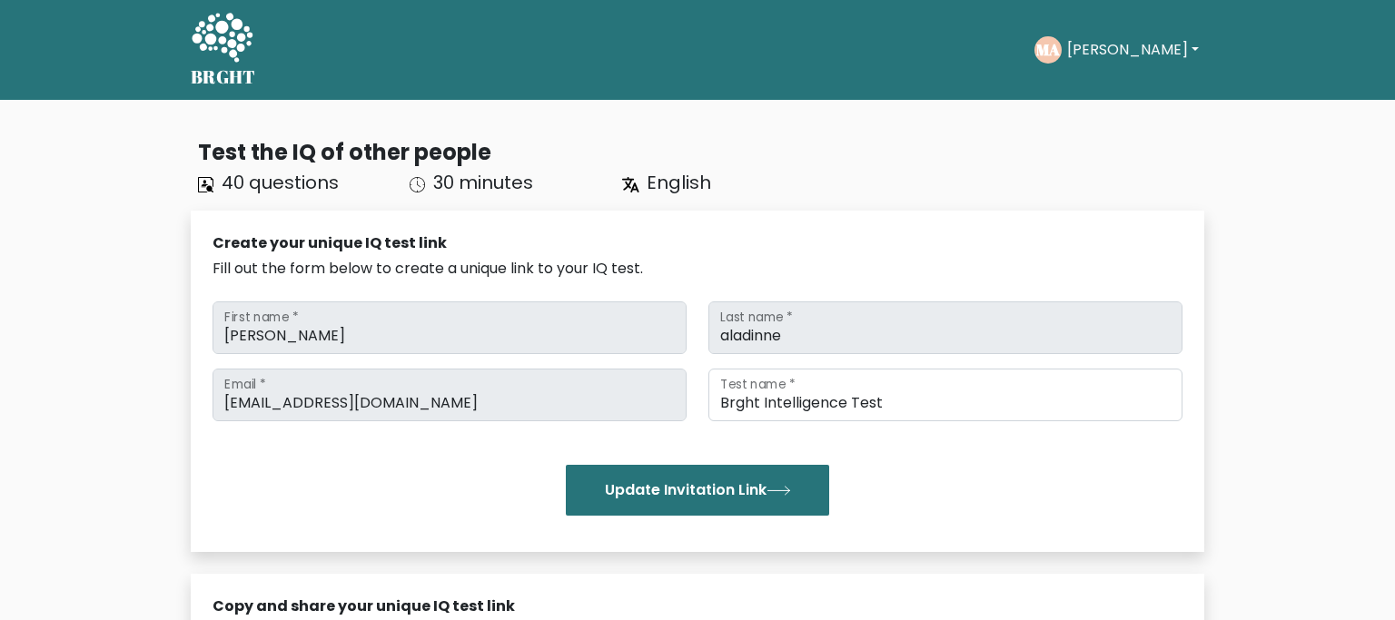
click at [1168, 50] on button "[PERSON_NAME]" at bounding box center [1132, 50] width 143 height 24
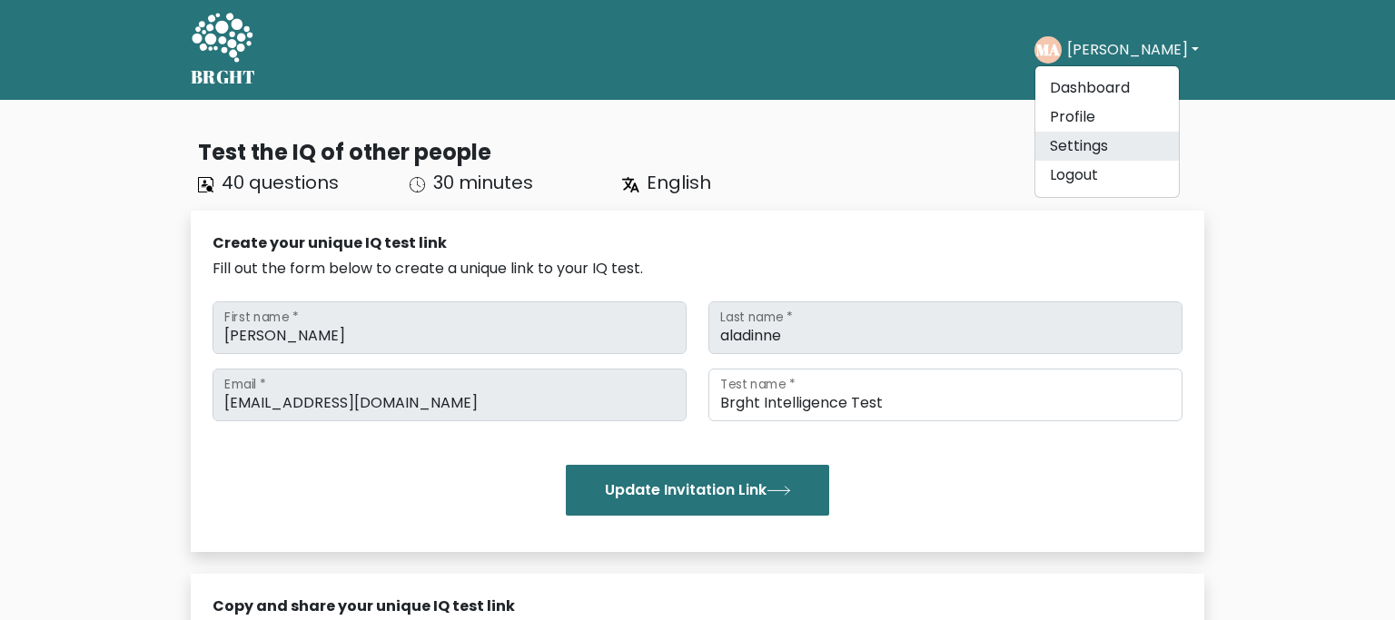
click at [1137, 143] on link "Settings" at bounding box center [1106, 146] width 143 height 29
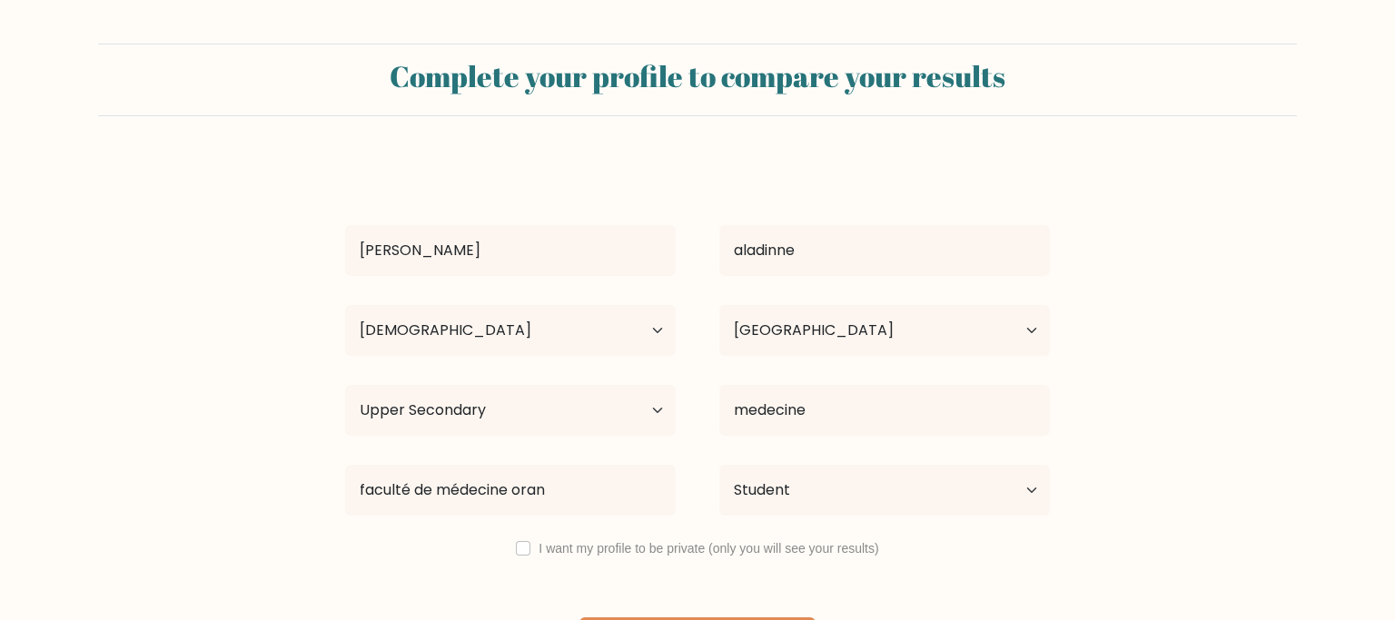
select select "18_24"
select select "DZ"
select select "upper_secondary"
select select "student"
